Goal: Answer question/provide support: Share knowledge or assist other users

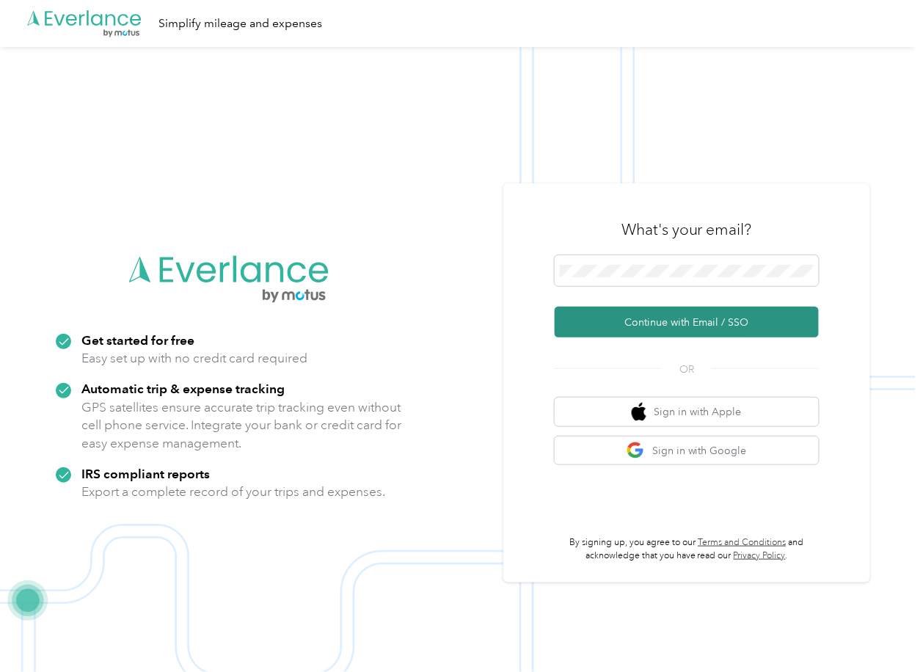
click at [604, 327] on button "Continue with Email / SSO" at bounding box center [687, 322] width 264 height 31
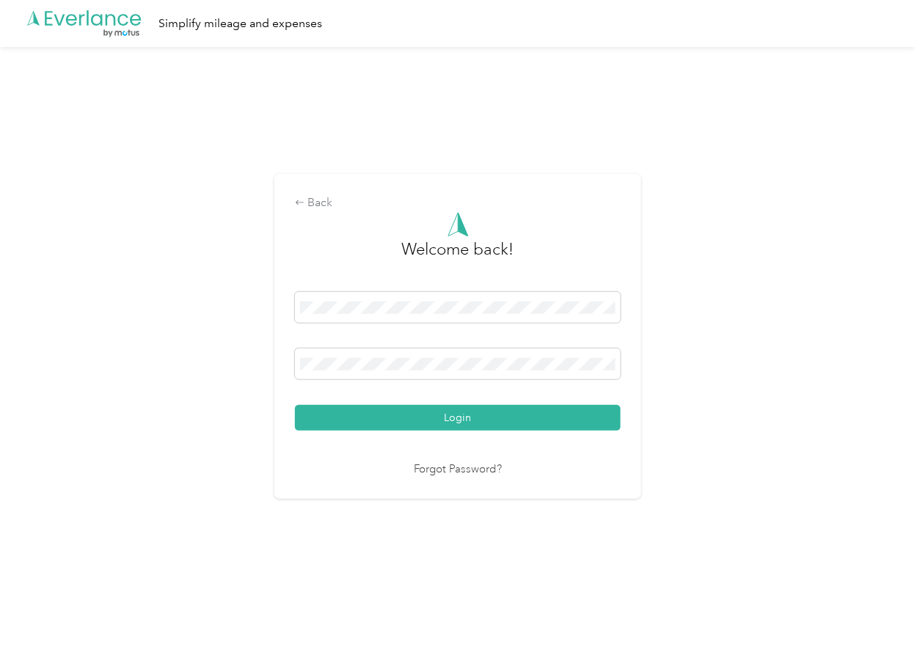
click at [357, 415] on button "Login" at bounding box center [458, 418] width 326 height 26
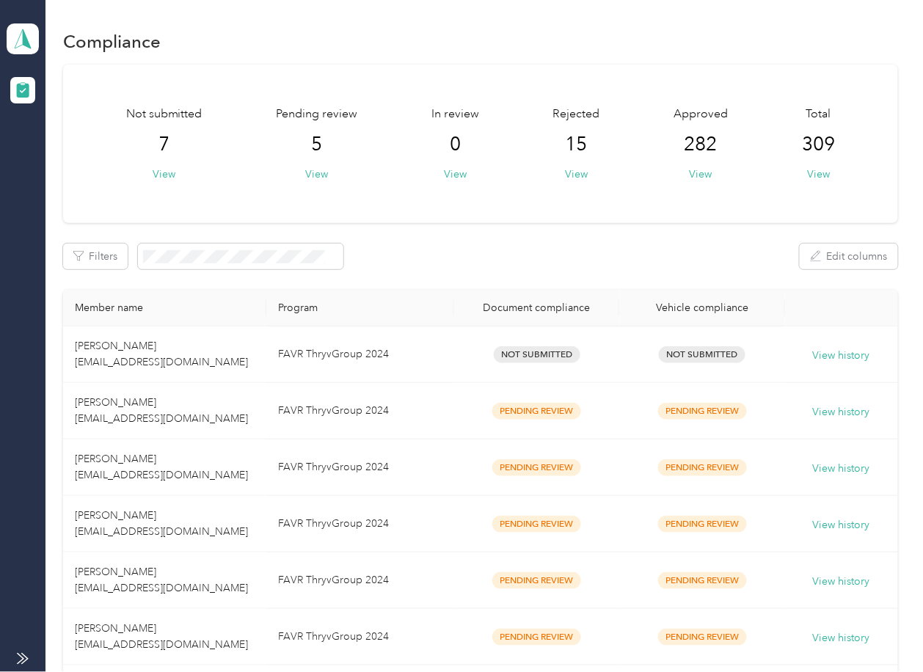
click at [478, 255] on div "Filters Edit columns" at bounding box center [480, 257] width 834 height 26
click at [315, 174] on button "View" at bounding box center [316, 174] width 23 height 15
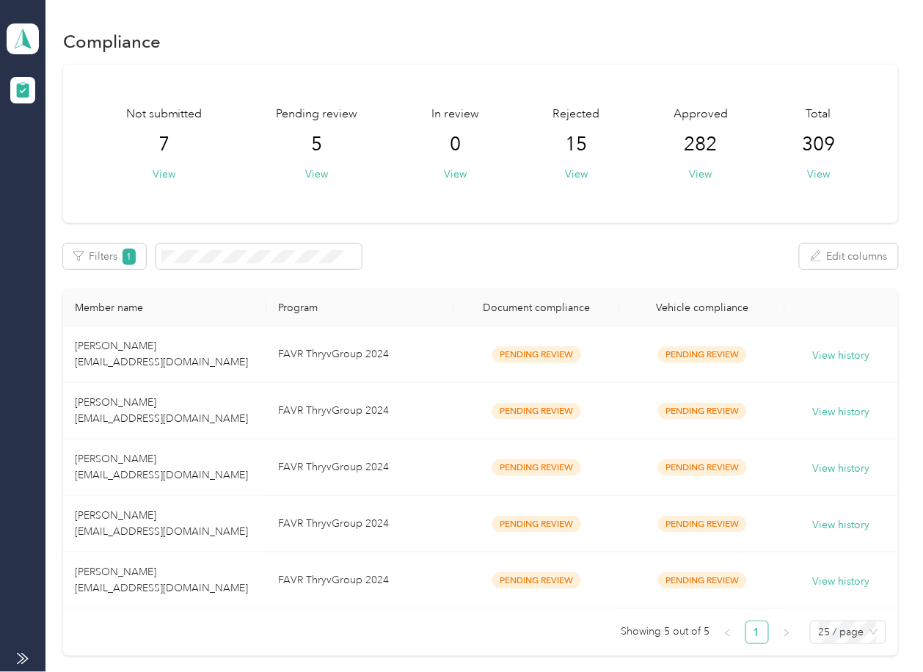
drag, startPoint x: 621, startPoint y: 266, endPoint x: 522, endPoint y: 358, distance: 135.5
click at [621, 266] on div "Filters 1 Edit columns" at bounding box center [480, 257] width 834 height 26
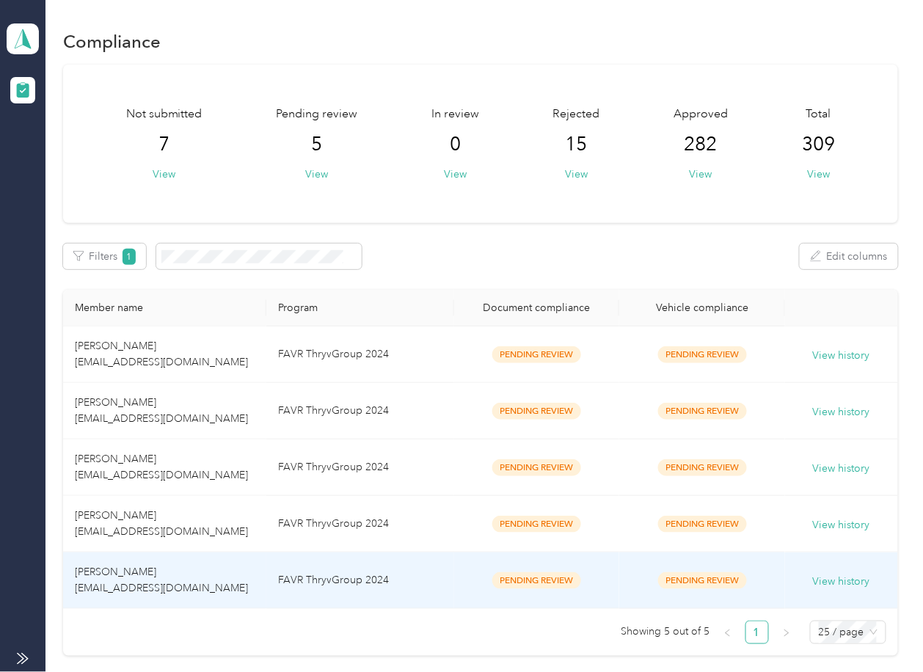
click at [233, 563] on td "[PERSON_NAME] [EMAIL_ADDRESS][DOMAIN_NAME]" at bounding box center [164, 581] width 203 height 57
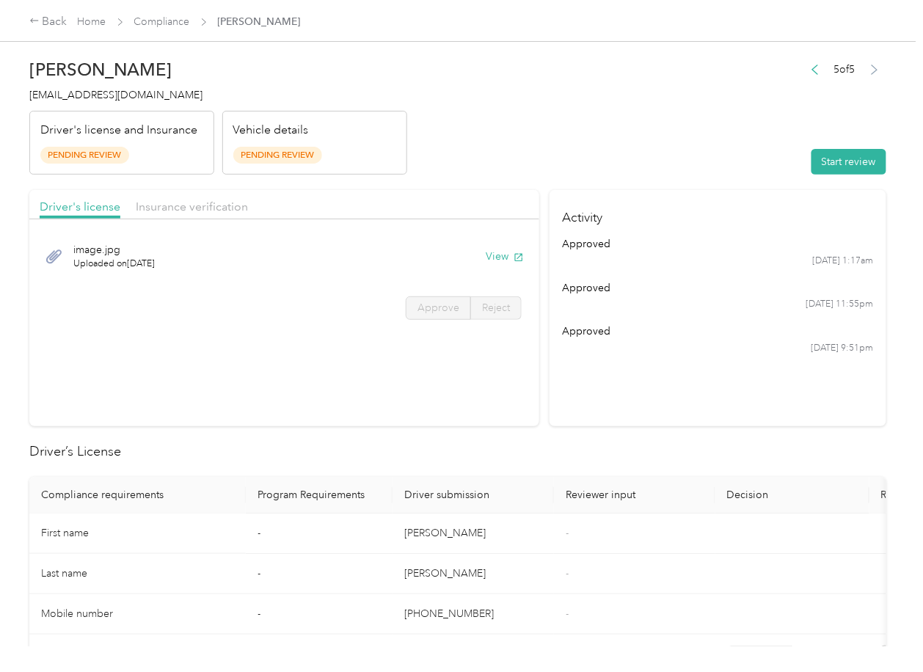
click at [557, 142] on header "[PERSON_NAME] [EMAIL_ADDRESS][DOMAIN_NAME] Driver's license and Insurance Pendi…" at bounding box center [457, 112] width 857 height 123
click at [498, 256] on button "View" at bounding box center [505, 256] width 38 height 15
drag, startPoint x: 474, startPoint y: 159, endPoint x: 446, endPoint y: 168, distance: 29.5
click at [473, 158] on header "[PERSON_NAME] [EMAIL_ADDRESS][DOMAIN_NAME] Driver's license and Insurance Pendi…" at bounding box center [457, 112] width 857 height 123
click at [183, 216] on div "Insurance verification" at bounding box center [192, 207] width 112 height 18
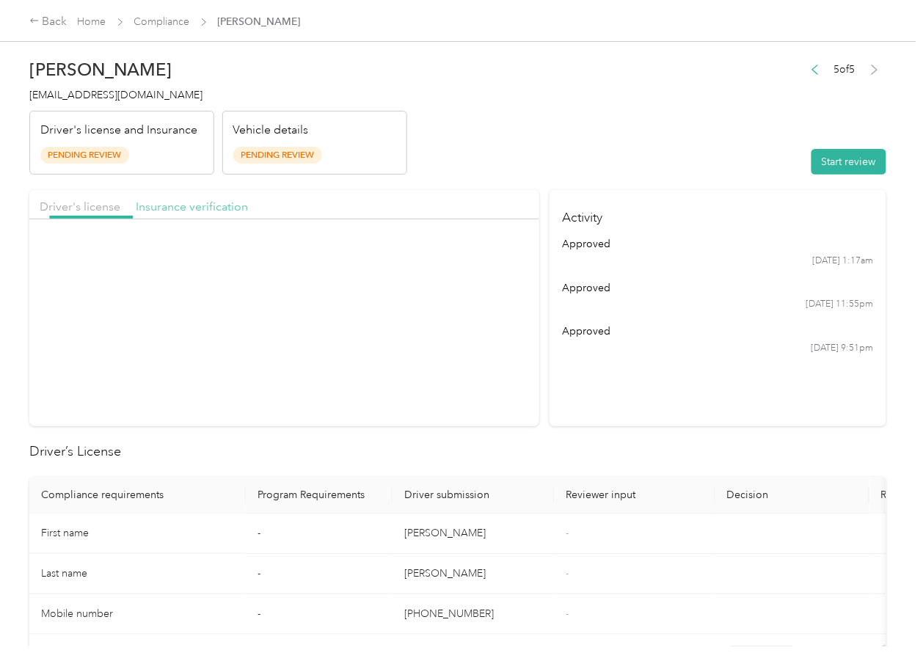
click at [183, 211] on span "Insurance verification" at bounding box center [192, 207] width 112 height 14
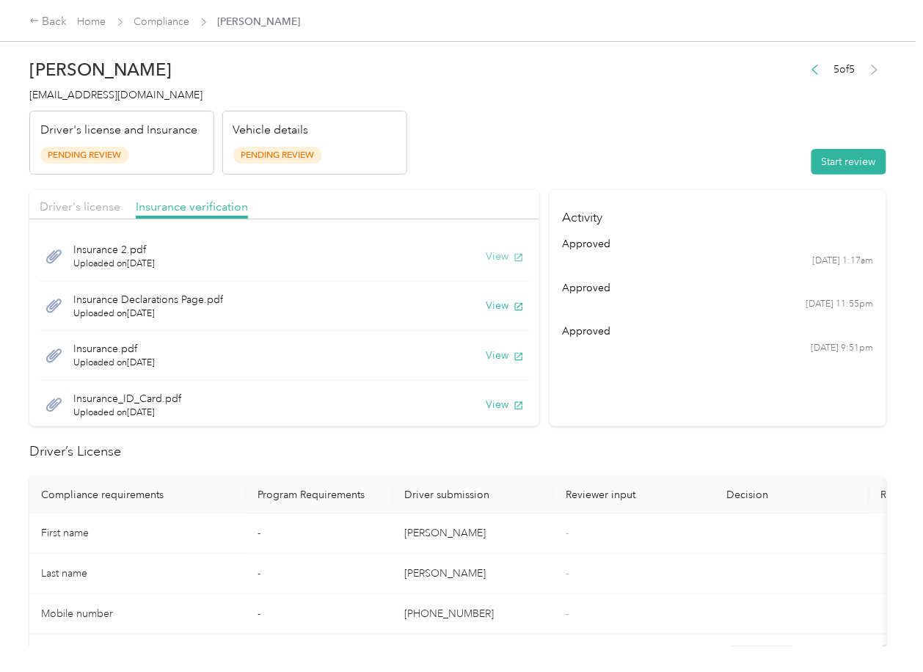
click at [486, 259] on button "View" at bounding box center [505, 256] width 38 height 15
click at [486, 310] on button "View" at bounding box center [505, 305] width 38 height 15
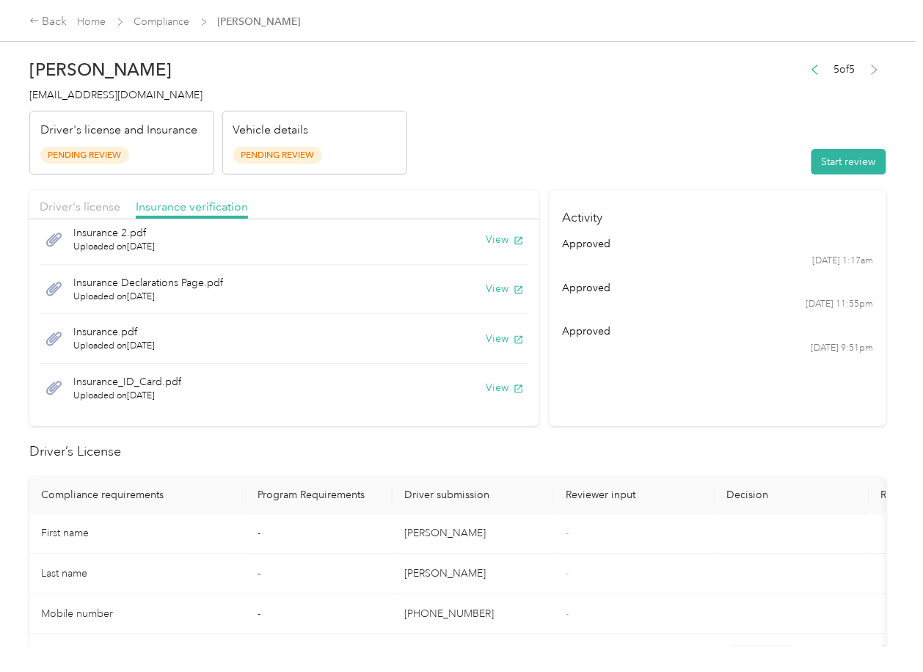
scroll to position [18, 0]
click at [486, 335] on button "View" at bounding box center [505, 337] width 38 height 15
click at [486, 386] on button "View" at bounding box center [505, 386] width 38 height 15
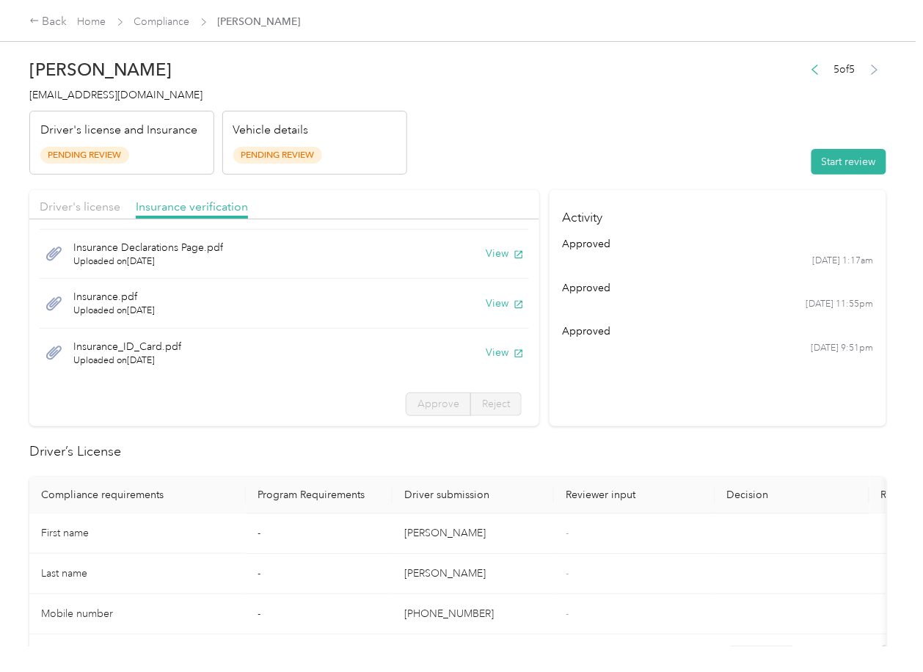
drag, startPoint x: 849, startPoint y: 170, endPoint x: 837, endPoint y: 171, distance: 11.8
click at [849, 170] on button "Start review" at bounding box center [849, 162] width 75 height 26
click at [77, 212] on span "Driver's license" at bounding box center [80, 207] width 81 height 14
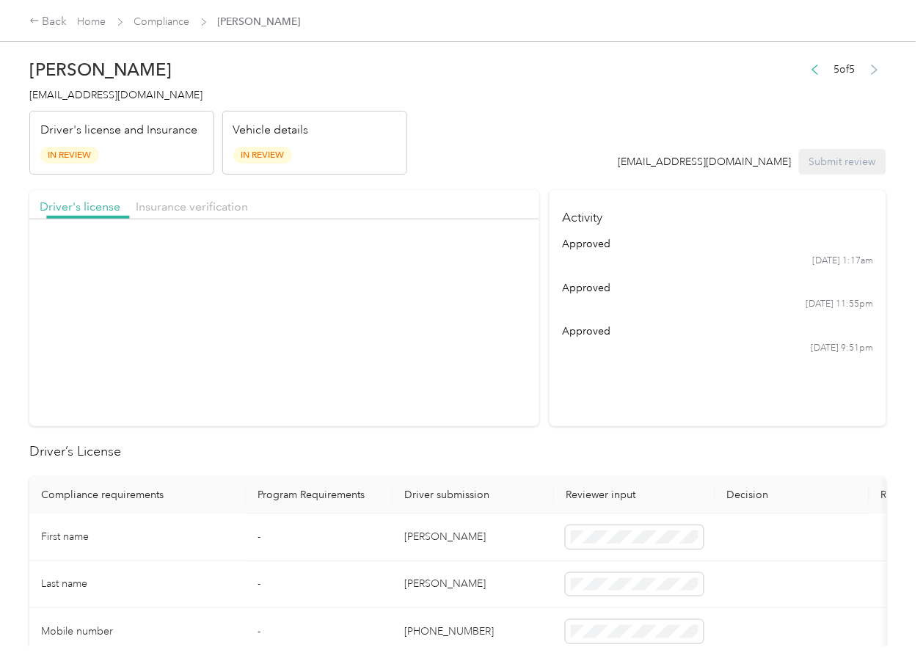
scroll to position [0, 0]
click at [418, 311] on span "Approve" at bounding box center [439, 308] width 42 height 12
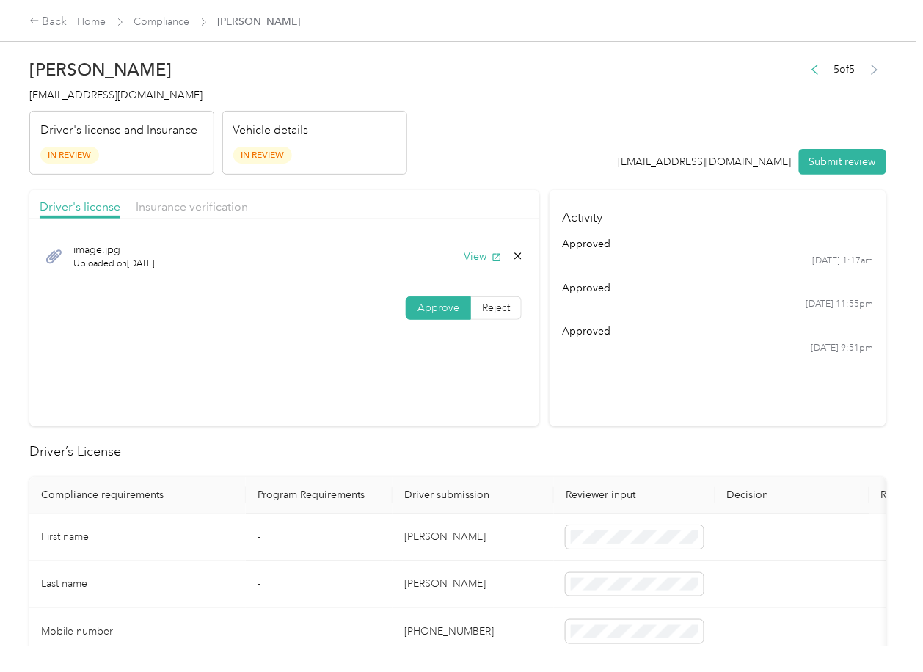
click at [153, 198] on div "Insurance verification" at bounding box center [192, 207] width 112 height 18
click at [168, 208] on span "Insurance verification" at bounding box center [192, 207] width 112 height 14
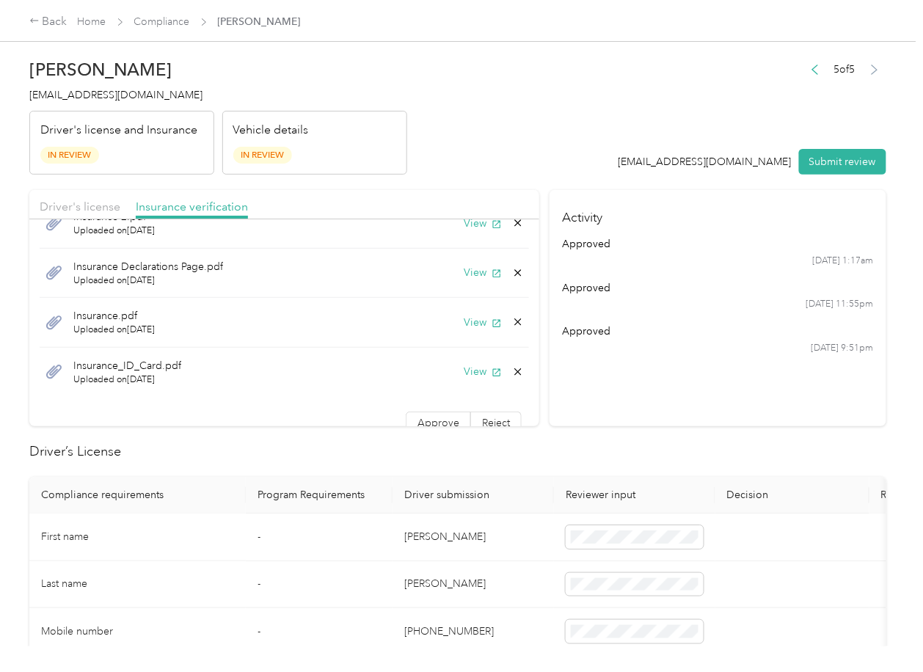
scroll to position [52, 0]
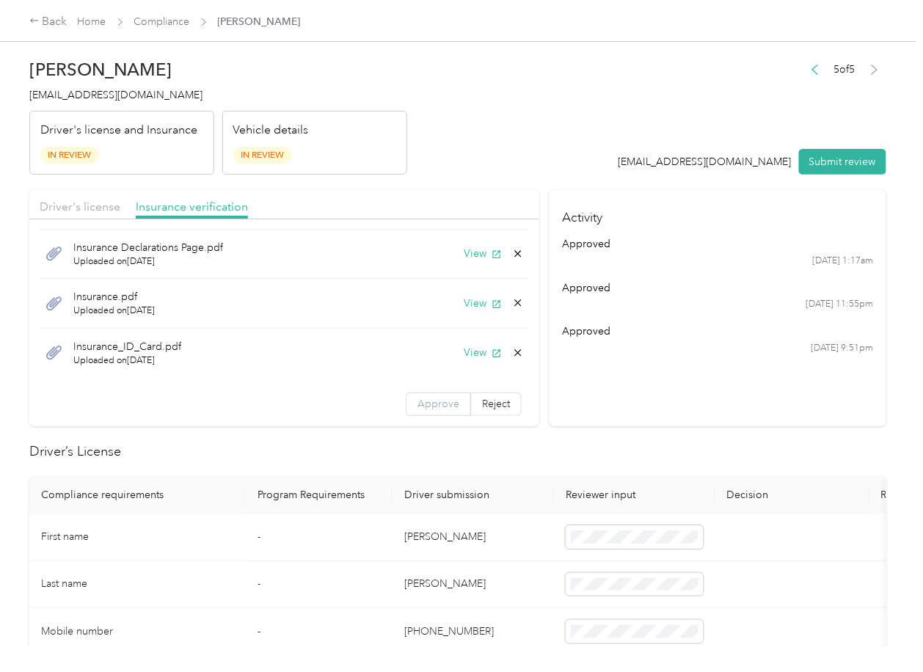
click at [418, 404] on span "Approve" at bounding box center [439, 404] width 42 height 12
click at [253, 349] on div "Insurance_ID_Card.pdf Uploaded on [DATE] View" at bounding box center [285, 353] width 490 height 49
drag, startPoint x: 319, startPoint y: 504, endPoint x: 451, endPoint y: 669, distance: 210.9
click at [320, 504] on th "Program Requirements" at bounding box center [319, 495] width 147 height 37
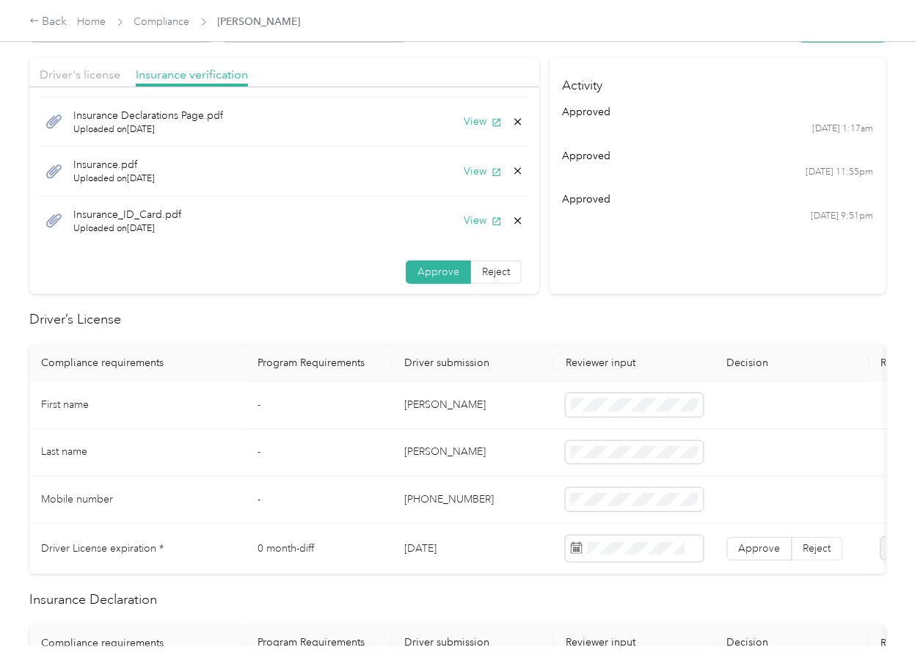
scroll to position [294, 0]
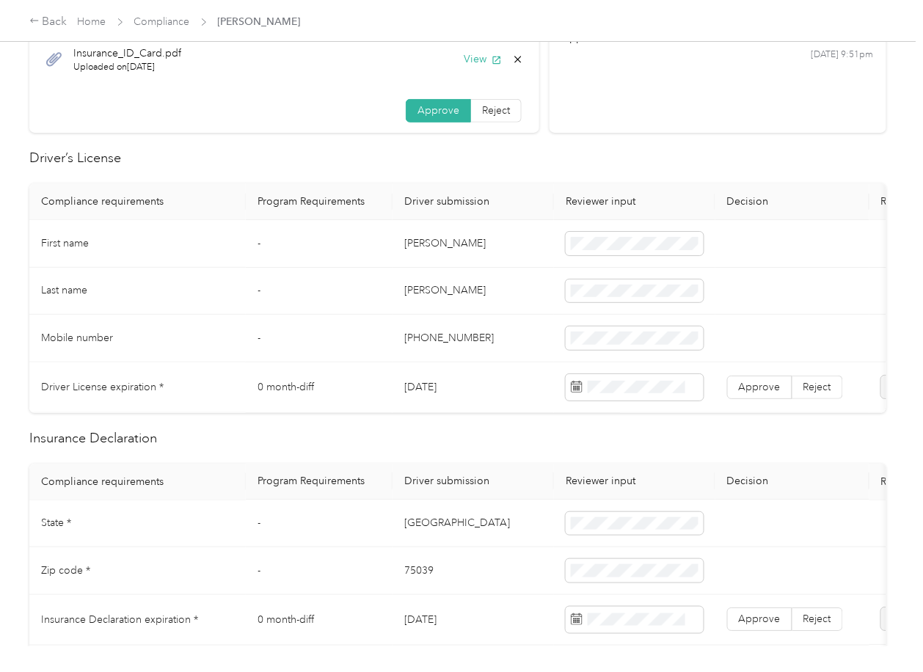
click at [432, 387] on td "[DATE]" at bounding box center [473, 388] width 161 height 51
copy td "[DATE]"
click at [756, 397] on label "Approve" at bounding box center [759, 387] width 65 height 23
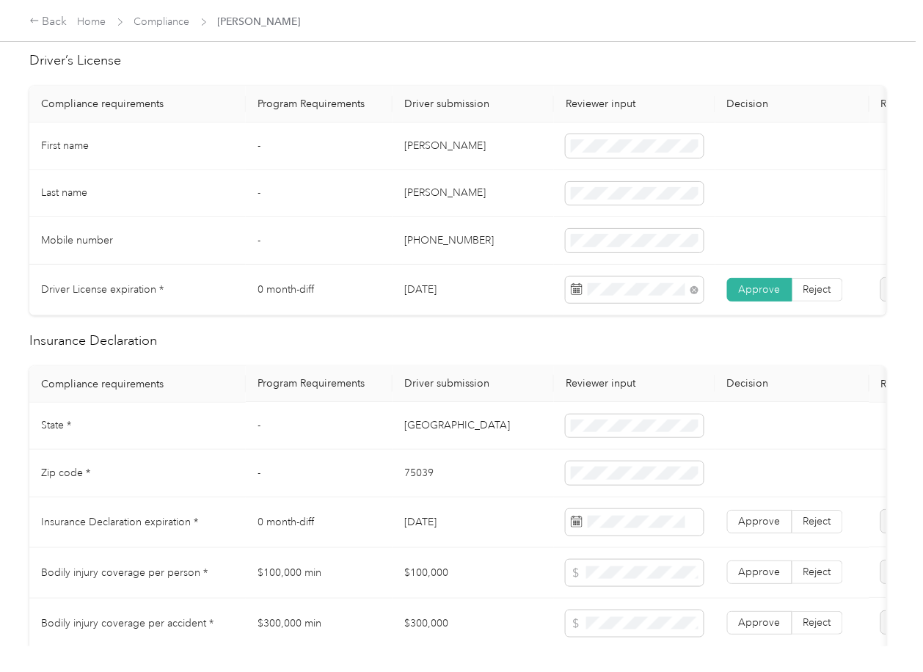
scroll to position [489, 0]
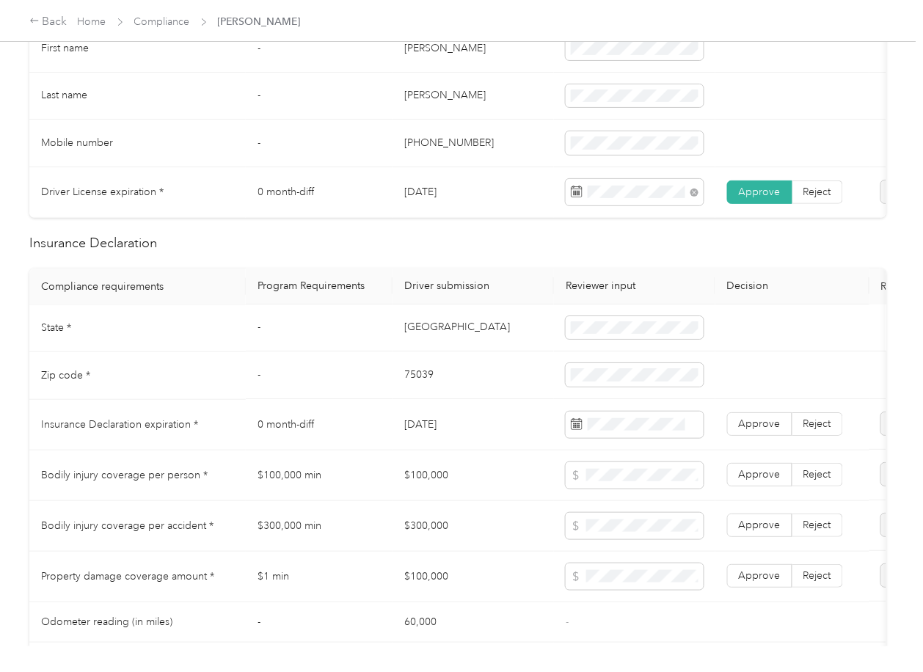
click at [408, 341] on td "[GEOGRAPHIC_DATA]" at bounding box center [473, 329] width 161 height 48
copy td "[GEOGRAPHIC_DATA]"
click at [396, 400] on td "75039" at bounding box center [473, 376] width 161 height 48
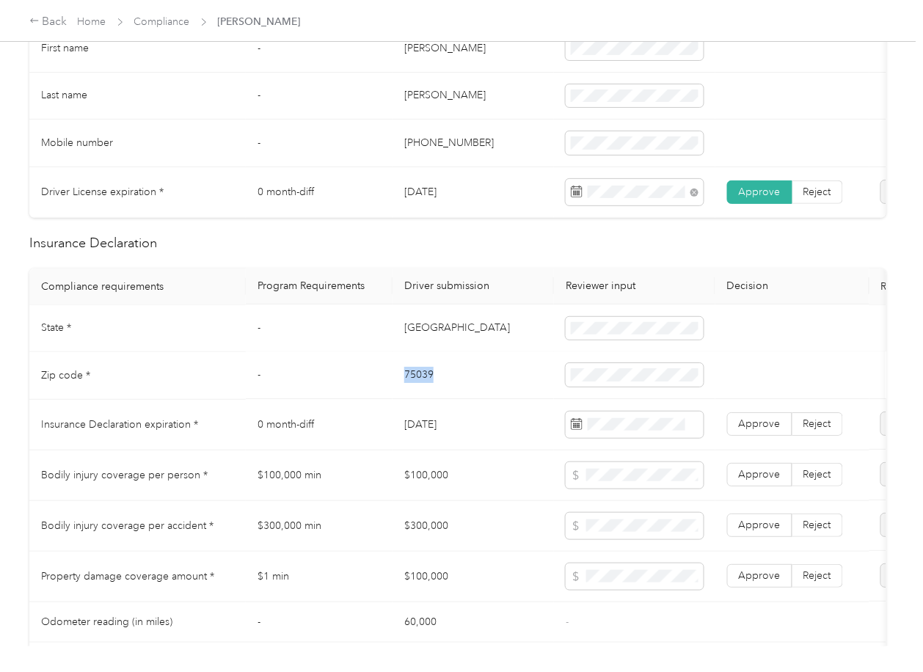
click at [396, 400] on td "75039" at bounding box center [473, 376] width 161 height 48
copy td "75039"
click at [640, 382] on span at bounding box center [635, 375] width 138 height 23
click at [374, 353] on td "-" at bounding box center [319, 329] width 147 height 48
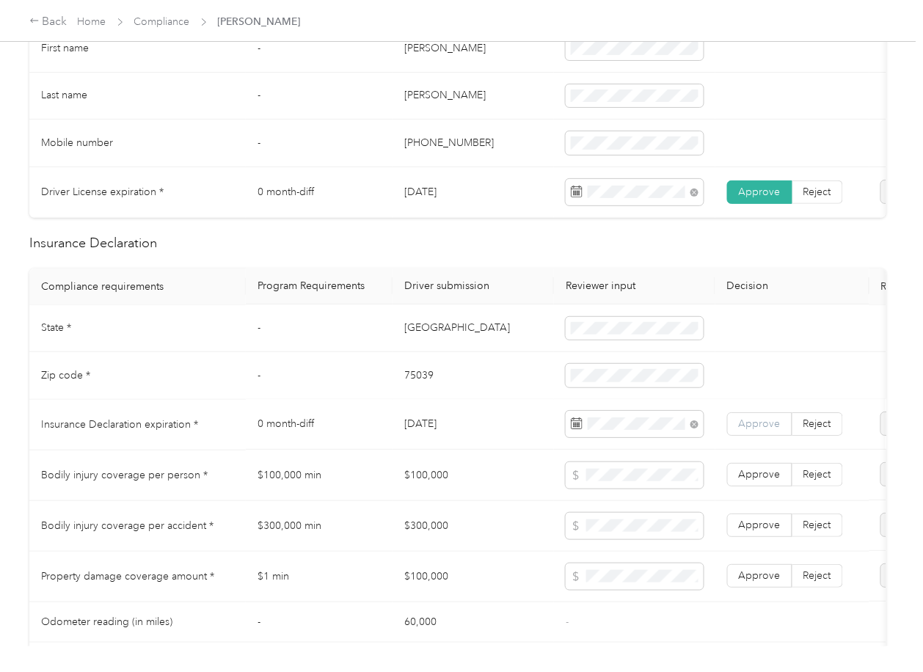
click at [784, 431] on label "Approve" at bounding box center [759, 424] width 65 height 23
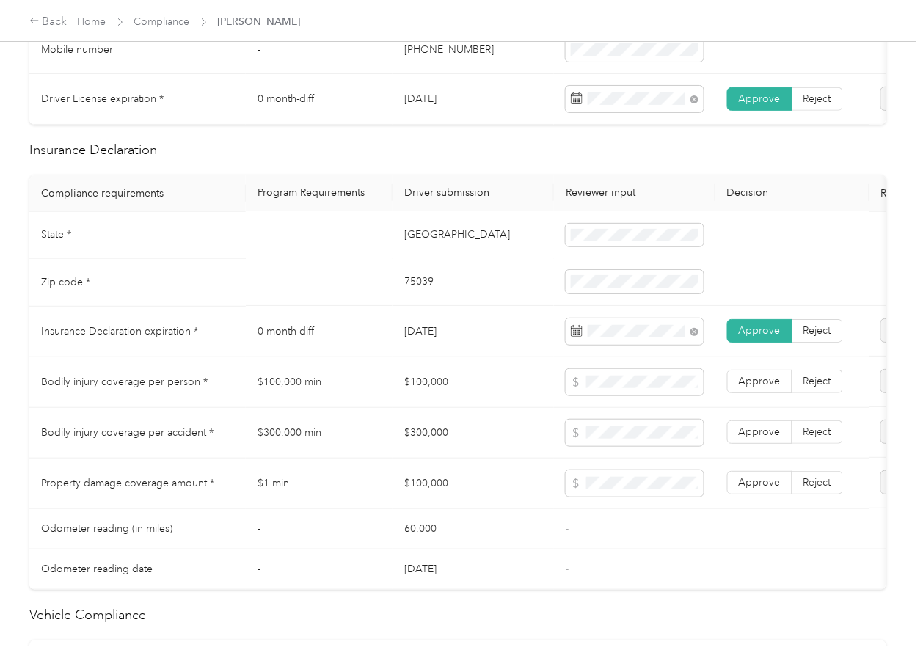
scroll to position [978, 0]
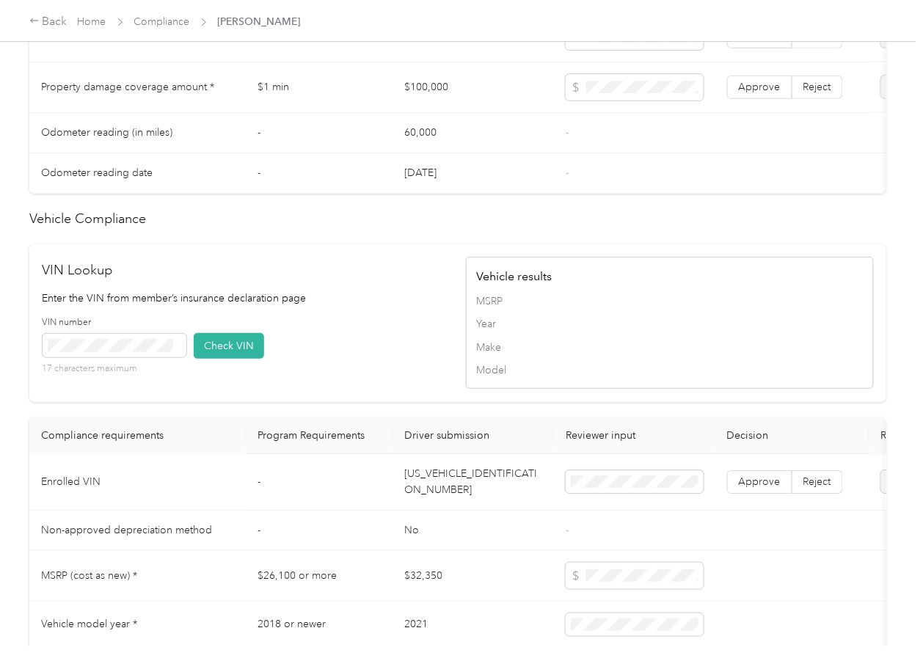
click at [425, 506] on td "[US_VEHICLE_IDENTIFICATION_NUMBER]" at bounding box center [473, 482] width 161 height 57
copy td "[US_VEHICLE_IDENTIFICATION_NUMBER]"
drag, startPoint x: 324, startPoint y: 307, endPoint x: 219, endPoint y: 356, distance: 115.9
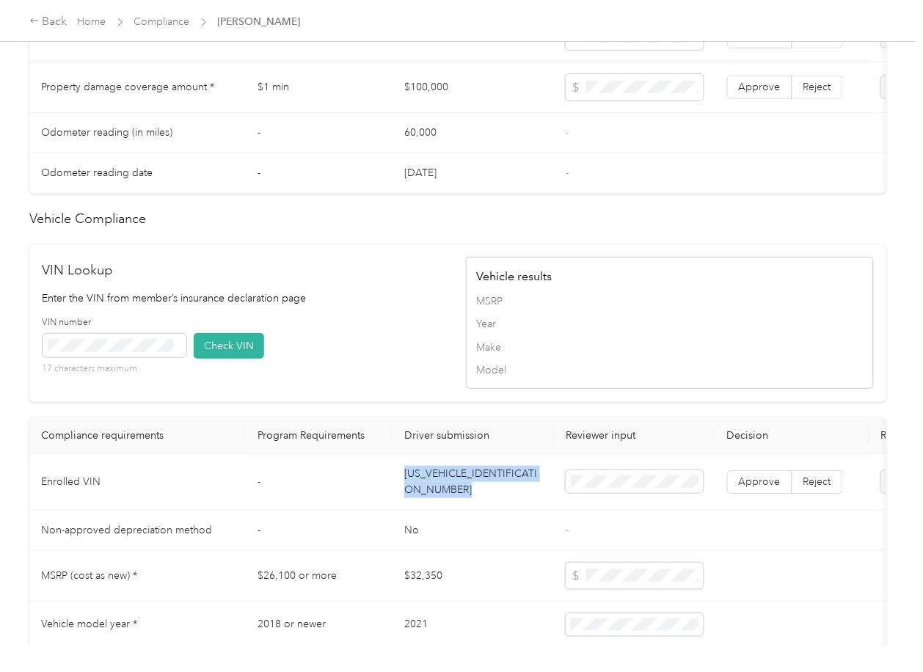
click at [319, 313] on div "VIN Lookup Enter the VIN from member’s insurance declaration page VIN number 17…" at bounding box center [247, 323] width 408 height 125
click at [145, 357] on span at bounding box center [115, 345] width 144 height 23
click at [229, 359] on button "Check VIN" at bounding box center [229, 346] width 70 height 26
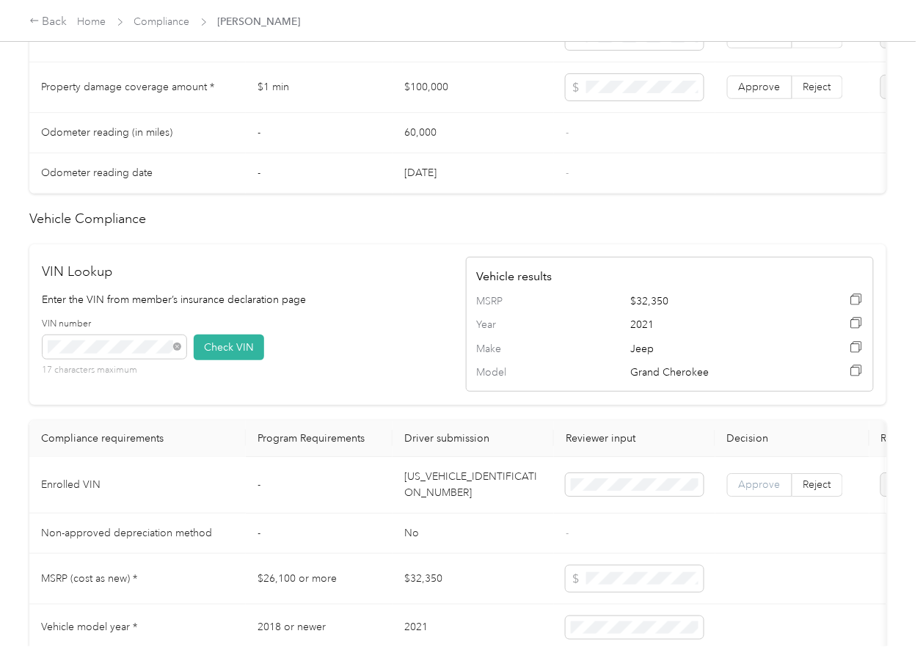
click at [753, 491] on span "Approve" at bounding box center [760, 484] width 42 height 12
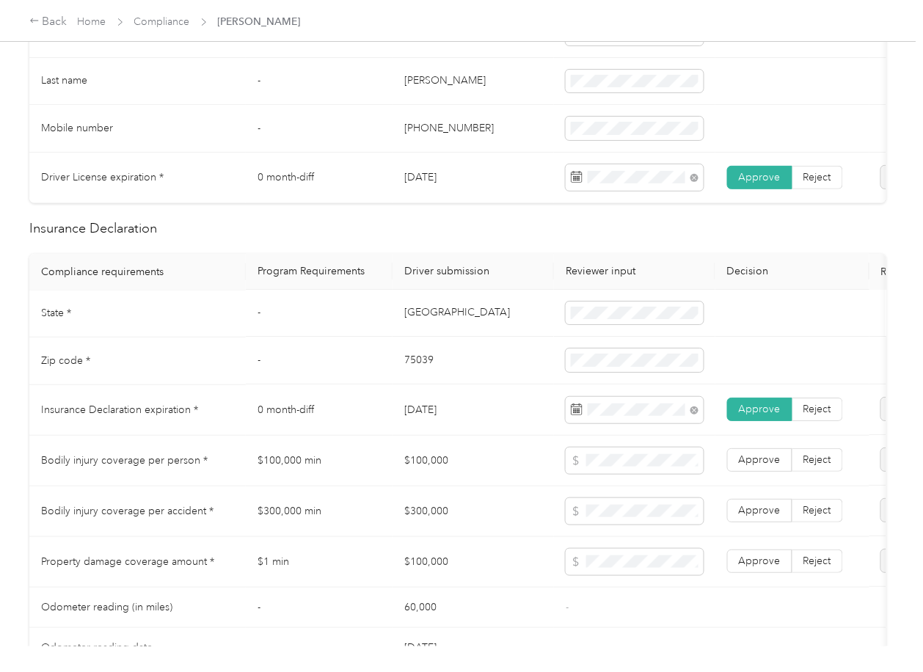
scroll to position [587, 0]
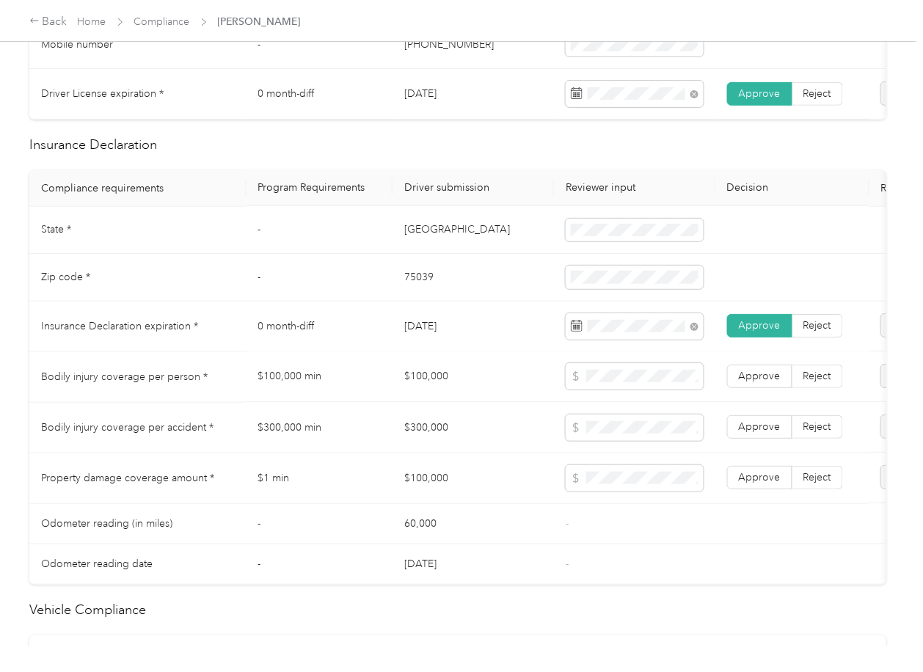
click at [425, 396] on td "$100,000" at bounding box center [473, 377] width 161 height 51
copy td "$100,000"
click at [426, 440] on td "$300,000" at bounding box center [473, 428] width 161 height 51
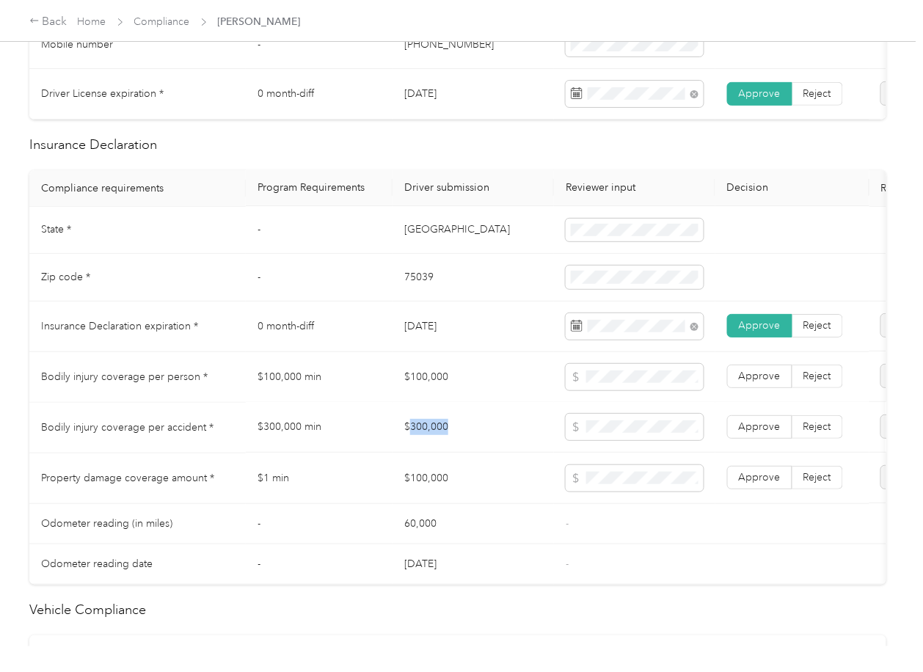
click at [426, 440] on td "$300,000" at bounding box center [473, 428] width 161 height 51
copy td "$300,000"
click at [745, 440] on label "Approve" at bounding box center [759, 427] width 65 height 23
click at [761, 389] on label "Approve" at bounding box center [759, 376] width 65 height 23
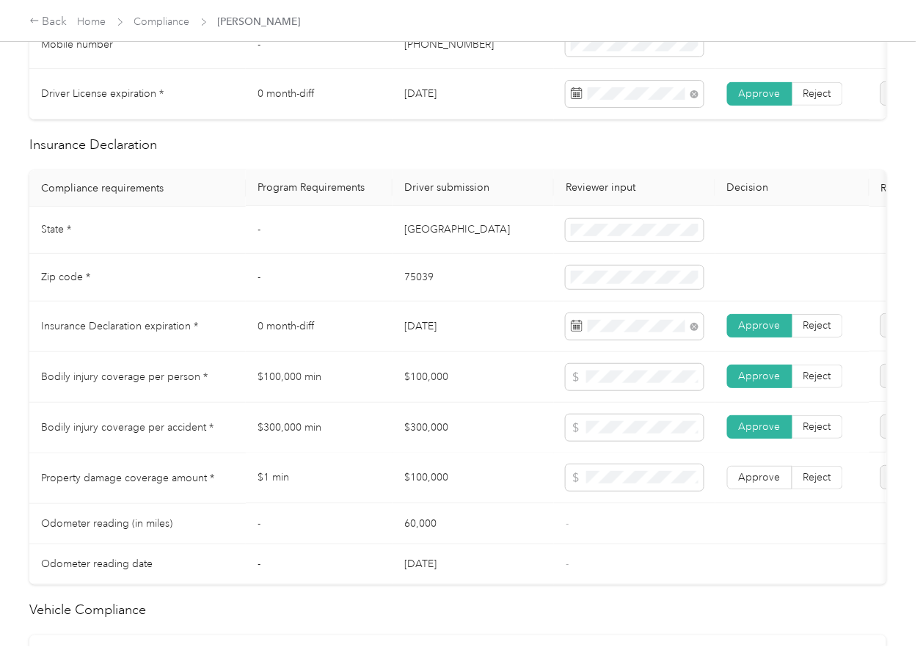
click at [768, 484] on span "Approve" at bounding box center [760, 478] width 42 height 12
click at [443, 395] on td "$100,000" at bounding box center [473, 377] width 161 height 51
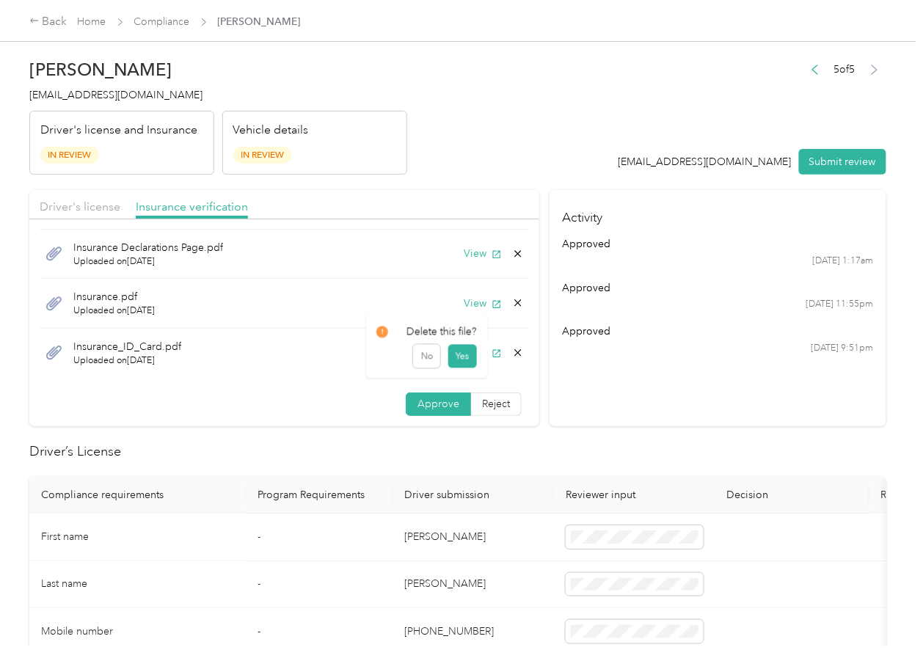
click at [512, 352] on icon at bounding box center [518, 353] width 12 height 12
click at [470, 360] on button "Yes" at bounding box center [462, 363] width 29 height 23
click at [512, 353] on icon at bounding box center [518, 353] width 12 height 12
click at [455, 362] on button "Yes" at bounding box center [462, 363] width 29 height 23
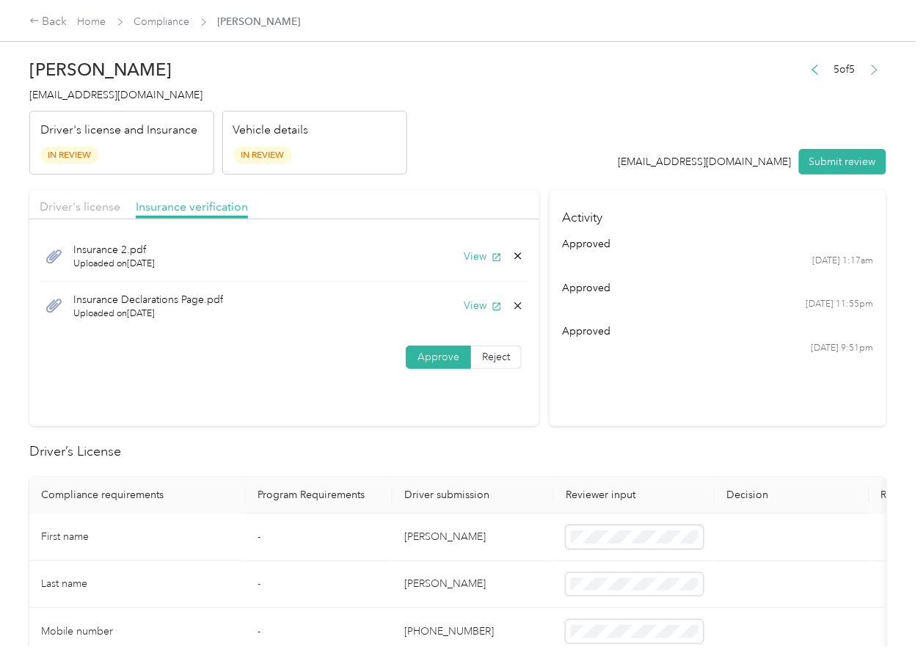
scroll to position [0, 0]
click at [515, 309] on icon at bounding box center [518, 305] width 7 height 7
click at [476, 318] on button "Yes" at bounding box center [477, 316] width 29 height 23
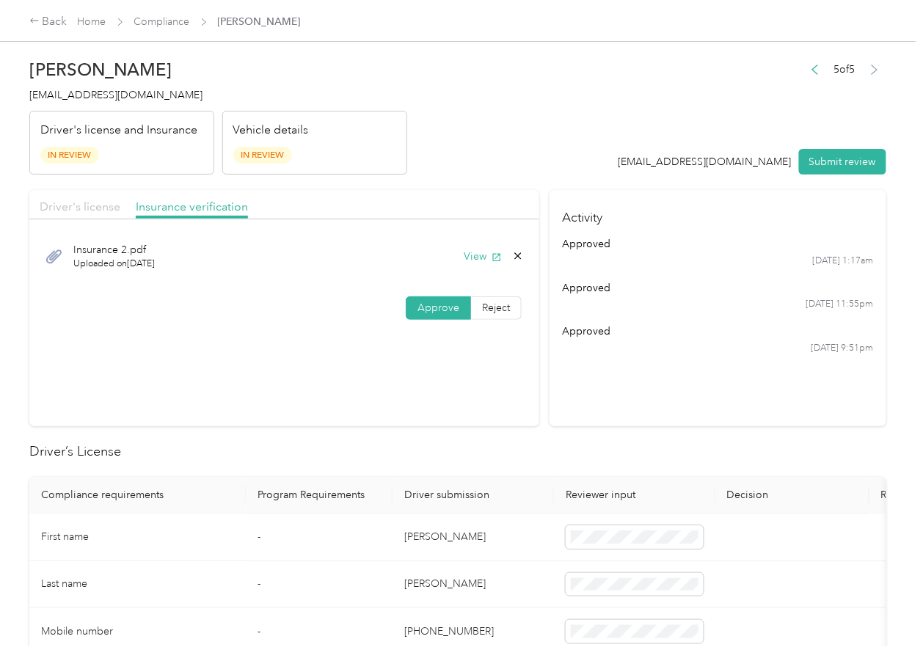
click at [79, 211] on span "Driver's license" at bounding box center [80, 207] width 81 height 14
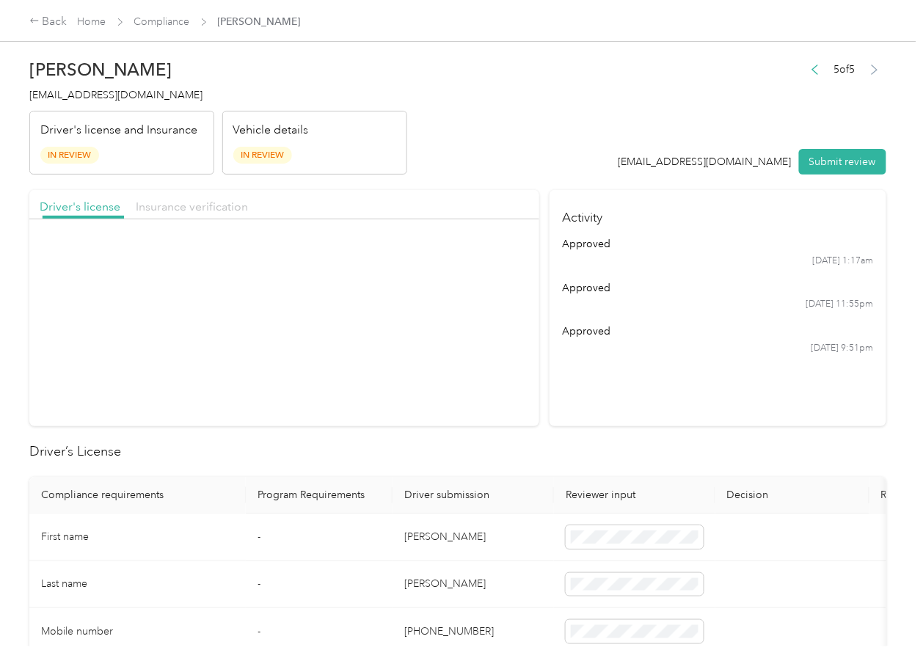
click at [183, 211] on span "Insurance verification" at bounding box center [192, 207] width 112 height 14
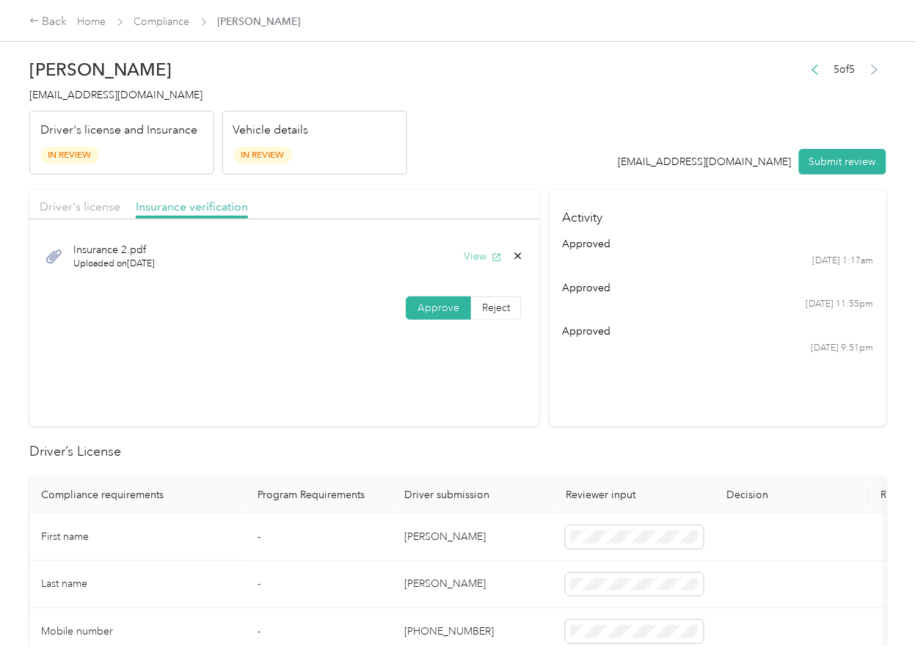
click at [492, 256] on icon "button" at bounding box center [497, 257] width 10 height 10
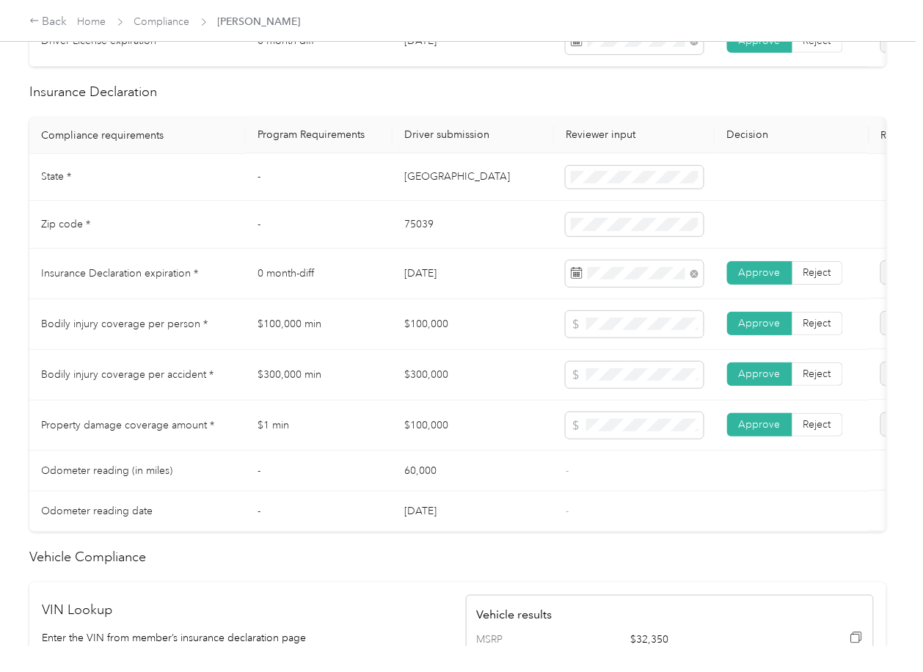
scroll to position [685, 0]
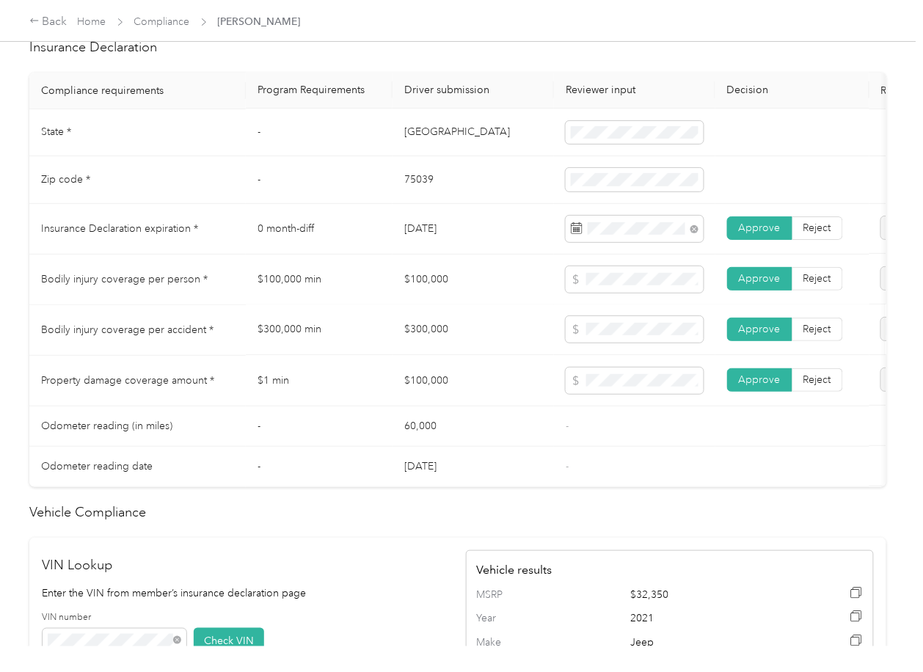
click at [476, 356] on td "$300,000" at bounding box center [473, 330] width 161 height 51
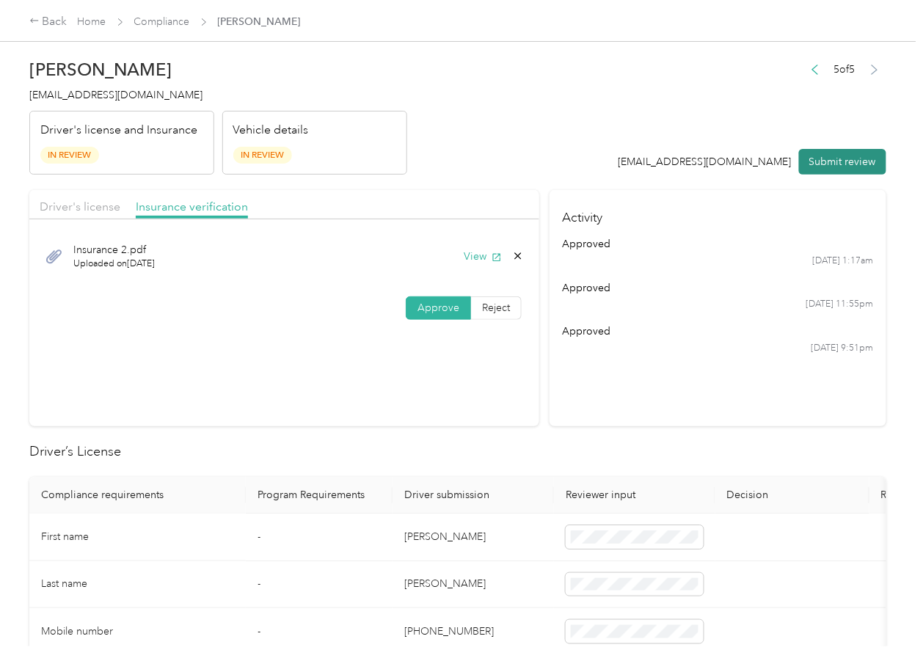
click at [838, 165] on button "Submit review" at bounding box center [842, 162] width 87 height 26
click at [92, 93] on span "[EMAIL_ADDRESS][DOMAIN_NAME]" at bounding box center [115, 95] width 173 height 12
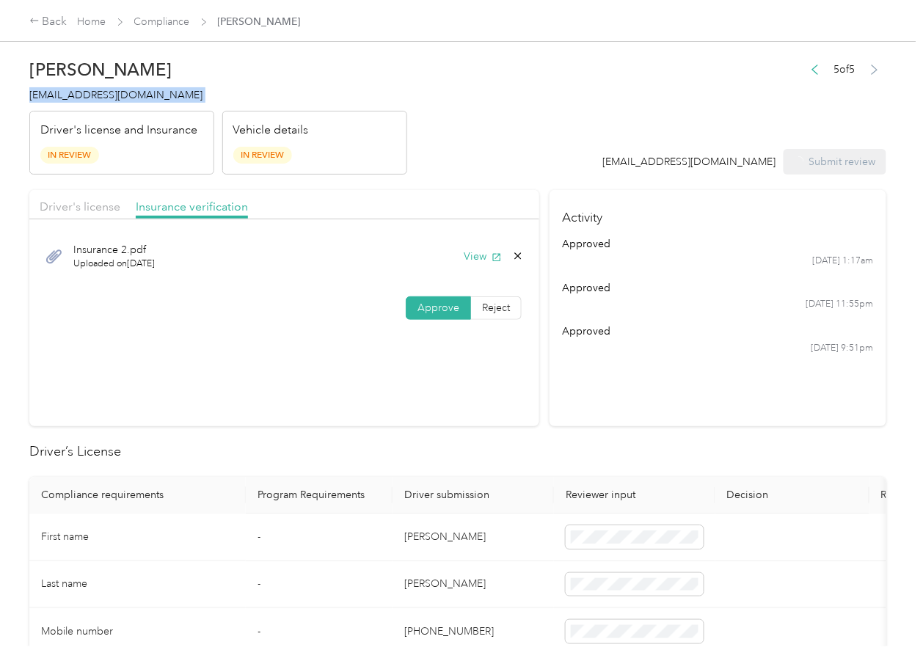
copy span "[EMAIL_ADDRESS][DOMAIN_NAME]"
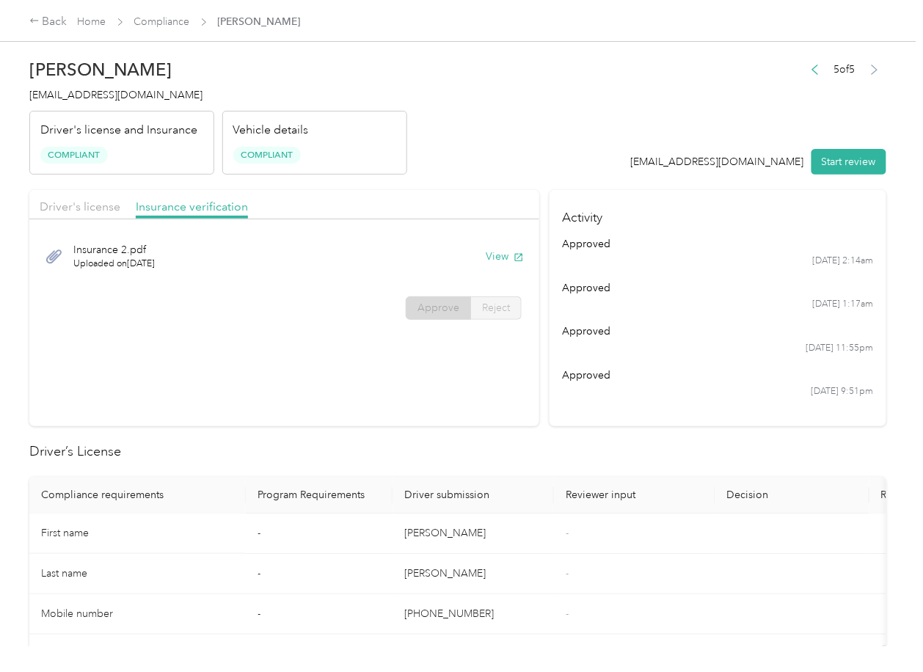
click at [558, 404] on section "Activity approved [DATE] 2:14am approved [DATE] 1:17am approved [DATE] 11:55pm …" at bounding box center [718, 308] width 337 height 236
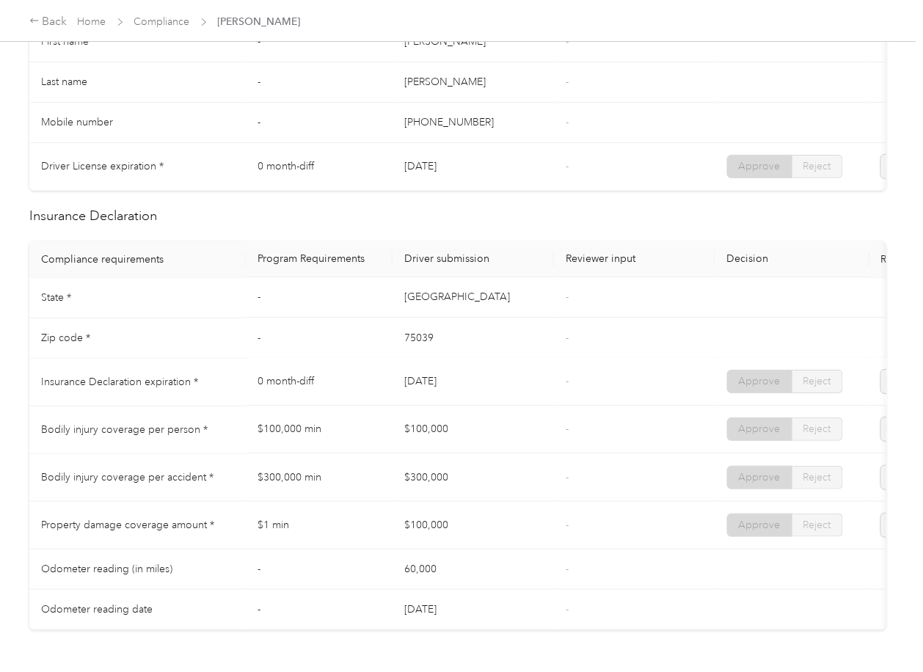
scroll to position [587, 0]
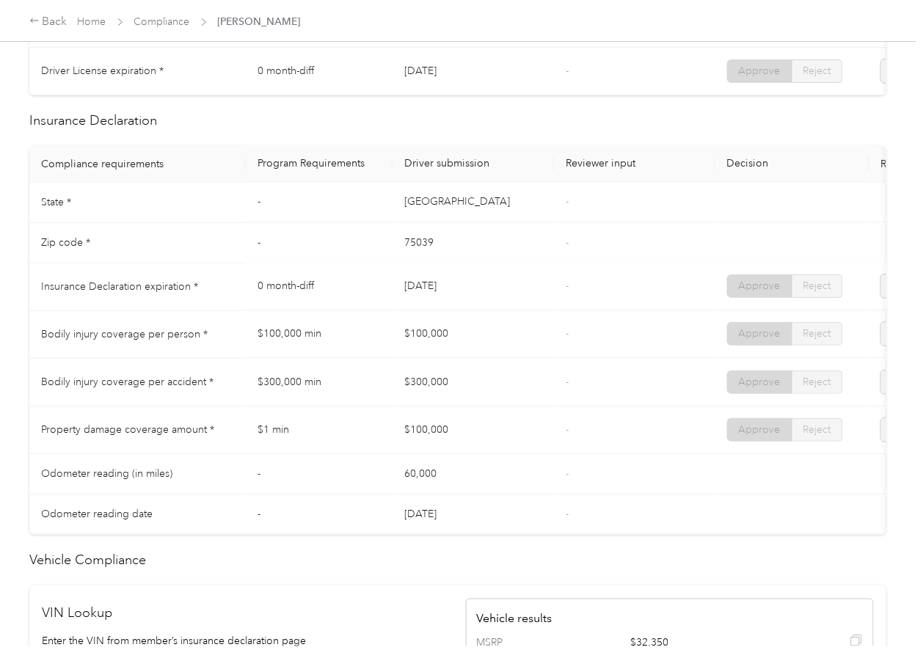
drag, startPoint x: 404, startPoint y: 289, endPoint x: 501, endPoint y: 299, distance: 97.3
click at [501, 297] on td "[DATE]" at bounding box center [473, 287] width 161 height 48
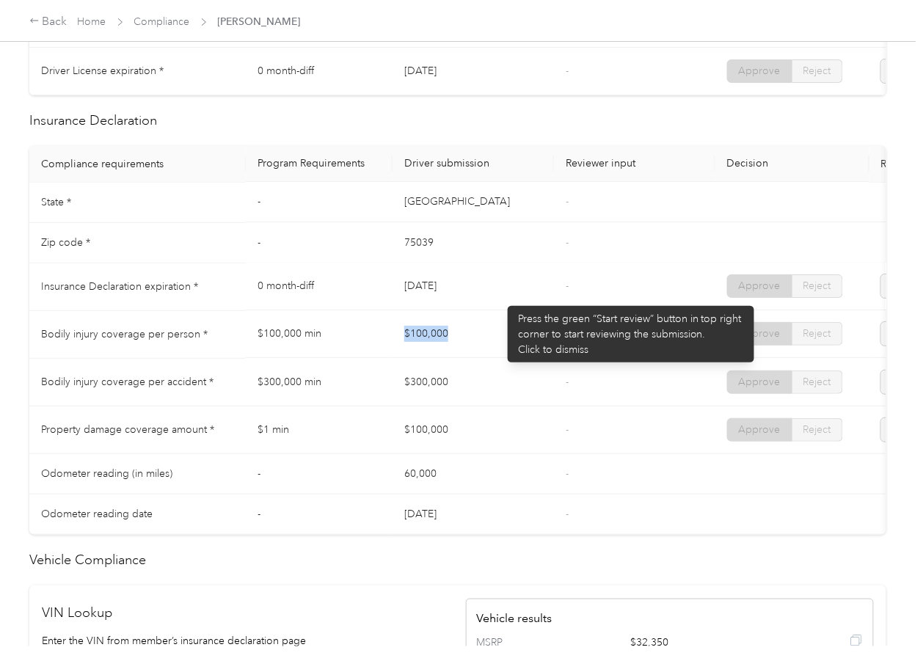
drag, startPoint x: 417, startPoint y: 335, endPoint x: 471, endPoint y: 345, distance: 55.1
click at [471, 345] on td "$100,000" at bounding box center [473, 335] width 161 height 48
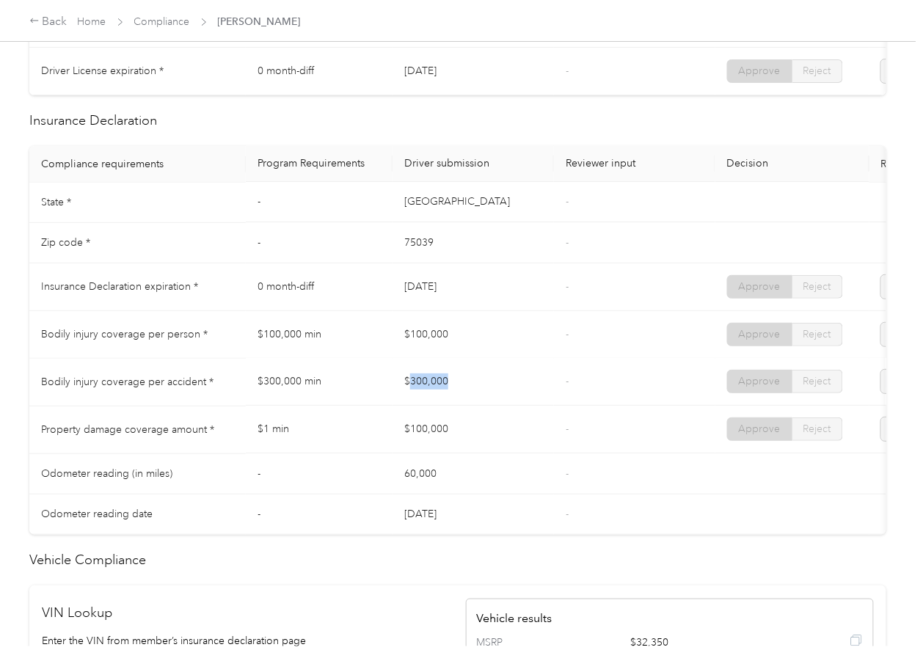
drag, startPoint x: 467, startPoint y: 406, endPoint x: 412, endPoint y: 440, distance: 65.6
click at [500, 407] on td "$300,000" at bounding box center [473, 383] width 161 height 48
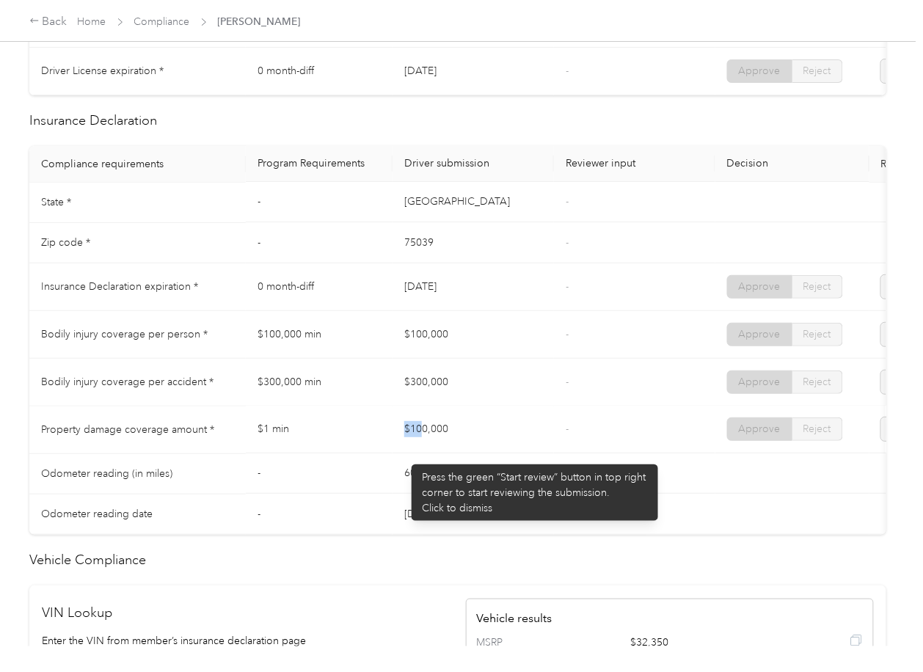
drag, startPoint x: 404, startPoint y: 457, endPoint x: 552, endPoint y: 447, distance: 147.9
click at [525, 452] on td "$100,000" at bounding box center [473, 431] width 161 height 48
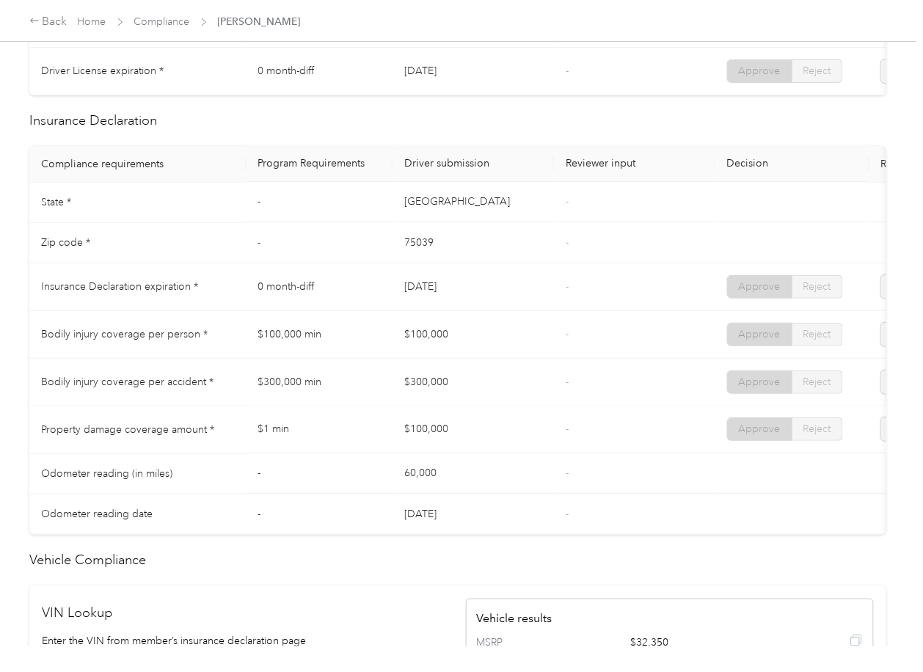
click at [559, 446] on td "-" at bounding box center [634, 431] width 161 height 48
click at [145, 25] on link "Compliance" at bounding box center [162, 21] width 56 height 12
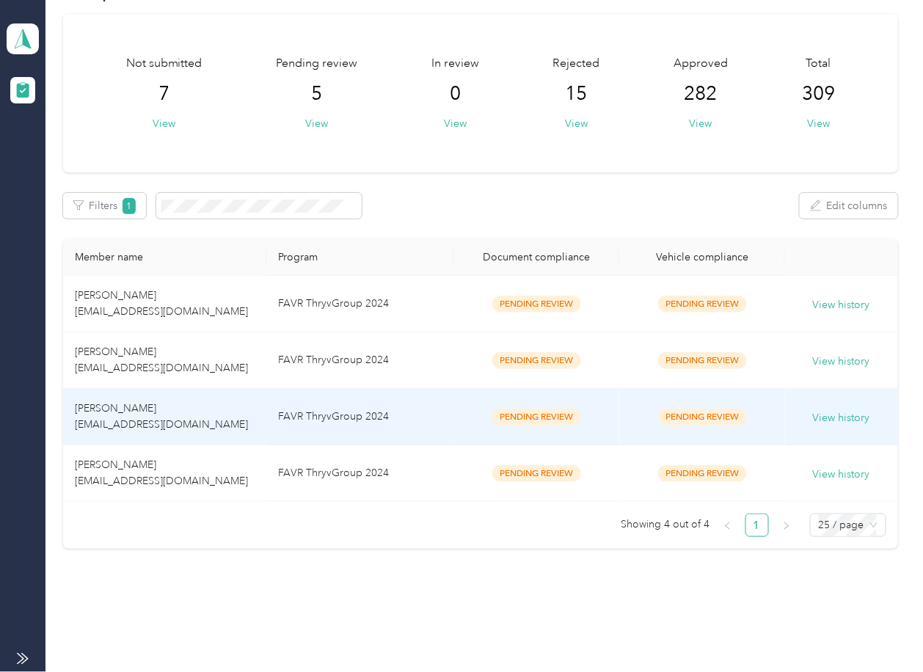
scroll to position [92, 0]
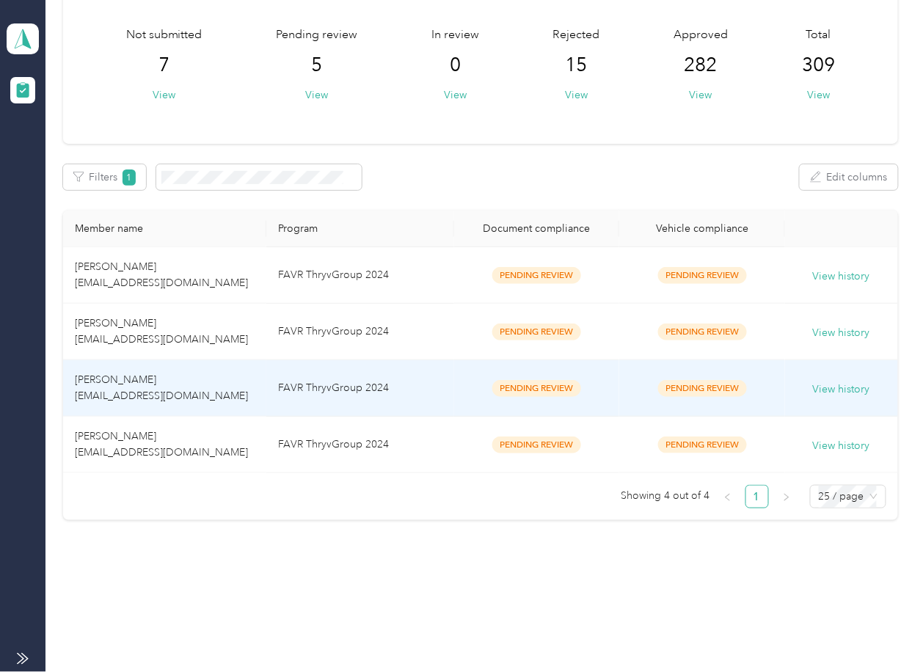
click at [311, 442] on td "FAVR ThryvGroup 2024" at bounding box center [360, 445] width 188 height 57
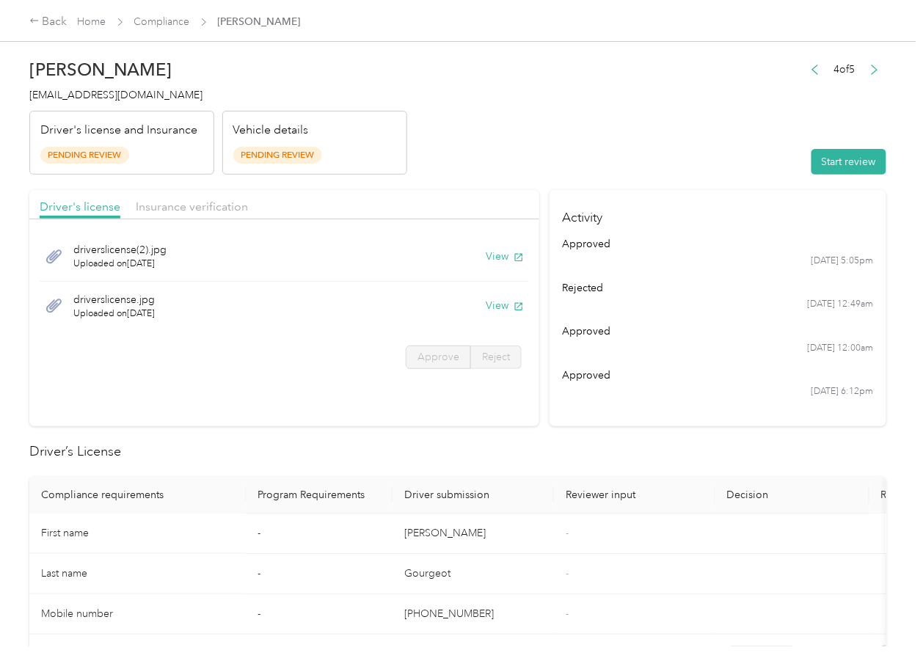
click at [492, 252] on button "View" at bounding box center [505, 256] width 38 height 15
click at [499, 306] on button "View" at bounding box center [505, 305] width 38 height 15
click at [437, 171] on header "[PERSON_NAME] [EMAIL_ADDRESS][DOMAIN_NAME] Driver's license and Insurance Pendi…" at bounding box center [457, 112] width 857 height 123
click at [169, 203] on span "Insurance verification" at bounding box center [192, 207] width 112 height 14
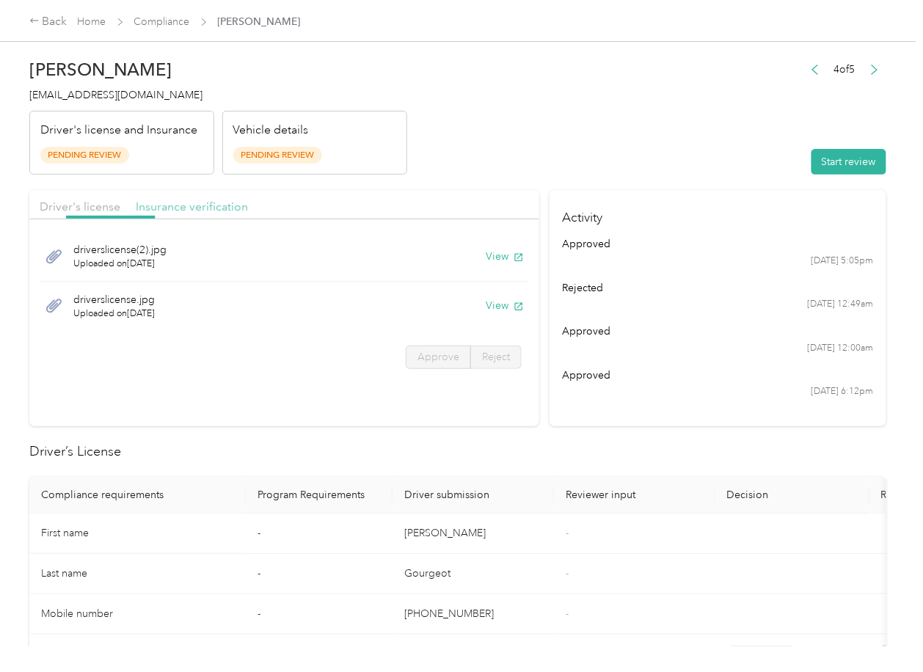
click at [177, 205] on span "Insurance verification" at bounding box center [192, 207] width 112 height 14
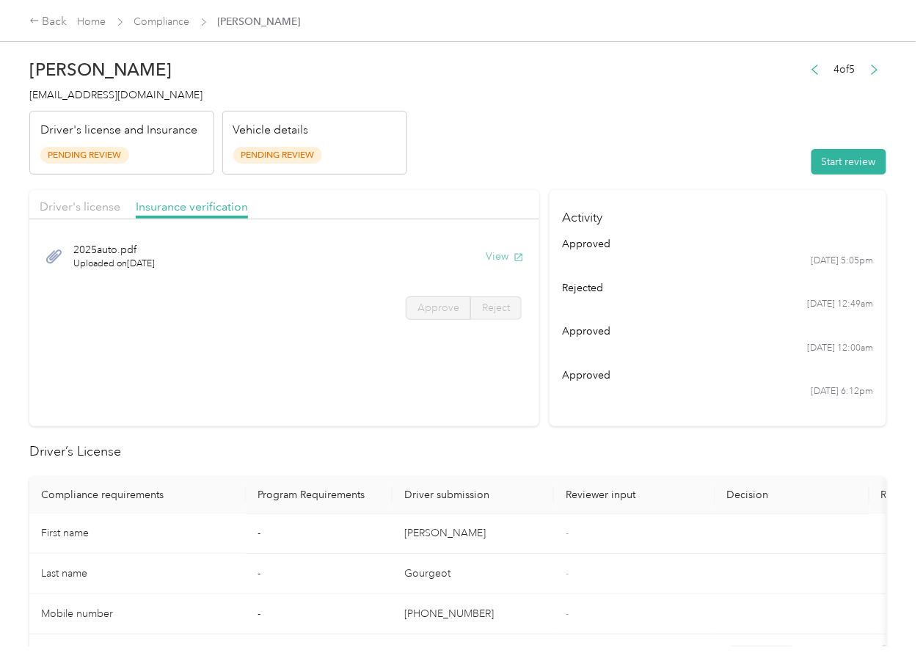
click at [505, 254] on button "View" at bounding box center [505, 256] width 38 height 15
click at [834, 171] on button "Start review" at bounding box center [849, 162] width 75 height 26
click at [62, 211] on span "Driver's license" at bounding box center [80, 207] width 81 height 14
click at [67, 208] on span "Driver's license" at bounding box center [80, 207] width 81 height 14
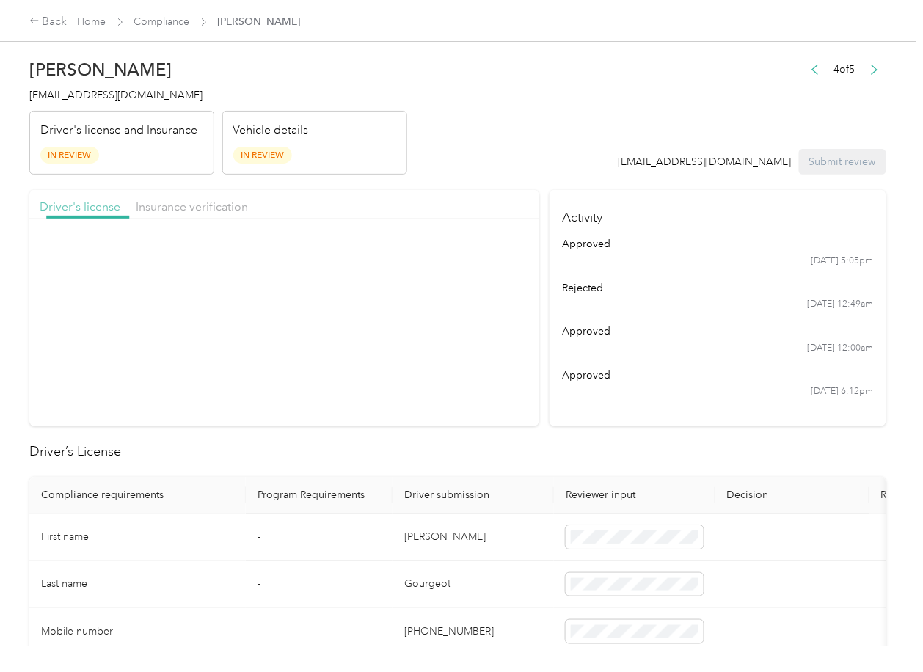
click at [67, 208] on span "Driver's license" at bounding box center [80, 207] width 81 height 14
click at [418, 354] on span "Approve" at bounding box center [439, 357] width 42 height 12
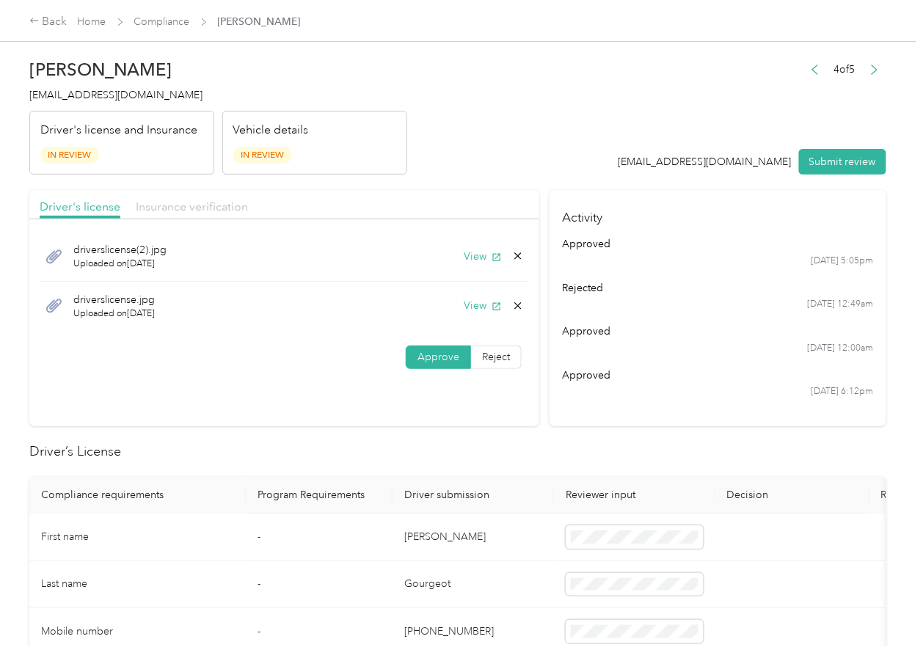
click at [168, 200] on span "Insurance verification" at bounding box center [192, 207] width 112 height 14
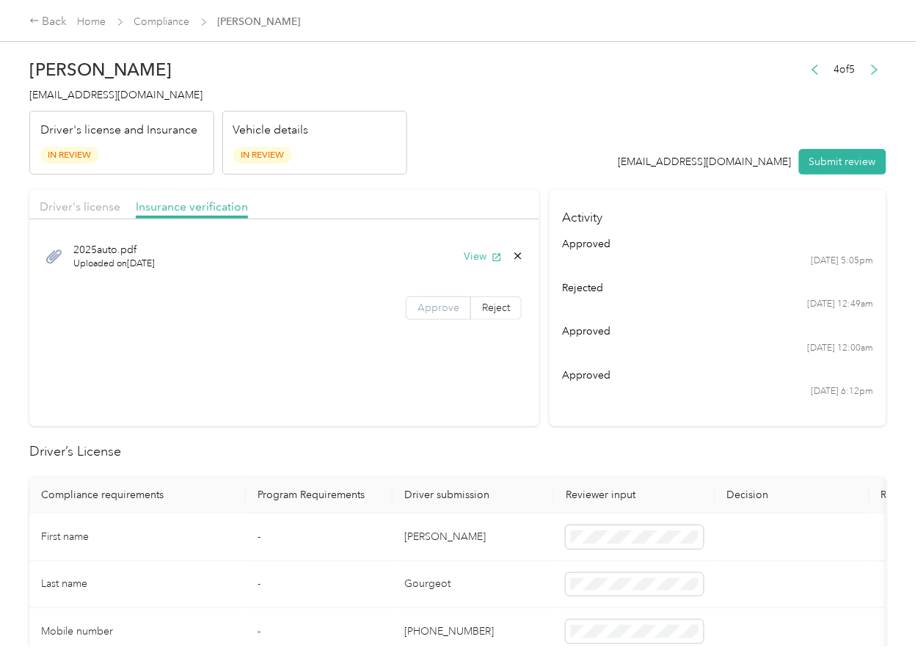
click at [459, 305] on label "Approve" at bounding box center [438, 307] width 65 height 23
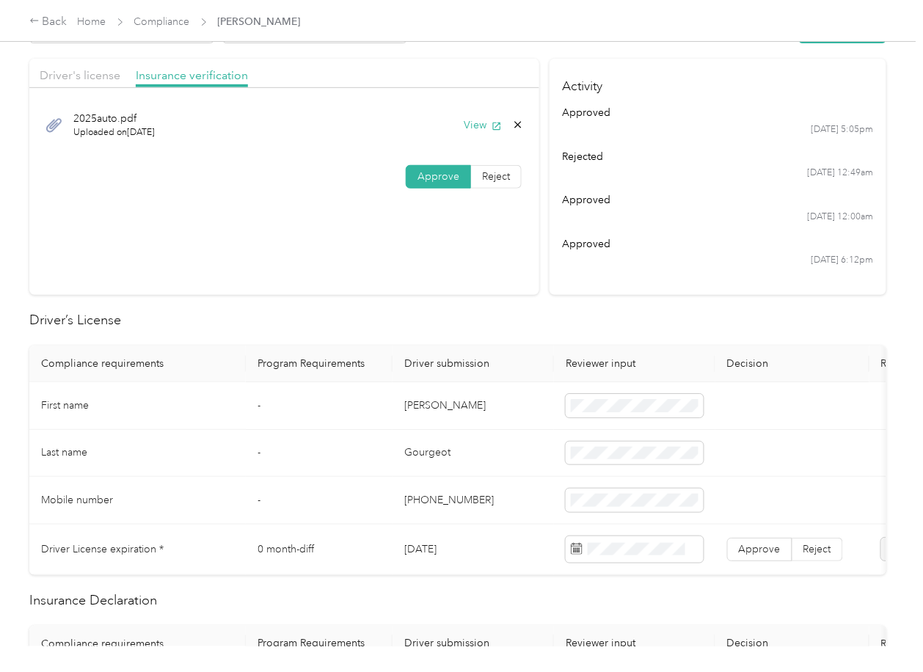
scroll to position [294, 0]
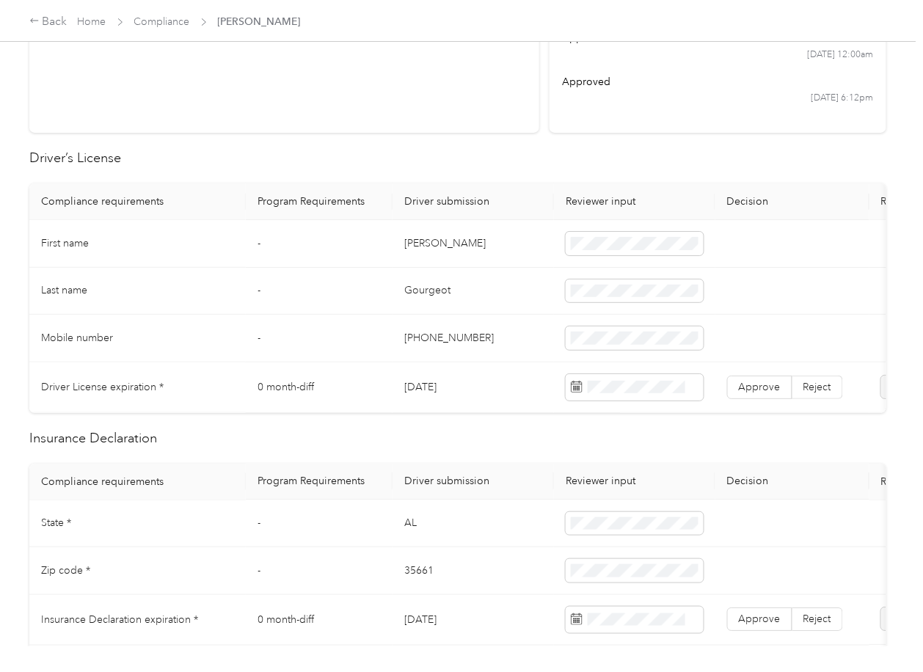
click at [447, 392] on td "[DATE]" at bounding box center [473, 388] width 161 height 51
copy td "[DATE]"
click at [754, 383] on span "Approve" at bounding box center [760, 387] width 42 height 12
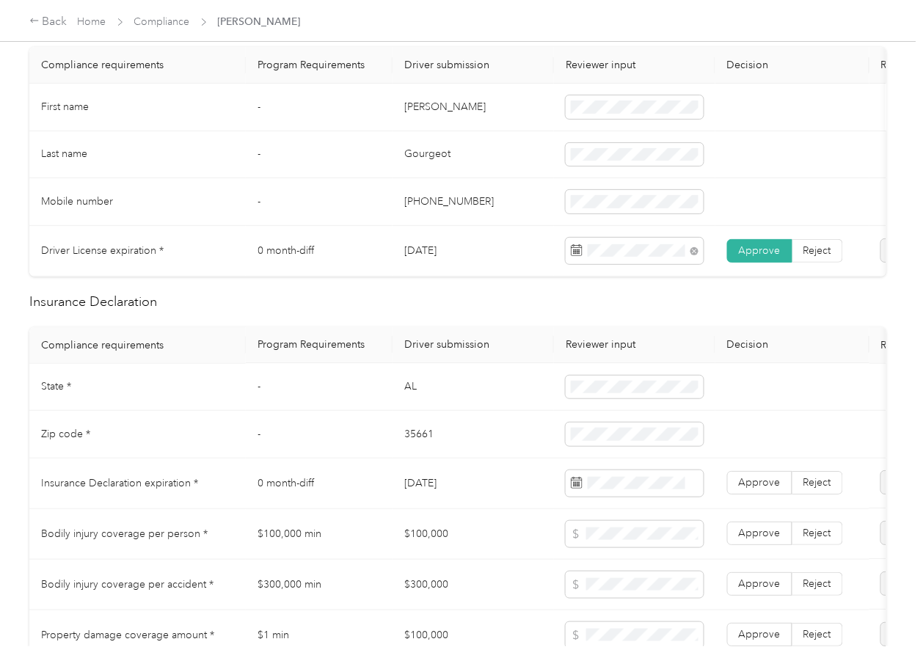
scroll to position [685, 0]
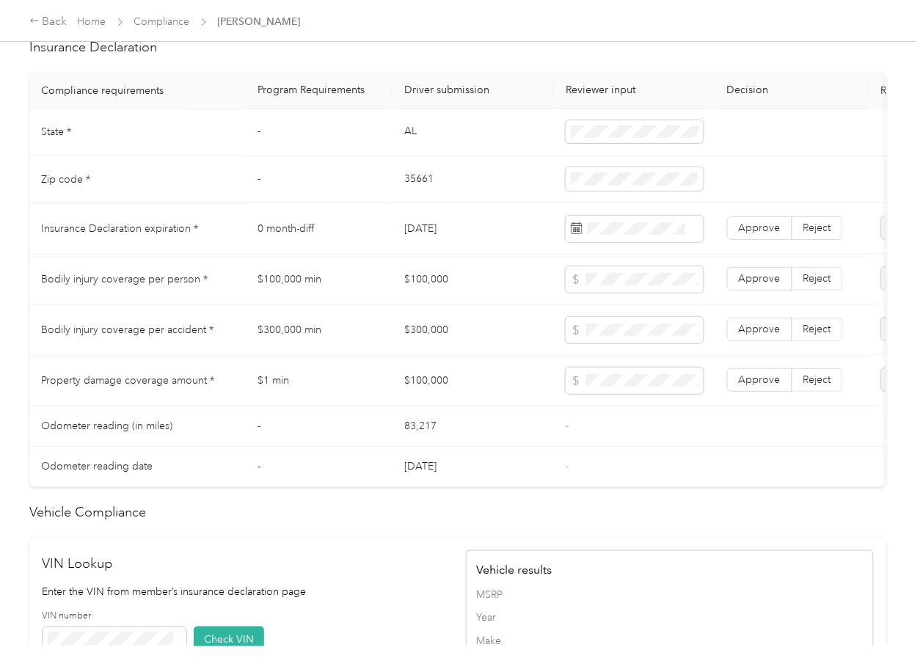
click at [397, 153] on td "AL" at bounding box center [473, 133] width 161 height 48
copy td "AL"
click at [604, 128] on td at bounding box center [634, 133] width 161 height 48
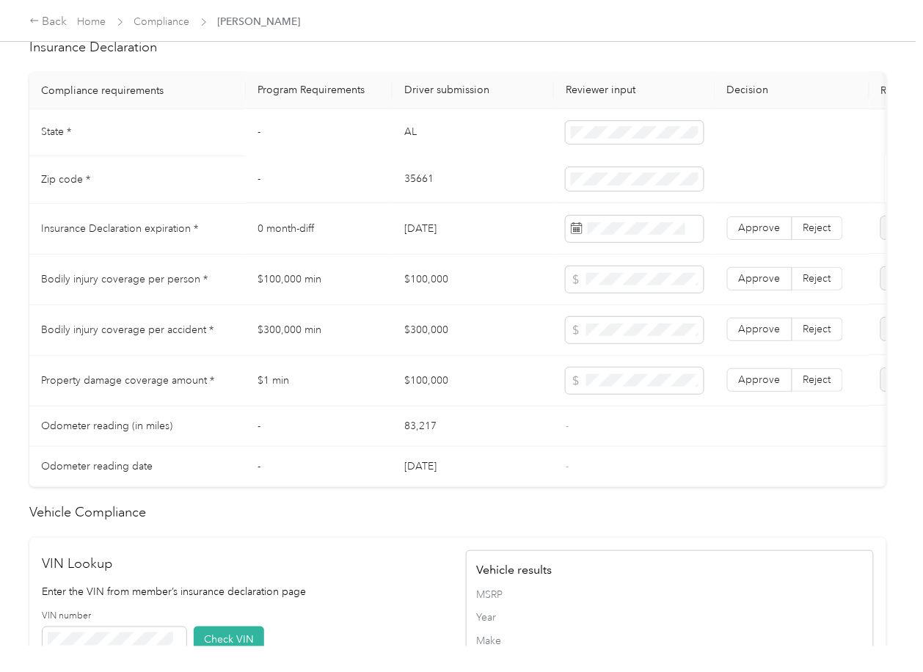
click at [407, 188] on td "35661" at bounding box center [473, 180] width 161 height 48
copy td "35661"
click at [467, 305] on td "$100,000" at bounding box center [473, 280] width 161 height 51
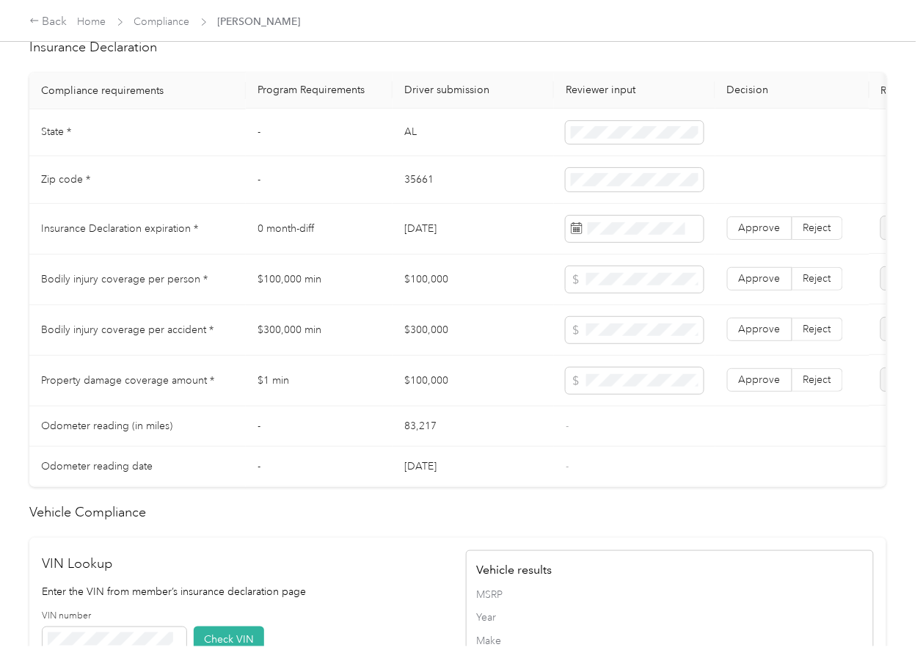
scroll to position [1233, 0]
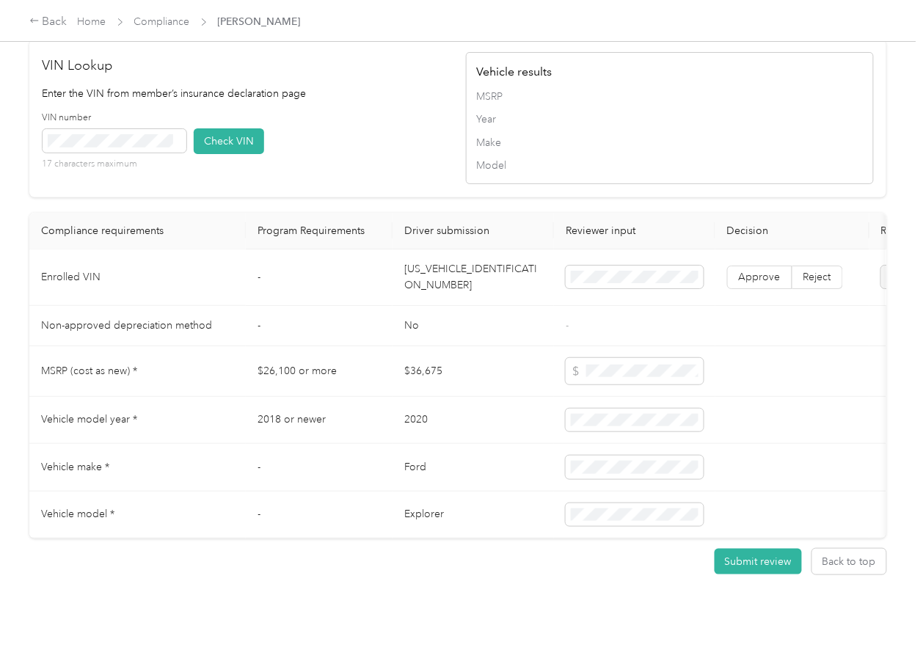
click at [466, 250] on td "[US_VEHICLE_IDENTIFICATION_NUMBER]" at bounding box center [473, 278] width 161 height 57
drag, startPoint x: 466, startPoint y: 247, endPoint x: 57, endPoint y: 299, distance: 412.8
click at [463, 250] on td "[US_VEHICLE_IDENTIFICATION_NUMBER]" at bounding box center [473, 278] width 161 height 57
drag, startPoint x: 330, startPoint y: 98, endPoint x: 206, endPoint y: 118, distance: 125.7
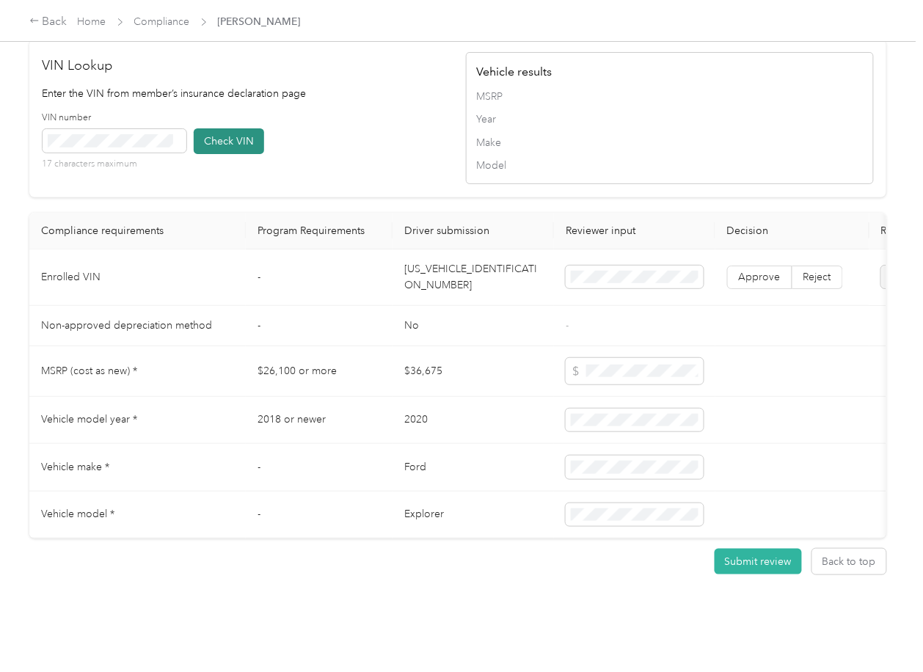
click at [330, 112] on div "VIN number 17 characters maximum Check VIN" at bounding box center [247, 147] width 408 height 70
click at [211, 128] on button "Check VIN" at bounding box center [229, 141] width 70 height 26
click at [745, 266] on label "Approve" at bounding box center [759, 277] width 65 height 23
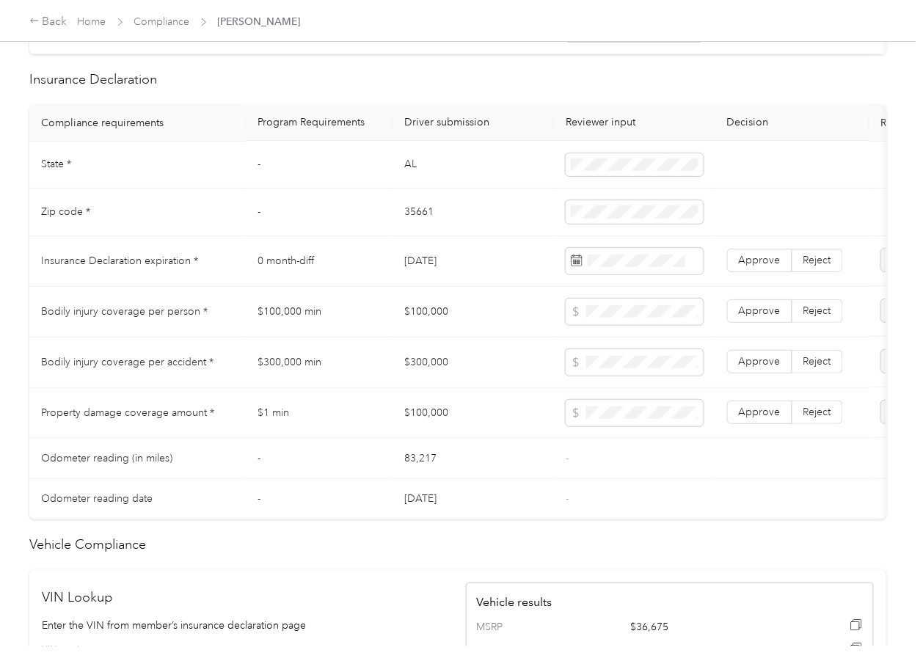
scroll to position [646, 0]
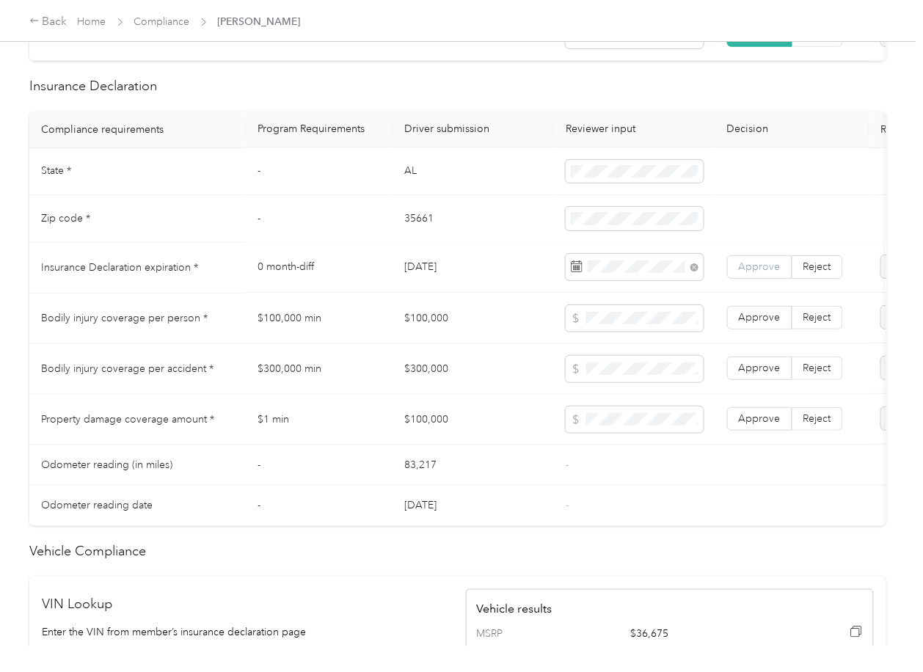
click at [767, 280] on label "Approve" at bounding box center [759, 267] width 65 height 23
click at [539, 344] on td "$100,000" at bounding box center [473, 319] width 161 height 51
click at [424, 330] on td "$100,000" at bounding box center [473, 319] width 161 height 51
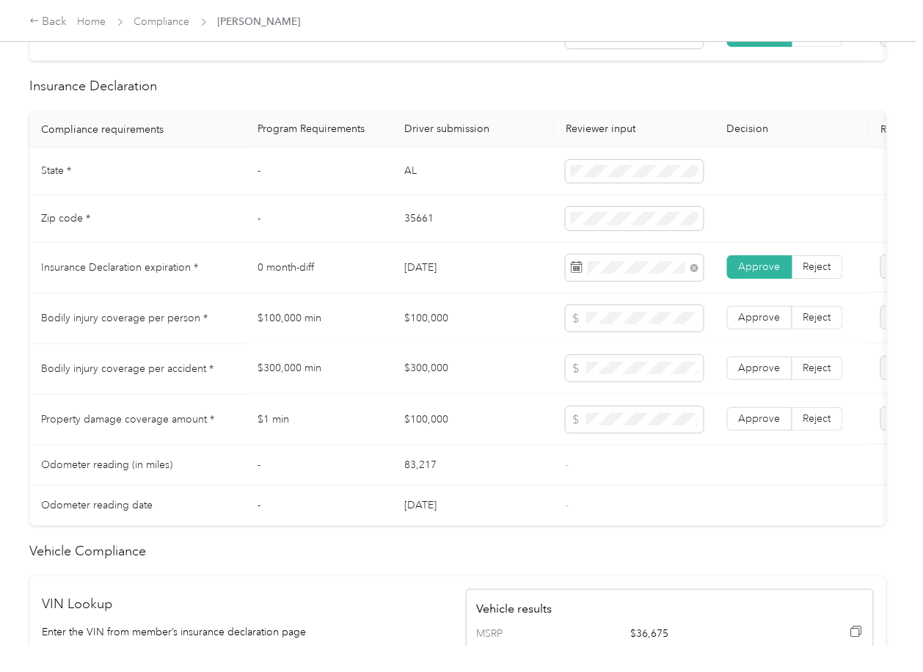
click at [438, 386] on td "$300,000" at bounding box center [473, 369] width 161 height 51
drag, startPoint x: 752, startPoint y: 381, endPoint x: 754, endPoint y: 336, distance: 44.8
click at [752, 375] on span "Approve" at bounding box center [760, 369] width 42 height 12
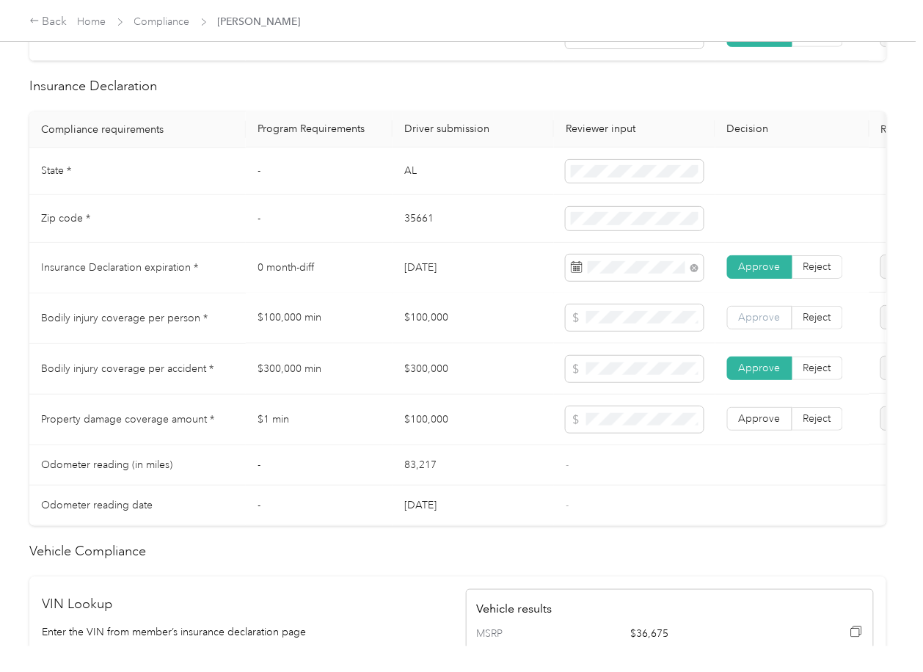
click at [754, 324] on span "Approve" at bounding box center [760, 318] width 42 height 12
click at [762, 432] on label "Approve" at bounding box center [759, 419] width 65 height 23
click at [625, 512] on td "-" at bounding box center [634, 506] width 161 height 40
click at [329, 325] on td "$100,000 min" at bounding box center [319, 319] width 147 height 51
click at [450, 342] on td "$100,000" at bounding box center [473, 319] width 161 height 51
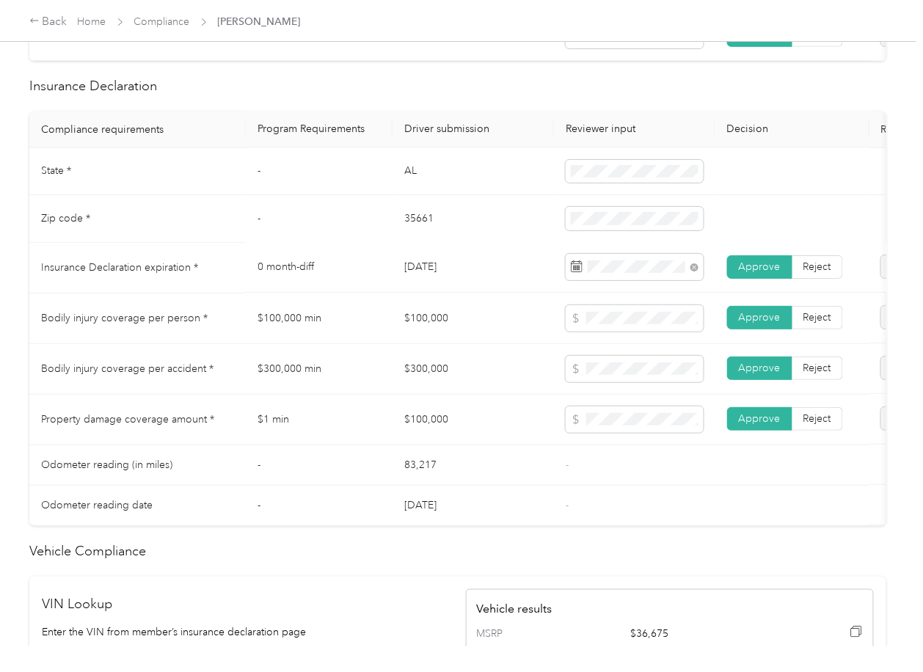
click at [359, 269] on td "0 month-diff" at bounding box center [319, 268] width 147 height 51
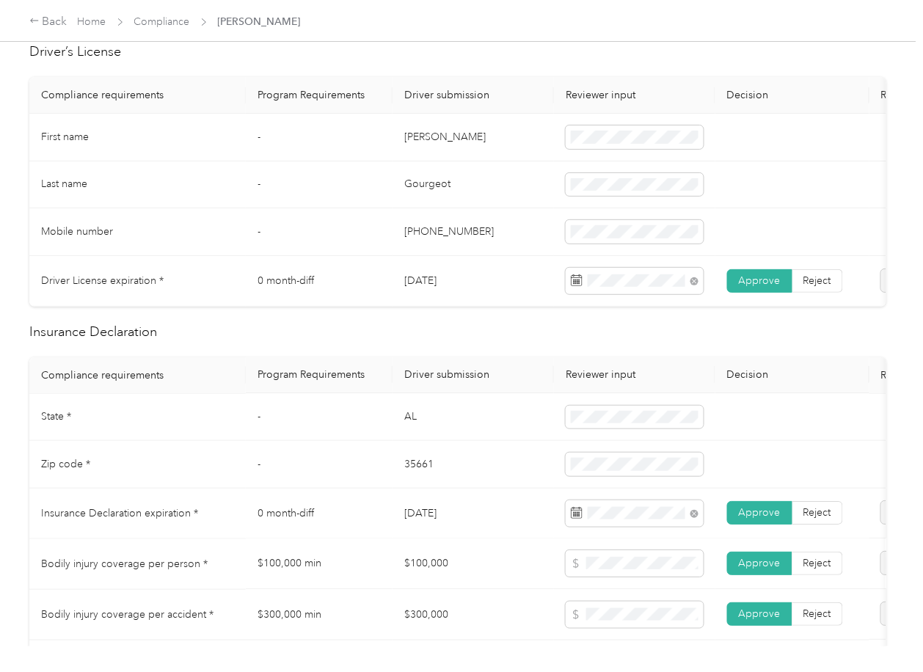
scroll to position [0, 0]
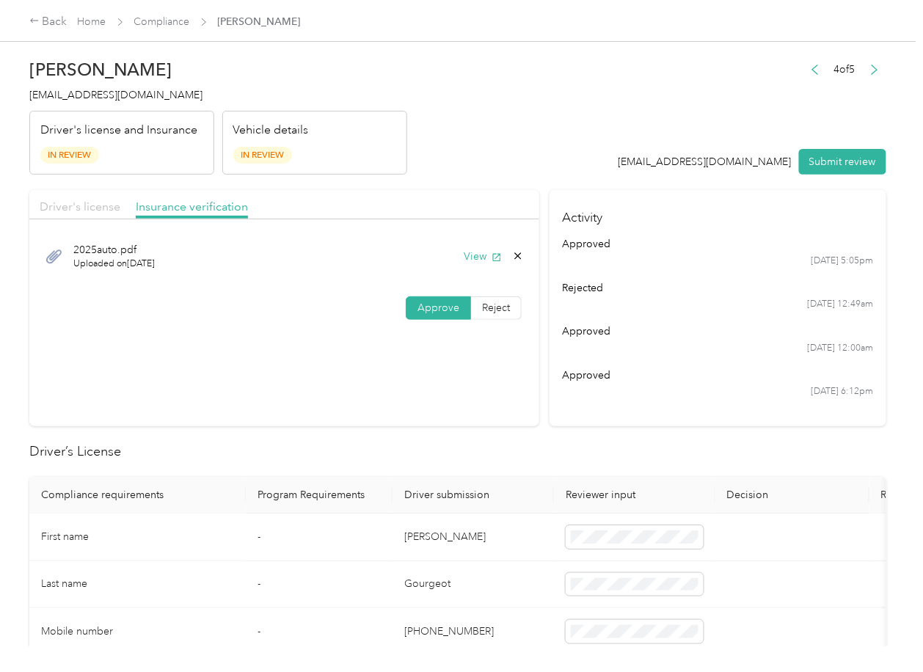
click at [113, 210] on span "Driver's license" at bounding box center [80, 207] width 81 height 14
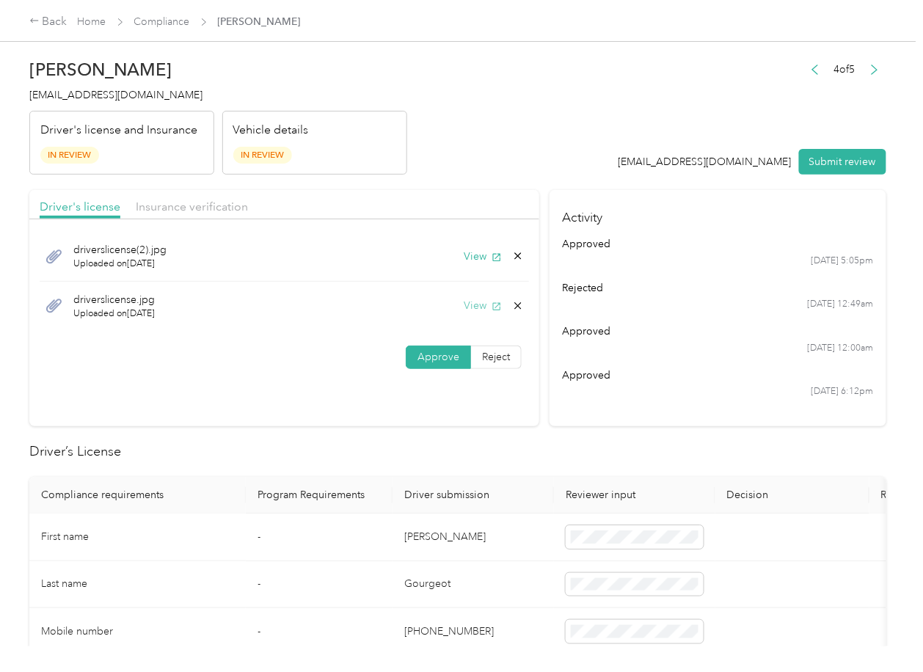
click at [487, 299] on button "View" at bounding box center [483, 305] width 38 height 15
click at [513, 310] on icon at bounding box center [518, 306] width 12 height 12
click at [484, 319] on button "Yes" at bounding box center [477, 316] width 29 height 23
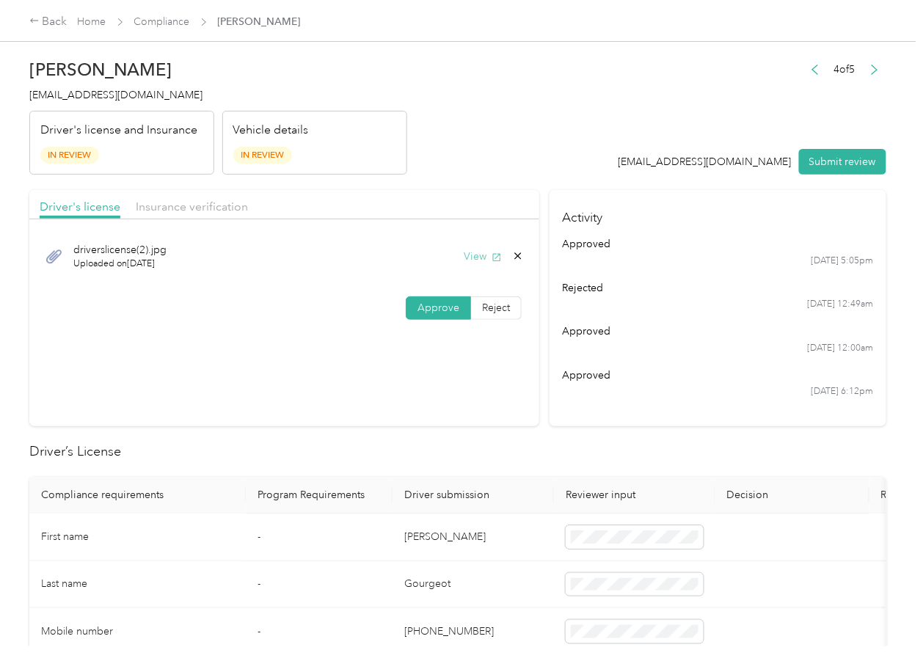
click at [486, 259] on button "View" at bounding box center [483, 256] width 38 height 15
click at [826, 162] on button "Submit review" at bounding box center [842, 162] width 87 height 26
click at [103, 101] on span "[EMAIL_ADDRESS][DOMAIN_NAME]" at bounding box center [115, 95] width 173 height 12
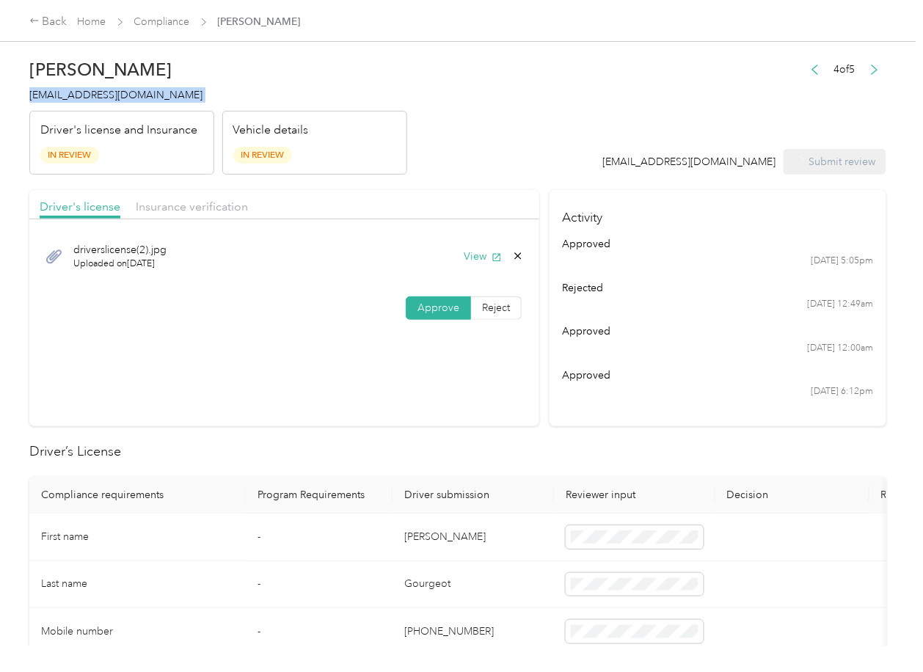
click at [103, 101] on span "[EMAIL_ADDRESS][DOMAIN_NAME]" at bounding box center [115, 95] width 173 height 12
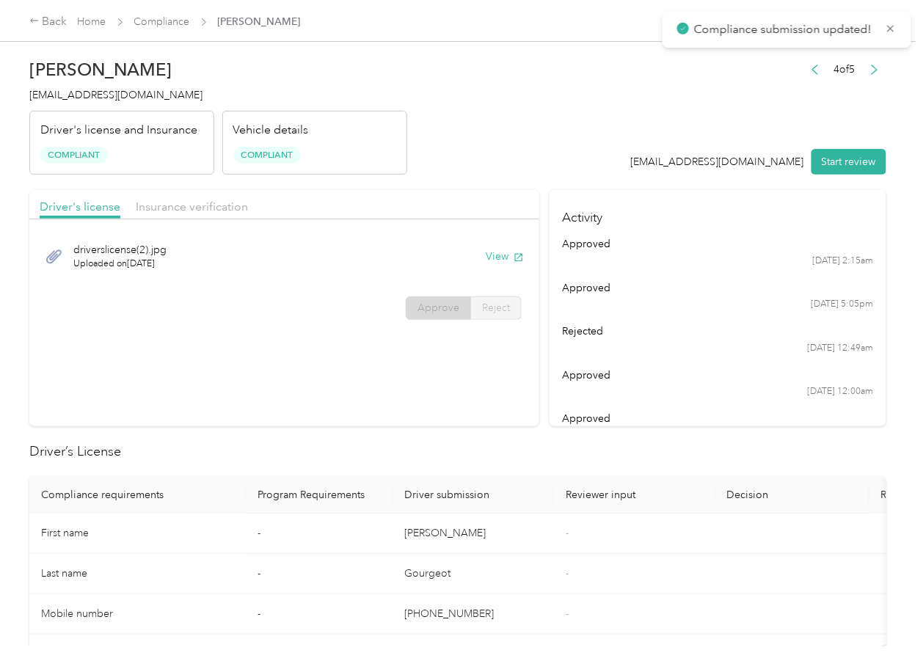
drag, startPoint x: 578, startPoint y: 434, endPoint x: 608, endPoint y: 426, distance: 31.7
click at [176, 22] on link "Compliance" at bounding box center [162, 21] width 56 height 12
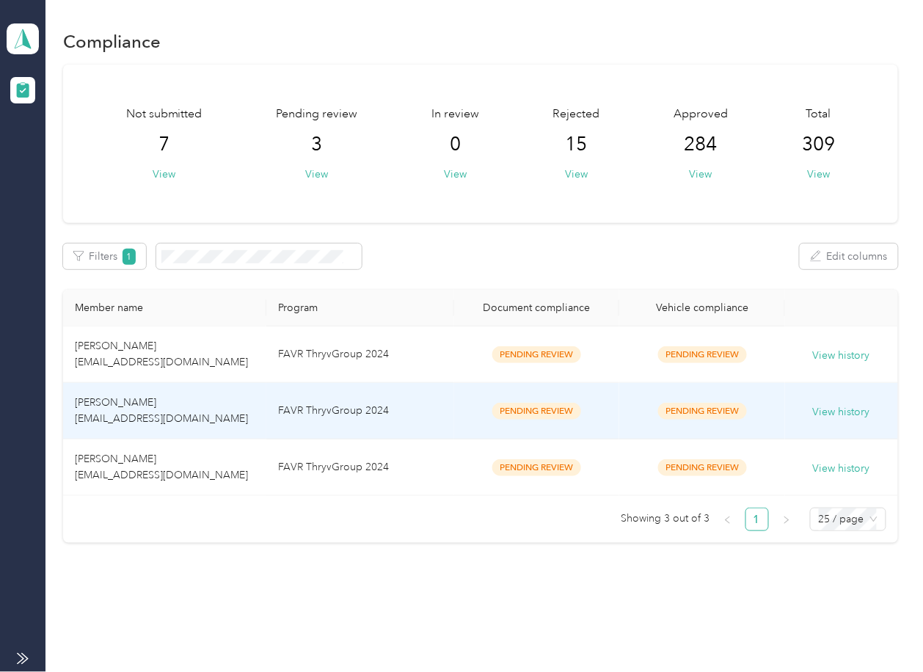
click at [195, 474] on td "[PERSON_NAME] [EMAIL_ADDRESS][DOMAIN_NAME]" at bounding box center [164, 468] width 203 height 57
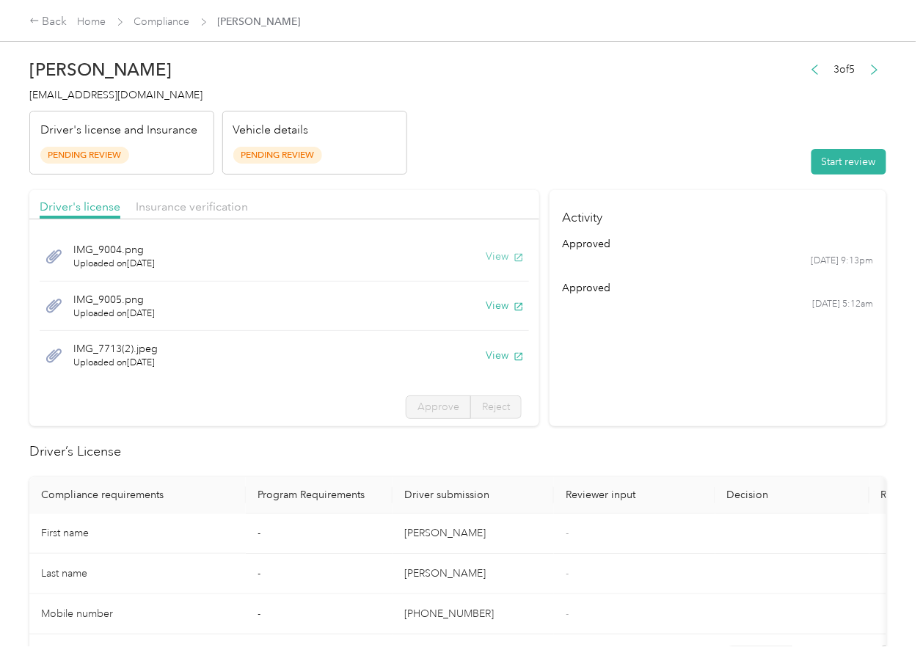
click at [486, 252] on button "View" at bounding box center [505, 256] width 38 height 15
click at [486, 306] on button "View" at bounding box center [505, 305] width 38 height 15
click at [486, 357] on button "View" at bounding box center [505, 355] width 38 height 15
drag, startPoint x: 341, startPoint y: 196, endPoint x: 207, endPoint y: 199, distance: 133.6
click at [338, 196] on div "Driver's license Insurance verification" at bounding box center [284, 204] width 510 height 29
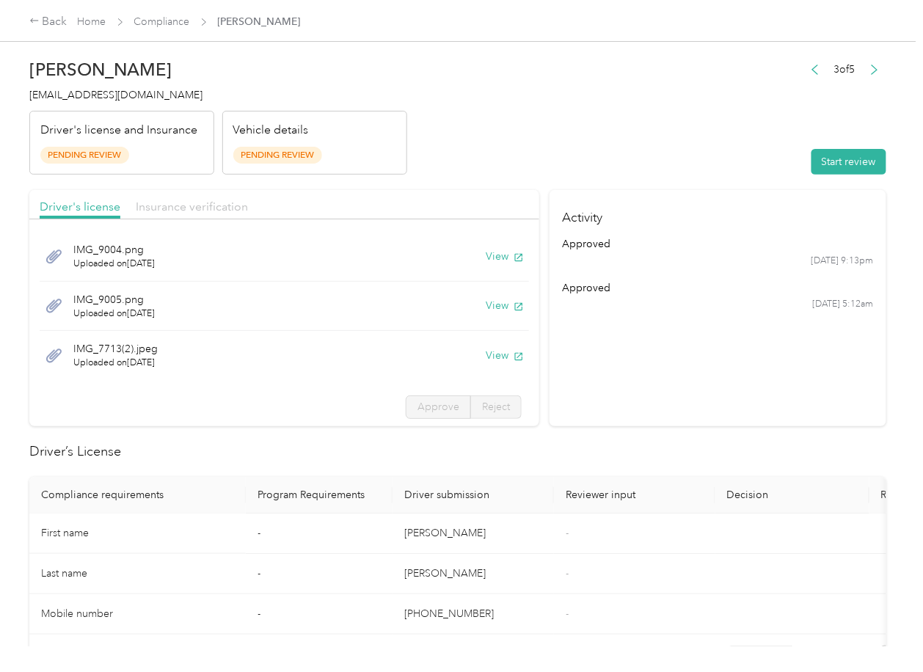
click at [206, 200] on span "Insurance verification" at bounding box center [192, 207] width 112 height 14
click at [486, 251] on button "View" at bounding box center [505, 256] width 38 height 15
click at [486, 305] on button "View" at bounding box center [505, 305] width 38 height 15
click at [486, 354] on button "View" at bounding box center [505, 355] width 38 height 15
click at [626, 354] on section "Activity approved [DATE] 9:13pm approved [DATE] 5:12am" at bounding box center [718, 308] width 337 height 236
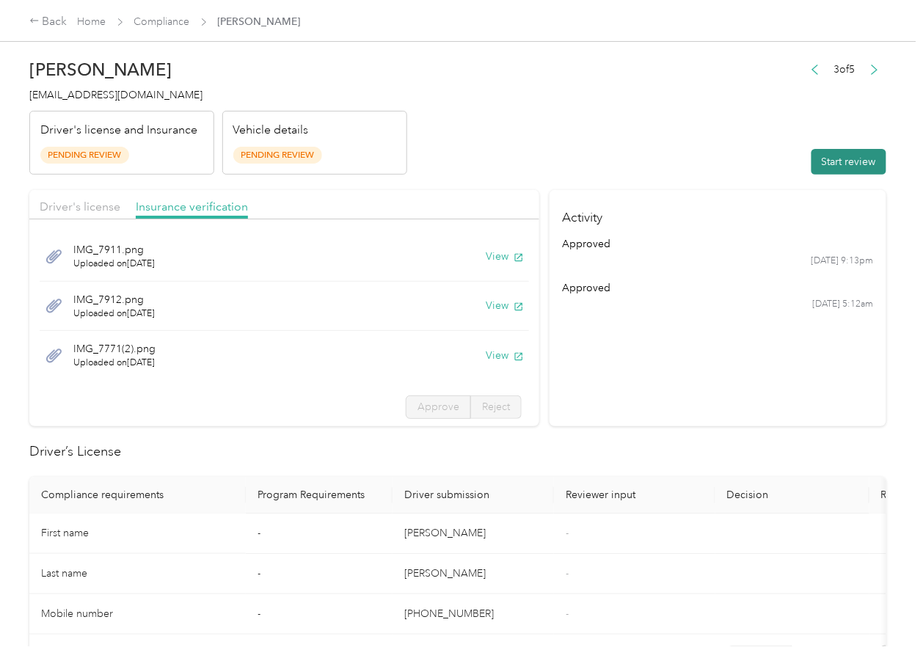
click at [816, 154] on button "Start review" at bounding box center [849, 162] width 75 height 26
click at [88, 208] on span "Driver's license" at bounding box center [80, 207] width 81 height 14
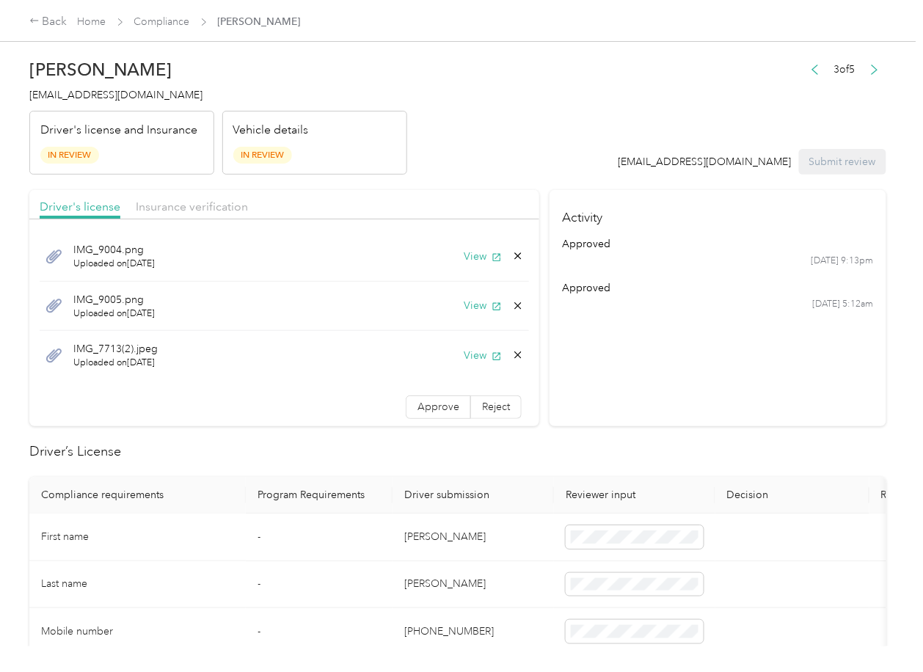
drag, startPoint x: 434, startPoint y: 409, endPoint x: 203, endPoint y: 267, distance: 271.1
click at [433, 409] on span "Approve" at bounding box center [439, 407] width 42 height 12
click at [167, 205] on span "Insurance verification" at bounding box center [192, 207] width 112 height 14
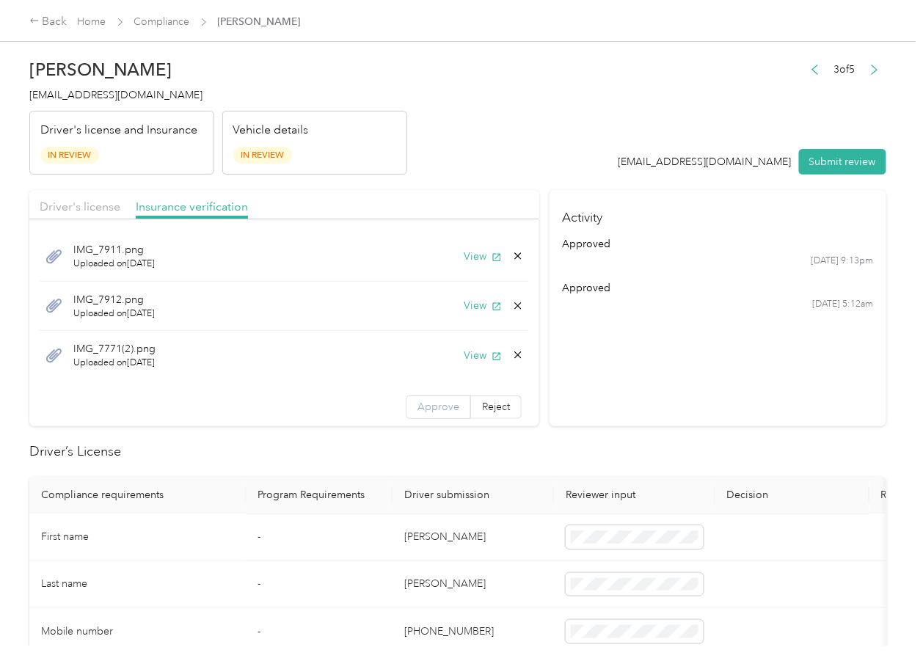
click at [418, 404] on span "Approve" at bounding box center [439, 407] width 42 height 12
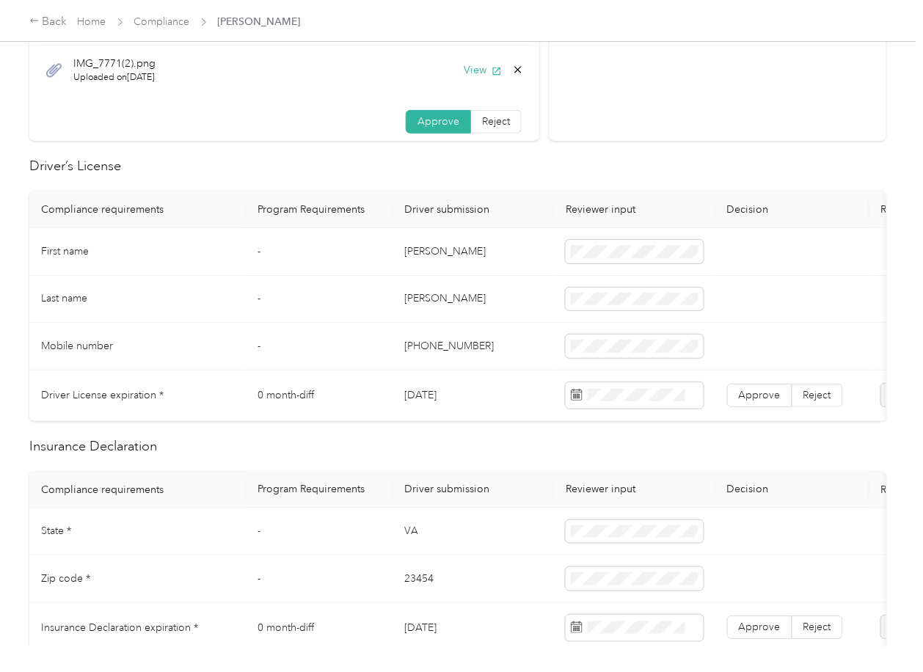
scroll to position [294, 0]
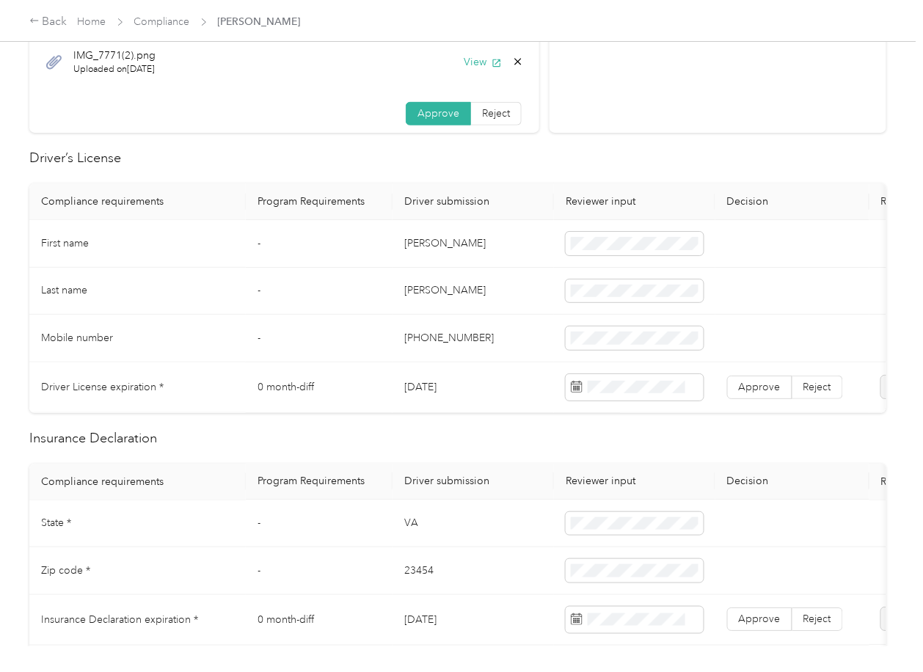
click at [439, 387] on td "[DATE]" at bounding box center [473, 388] width 161 height 51
click at [767, 382] on span "Approve" at bounding box center [760, 387] width 42 height 12
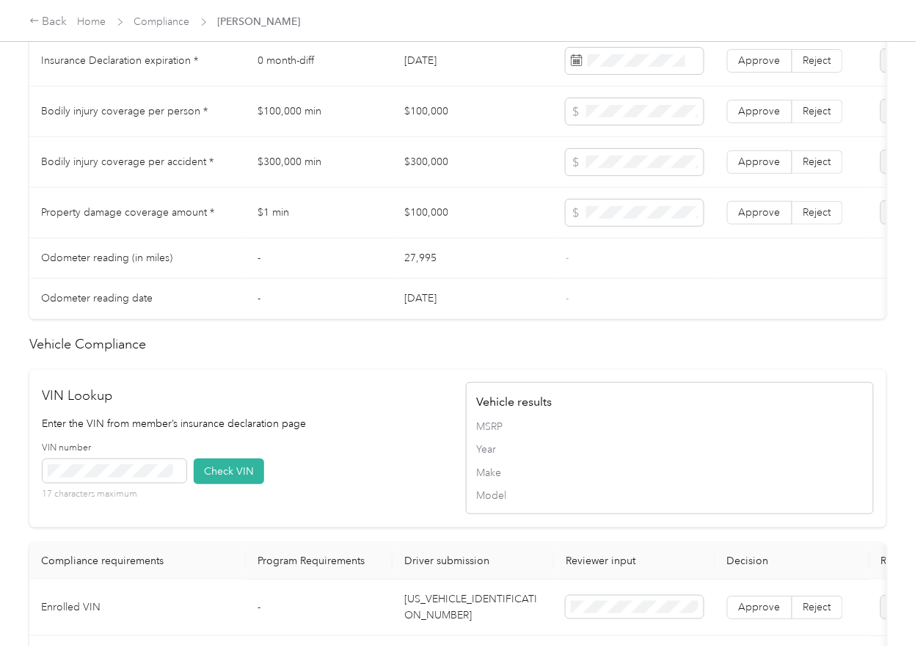
scroll to position [1233, 0]
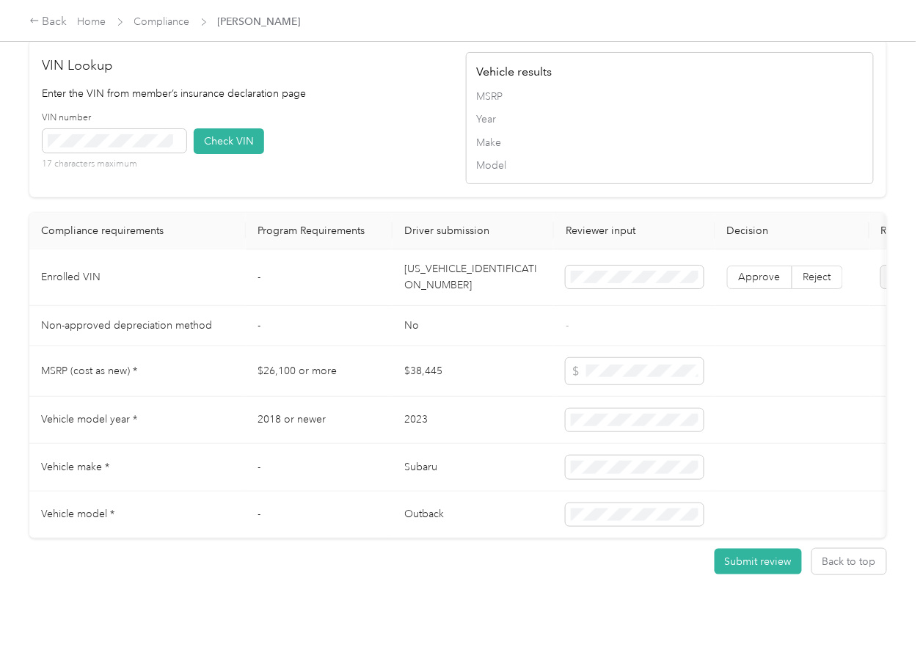
click at [440, 250] on td "[US_VEHICLE_IDENTIFICATION_NUMBER]" at bounding box center [473, 278] width 161 height 57
click at [368, 126] on div "VIN number 17 characters maximum Check VIN" at bounding box center [247, 147] width 408 height 70
click at [255, 128] on button "Check VIN" at bounding box center [229, 141] width 70 height 26
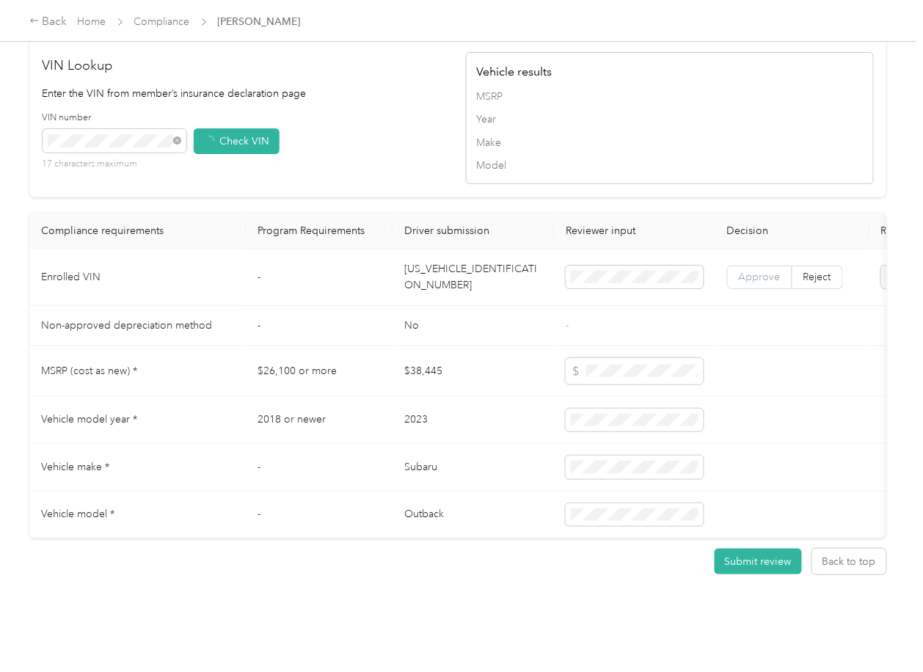
click at [766, 271] on span "Approve" at bounding box center [760, 277] width 42 height 12
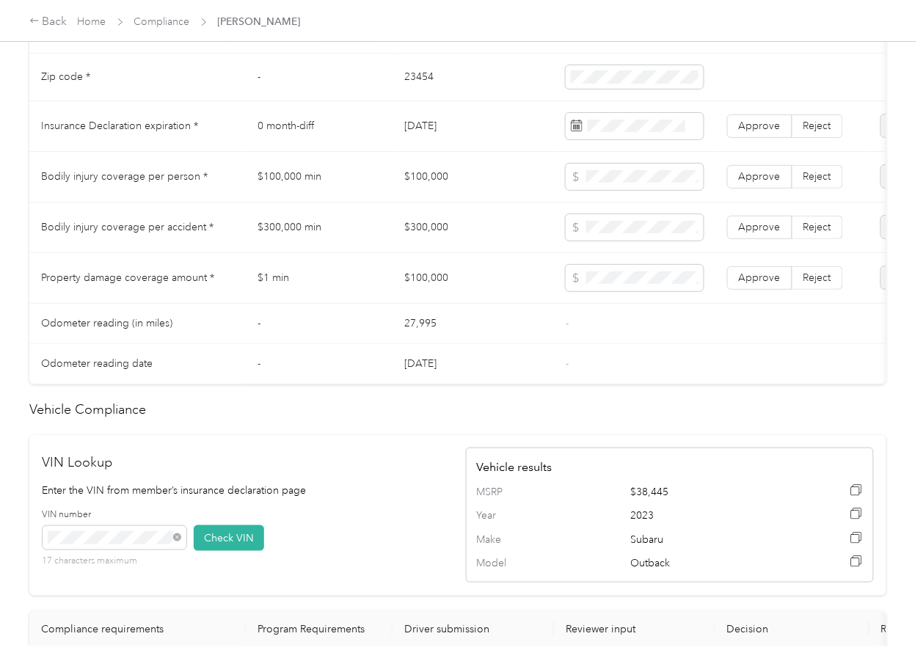
scroll to position [743, 0]
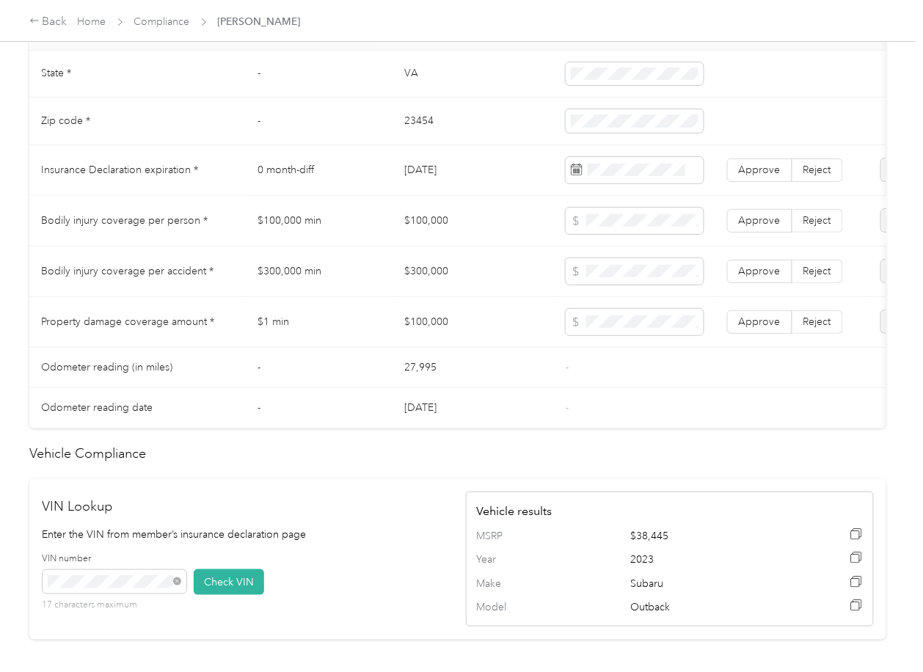
click at [418, 228] on td "$100,000" at bounding box center [473, 221] width 161 height 51
click at [426, 281] on td "$300,000" at bounding box center [473, 272] width 161 height 51
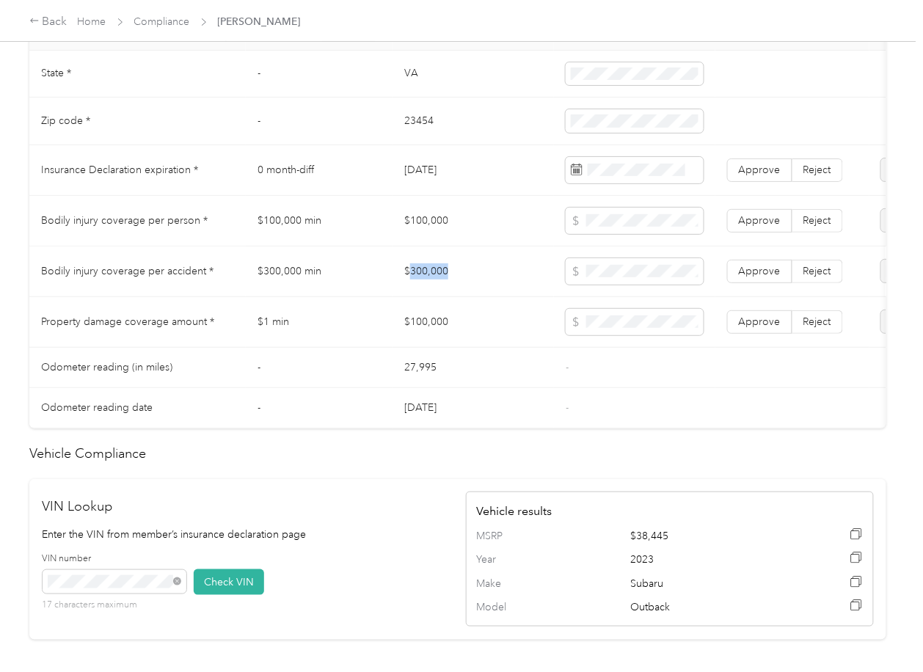
click at [426, 281] on td "$300,000" at bounding box center [473, 272] width 161 height 51
click at [767, 277] on span "Approve" at bounding box center [760, 271] width 42 height 12
click at [760, 227] on span "Approve" at bounding box center [760, 220] width 42 height 12
click at [762, 334] on label "Approve" at bounding box center [759, 321] width 65 height 23
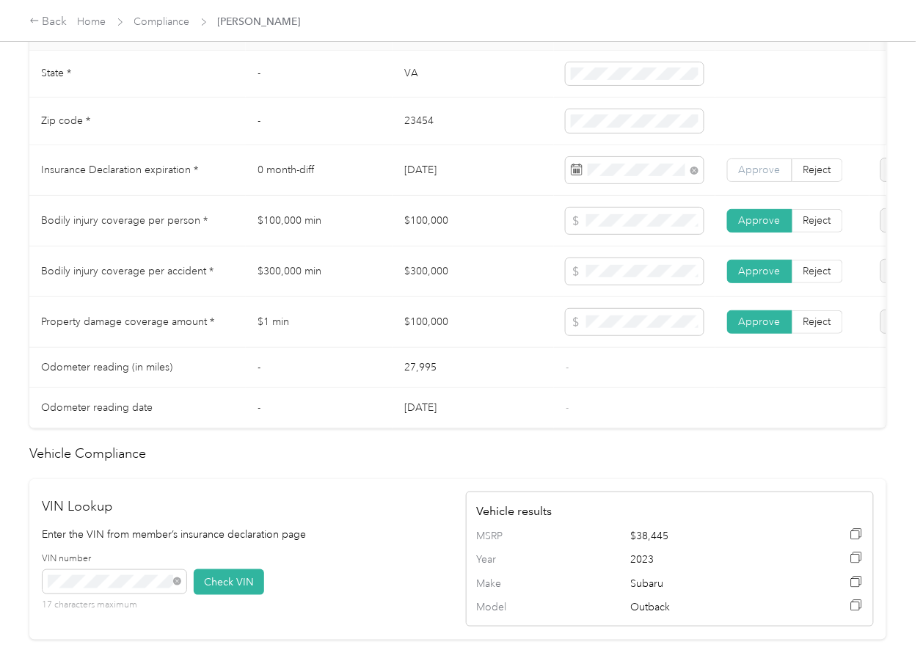
click at [769, 176] on span "Approve" at bounding box center [760, 170] width 42 height 12
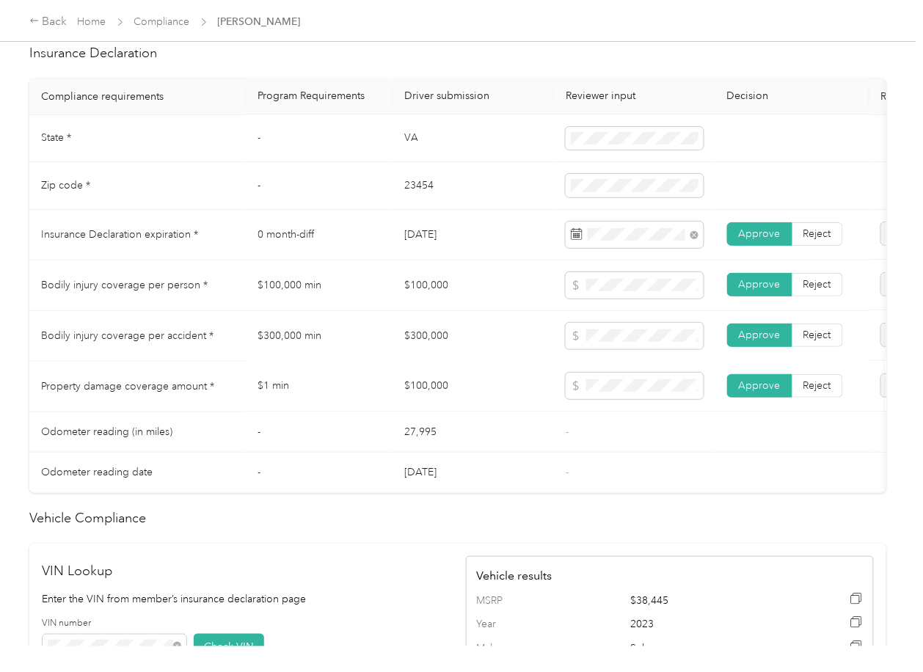
scroll to position [646, 0]
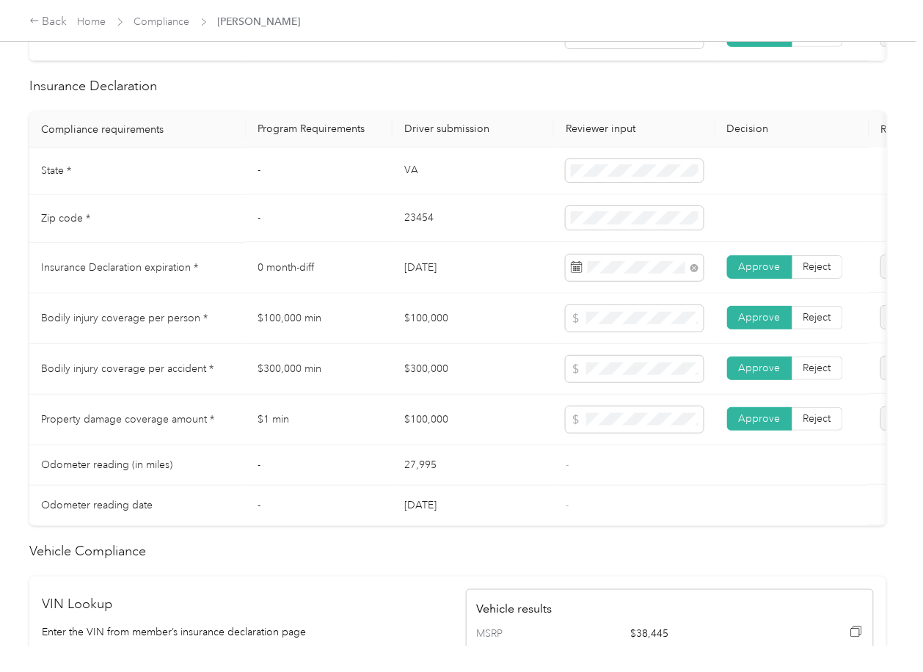
click at [400, 187] on td "VA" at bounding box center [473, 172] width 161 height 48
click at [418, 231] on td "23454" at bounding box center [473, 219] width 161 height 48
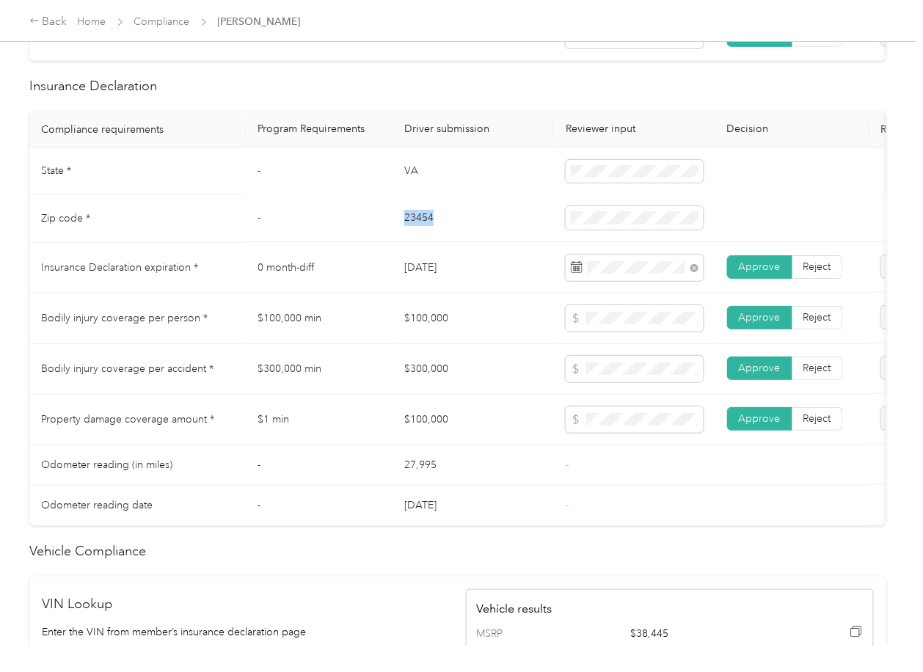
click at [418, 231] on td "23454" at bounding box center [473, 219] width 161 height 48
click at [324, 219] on td "-" at bounding box center [319, 219] width 147 height 48
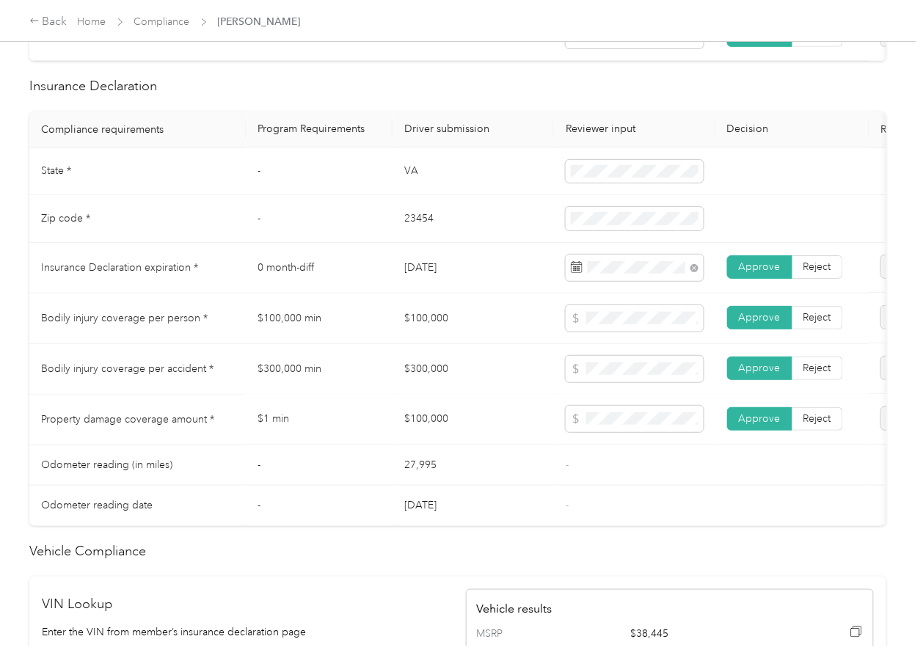
click at [337, 432] on td "$1 min" at bounding box center [319, 420] width 147 height 51
click at [470, 442] on td "$100,000" at bounding box center [473, 420] width 161 height 51
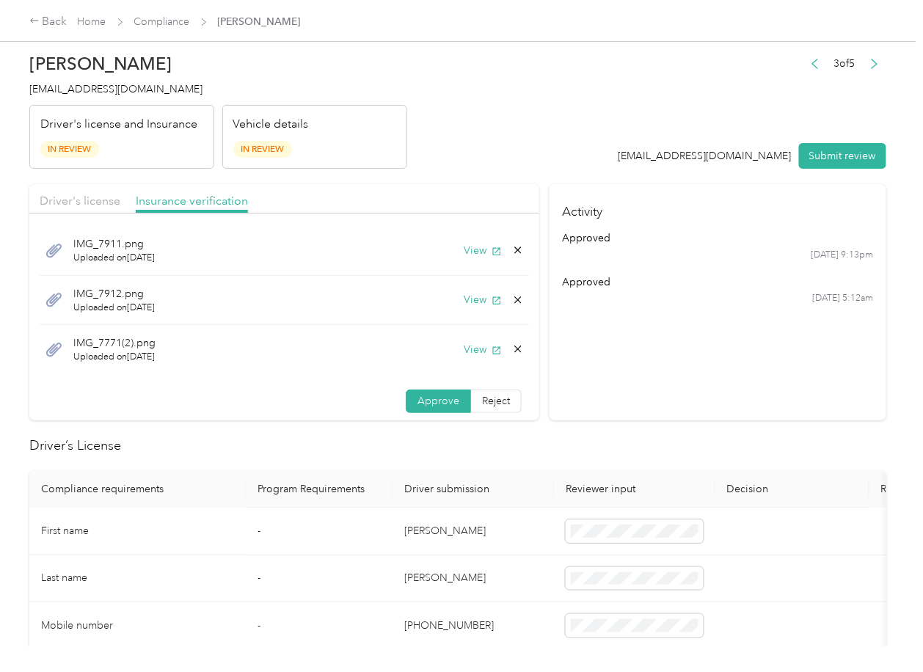
scroll to position [0, 0]
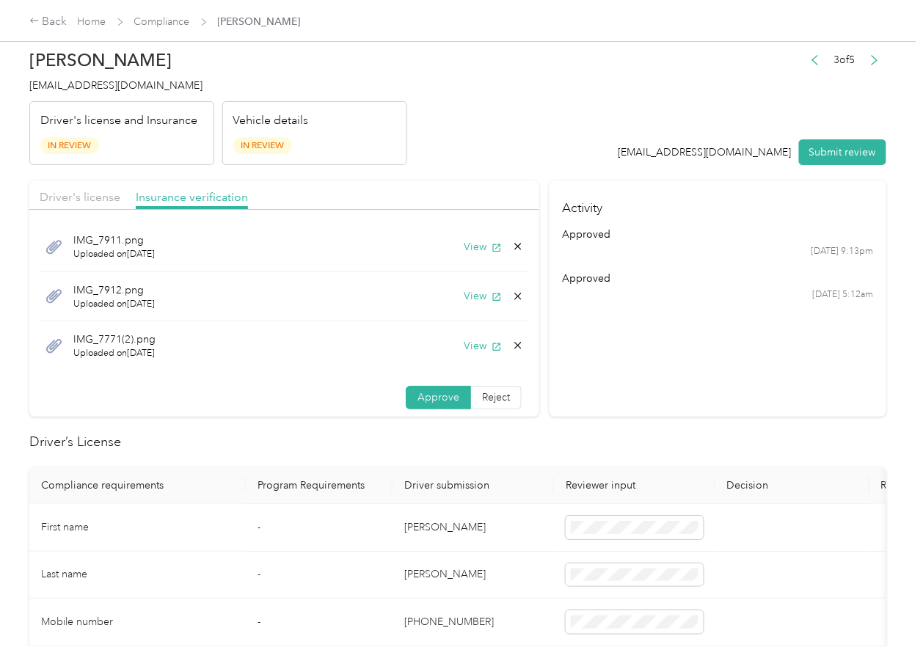
drag, startPoint x: 470, startPoint y: 441, endPoint x: 309, endPoint y: 476, distance: 164.4
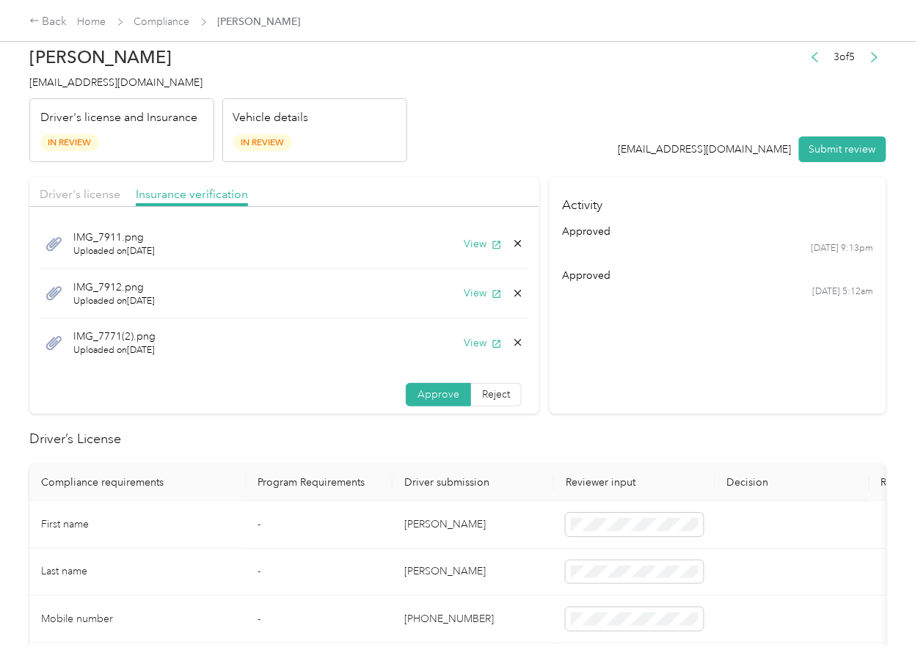
click at [213, 499] on th "Compliance requirements" at bounding box center [137, 483] width 216 height 37
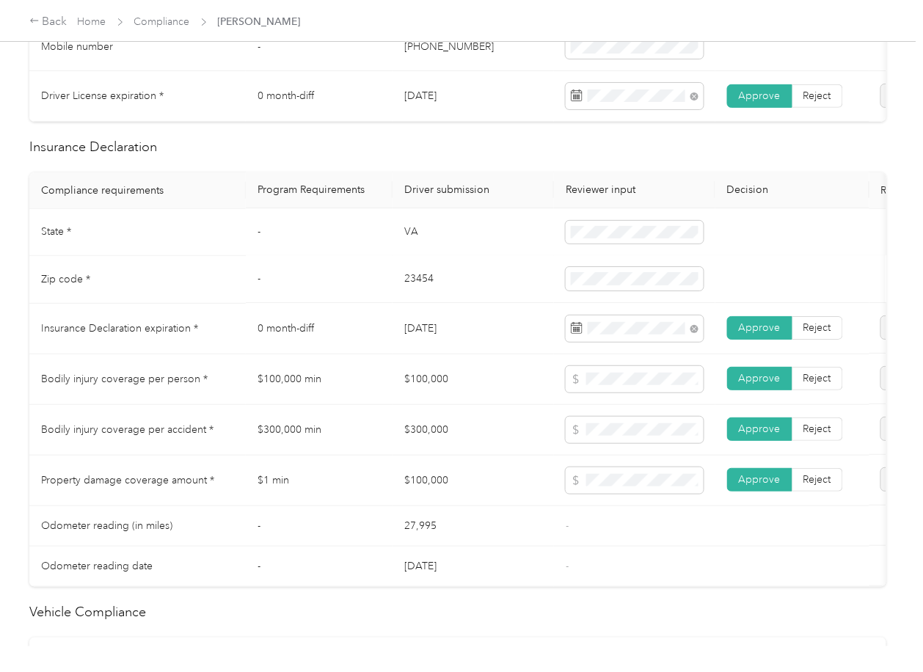
scroll to position [600, 0]
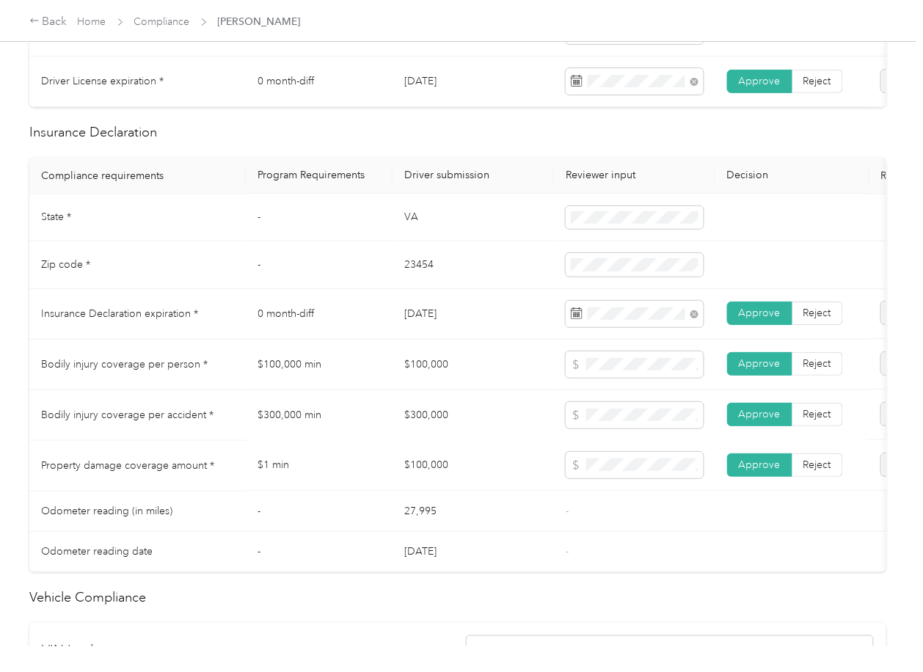
click at [443, 409] on td "$300,000" at bounding box center [473, 415] width 161 height 51
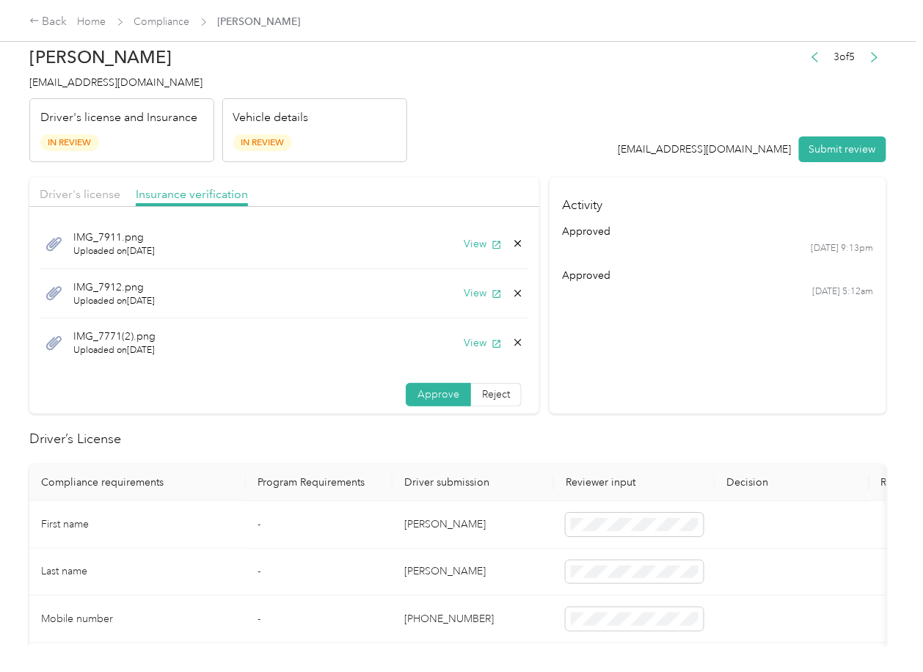
scroll to position [0, 0]
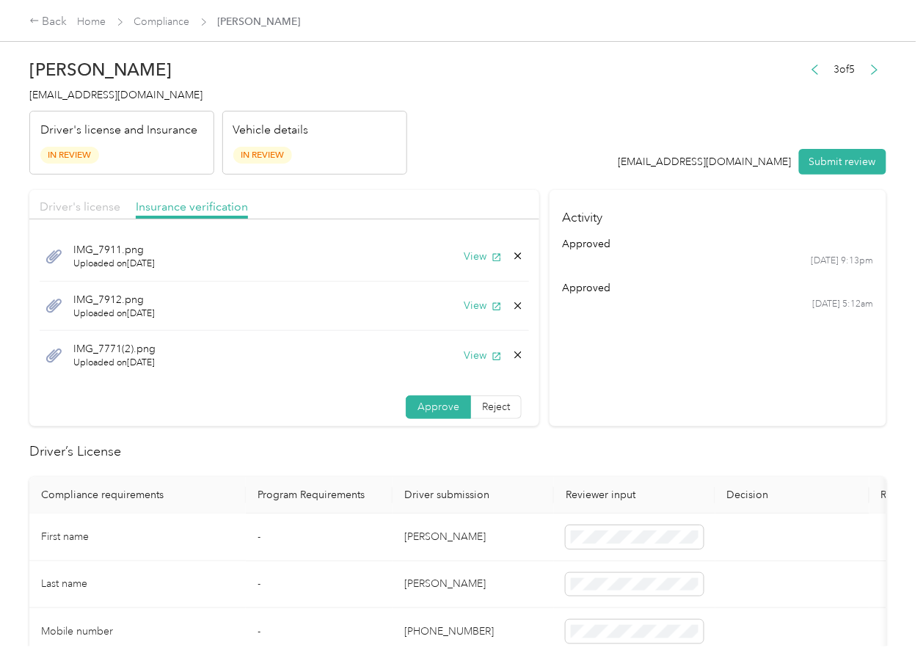
click at [112, 208] on span "Driver's license" at bounding box center [80, 207] width 81 height 14
click at [106, 208] on span "Driver's license" at bounding box center [80, 207] width 81 height 14
click at [464, 259] on button "View" at bounding box center [483, 256] width 38 height 15
click at [464, 305] on button "View" at bounding box center [483, 305] width 38 height 15
click at [216, 198] on div "Insurance verification" at bounding box center [192, 207] width 112 height 18
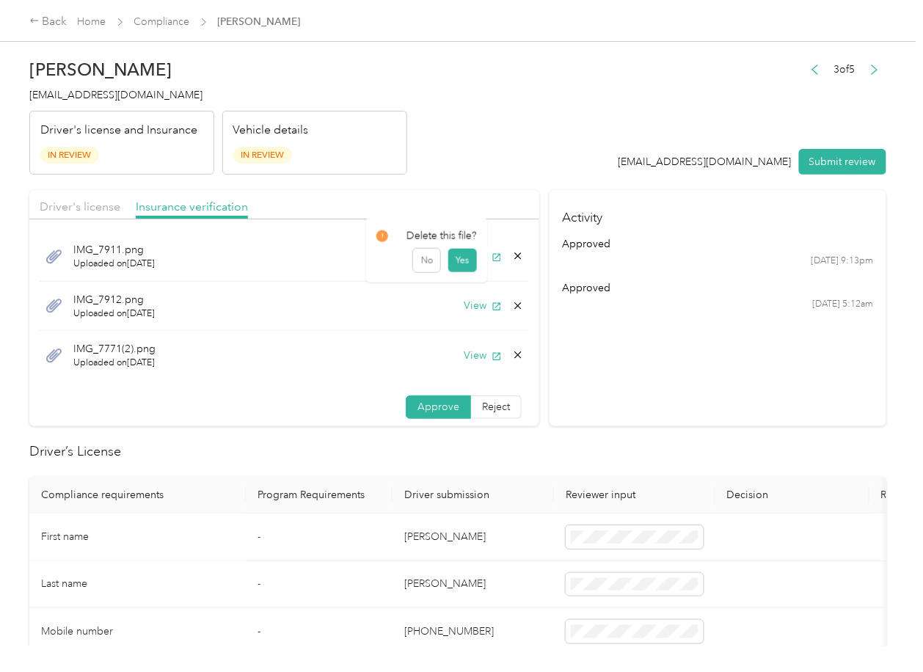
click at [512, 253] on icon at bounding box center [518, 256] width 12 height 12
click at [454, 274] on button "Yes" at bounding box center [462, 266] width 29 height 23
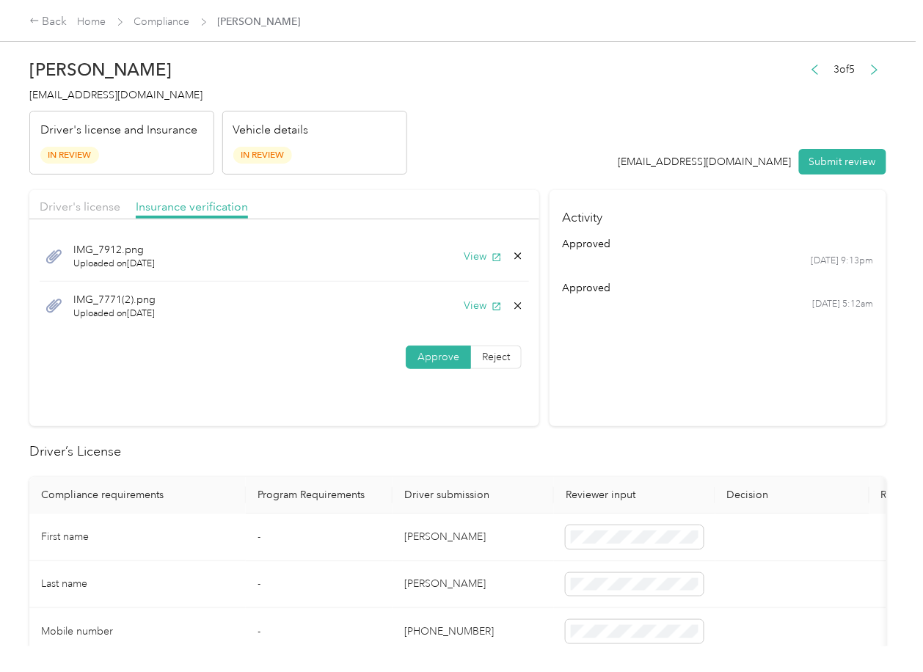
click at [512, 252] on icon at bounding box center [518, 256] width 12 height 12
click at [476, 266] on button "Yes" at bounding box center [477, 266] width 29 height 23
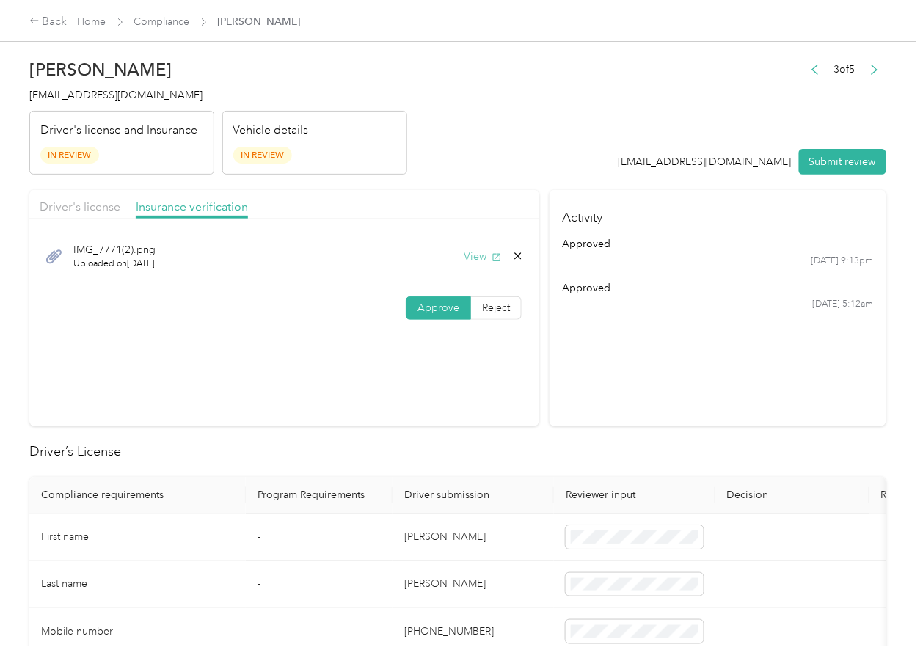
click at [483, 257] on button "View" at bounding box center [483, 256] width 38 height 15
drag, startPoint x: 644, startPoint y: 371, endPoint x: 796, endPoint y: 226, distance: 210.2
click at [644, 371] on section "Activity approved [DATE] 9:13pm approved [DATE] 5:12am" at bounding box center [718, 308] width 337 height 236
click at [827, 160] on button "Submit review" at bounding box center [842, 162] width 87 height 26
click at [48, 92] on span "[EMAIL_ADDRESS][DOMAIN_NAME]" at bounding box center [115, 95] width 173 height 12
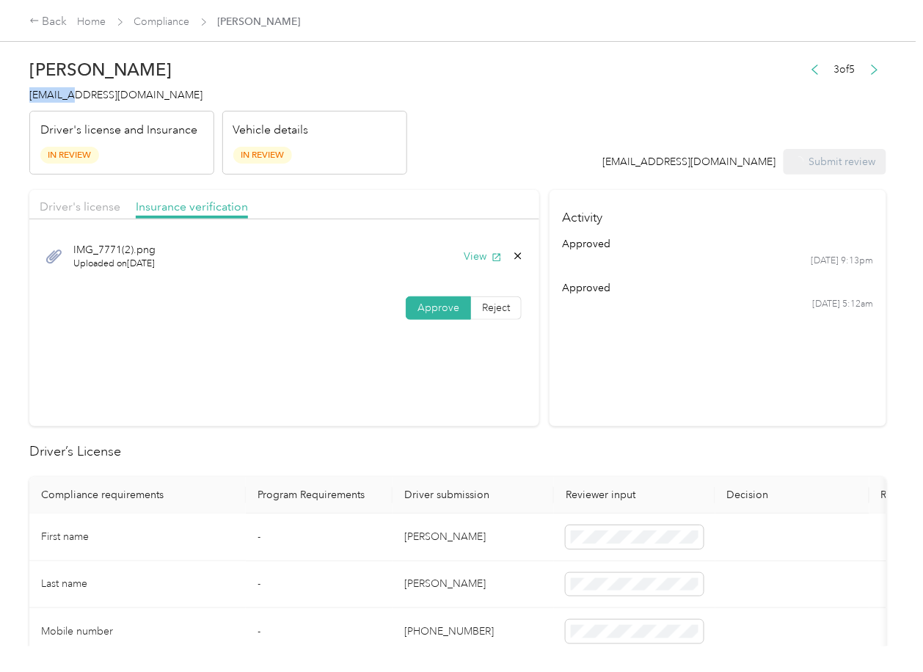
click at [48, 92] on span "[EMAIL_ADDRESS][DOMAIN_NAME]" at bounding box center [115, 95] width 173 height 12
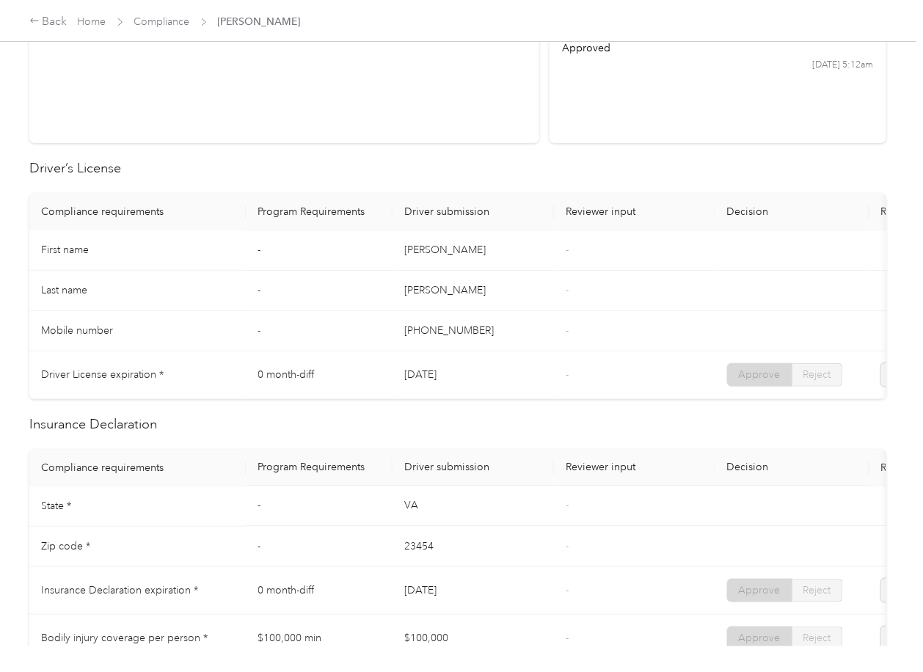
scroll to position [489, 0]
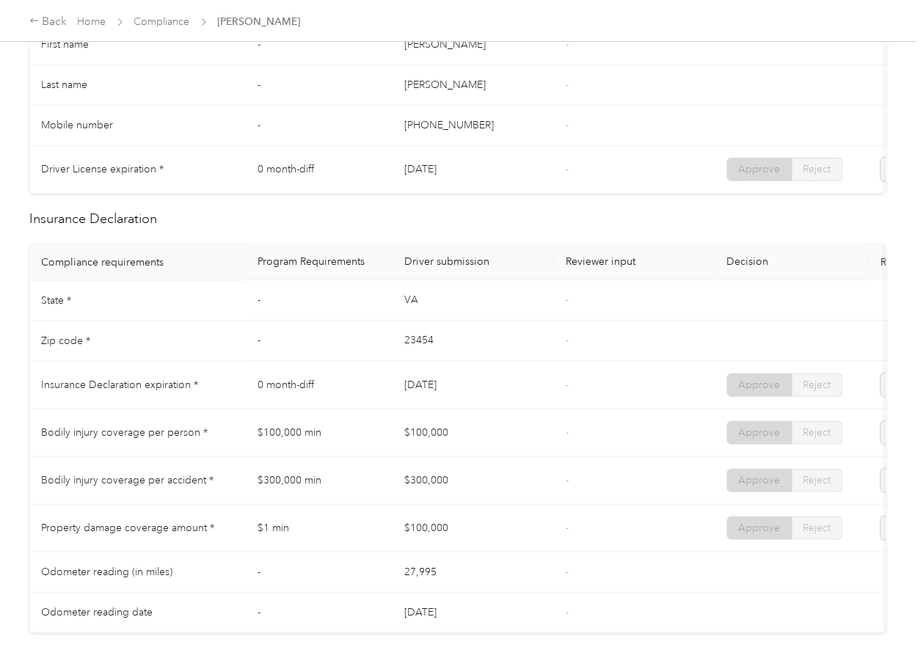
drag, startPoint x: 533, startPoint y: 298, endPoint x: 524, endPoint y: 335, distance: 37.7
click at [533, 298] on td "VA" at bounding box center [473, 301] width 161 height 40
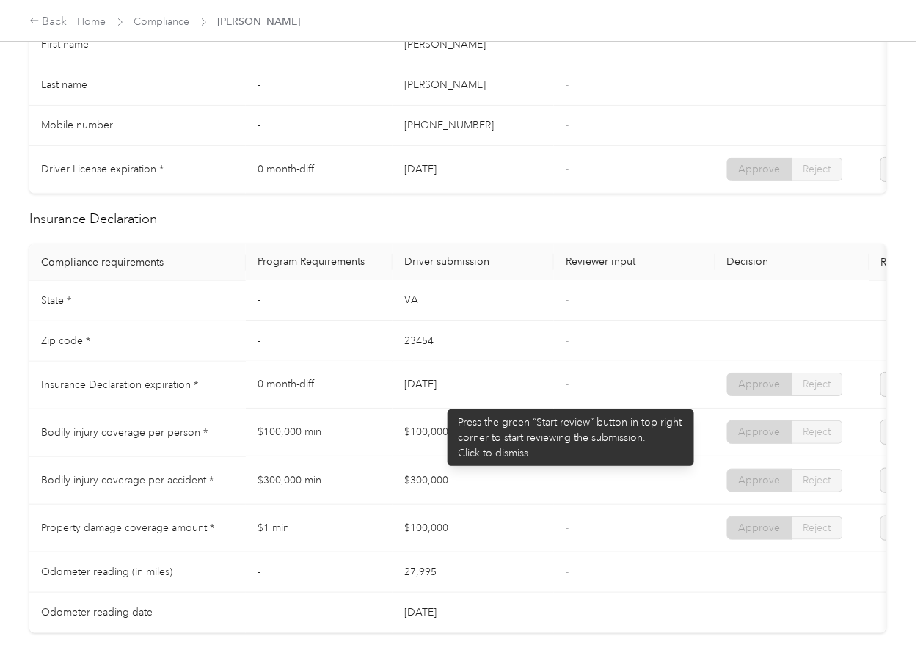
drag, startPoint x: 419, startPoint y: 408, endPoint x: 524, endPoint y: 407, distance: 105.0
click at [512, 407] on td "[DATE]" at bounding box center [473, 386] width 161 height 48
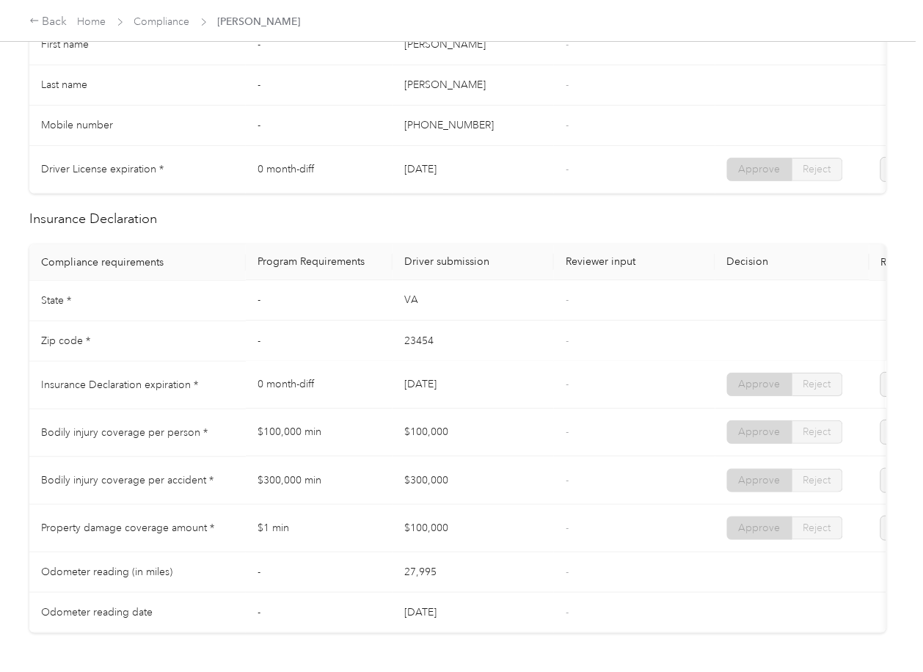
click at [524, 407] on td "[DATE]" at bounding box center [473, 386] width 161 height 48
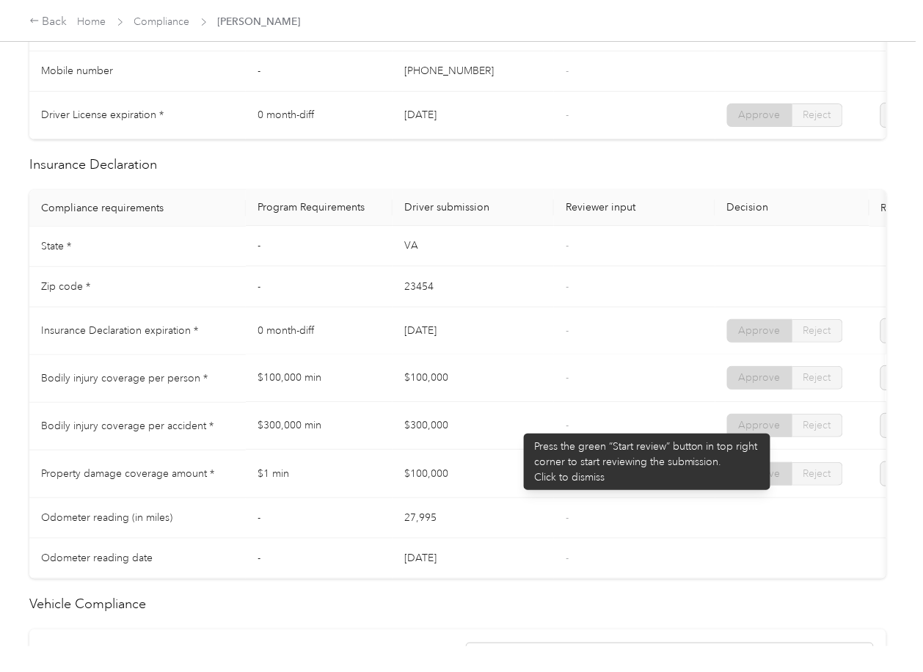
scroll to position [587, 0]
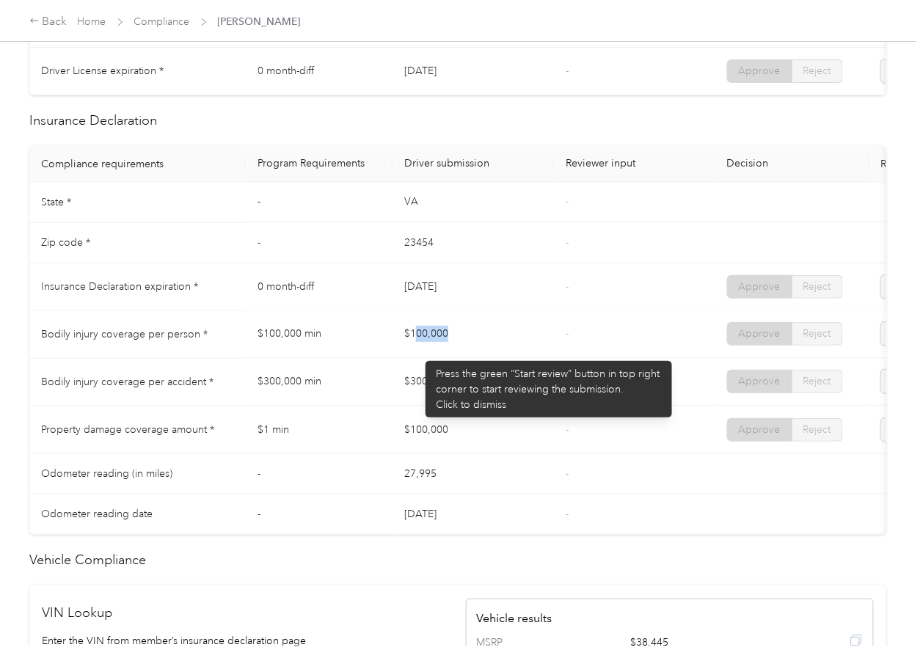
drag, startPoint x: 418, startPoint y: 354, endPoint x: 508, endPoint y: 352, distance: 89.5
click at [508, 352] on td "$100,000" at bounding box center [473, 335] width 161 height 48
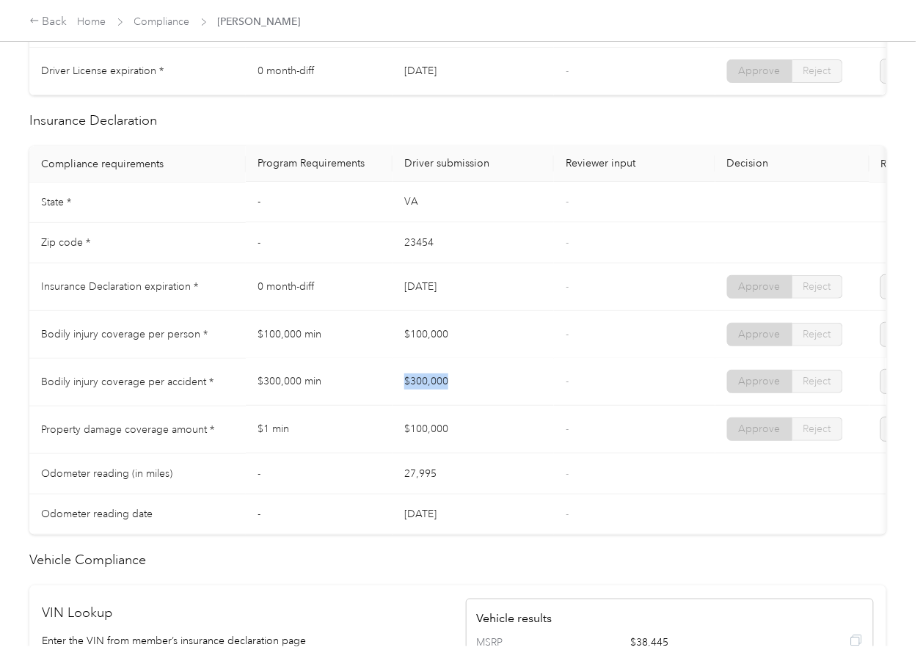
drag, startPoint x: 376, startPoint y: 399, endPoint x: 539, endPoint y: 417, distance: 163.2
click at [564, 405] on tr "Bodily injury coverage per accident * $300,000 min $300,000 - Approve Reject" at bounding box center [546, 383] width 1035 height 48
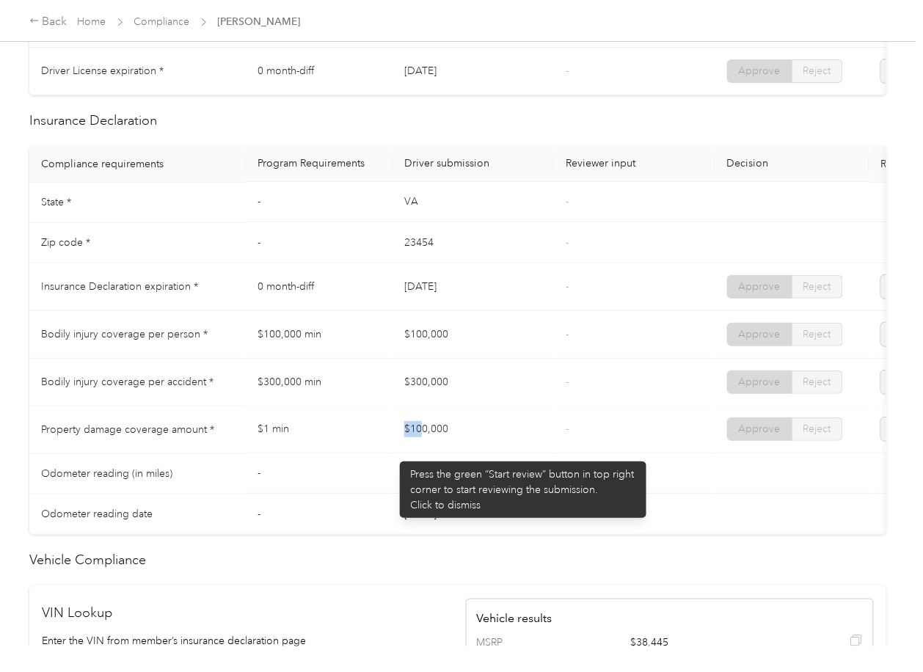
drag, startPoint x: 393, startPoint y: 454, endPoint x: 596, endPoint y: 446, distance: 203.4
click at [581, 450] on tr "Property damage coverage amount * $1 min $100,000 - Approve Reject" at bounding box center [546, 431] width 1035 height 48
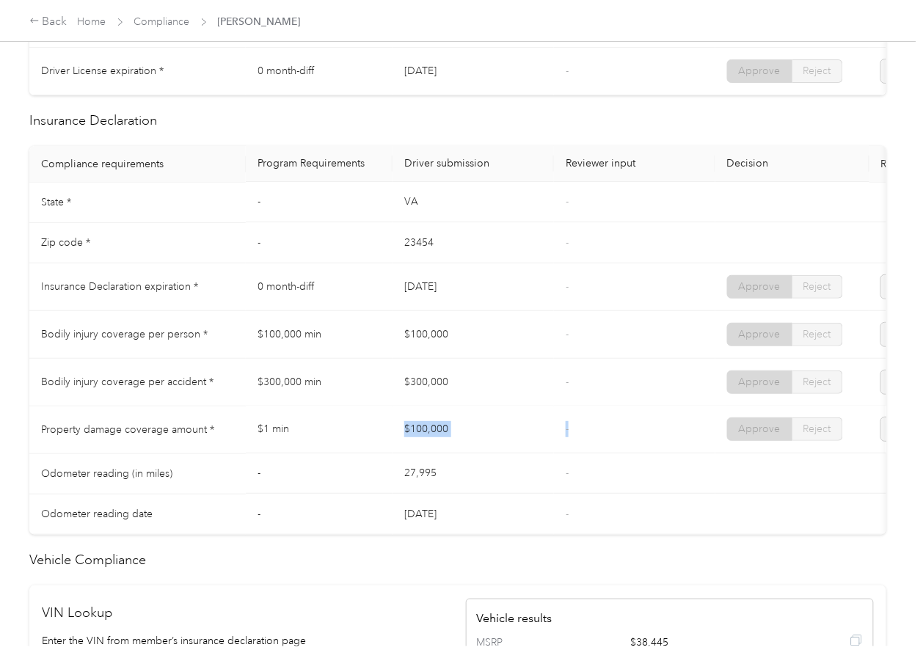
click at [596, 445] on td "-" at bounding box center [634, 431] width 161 height 48
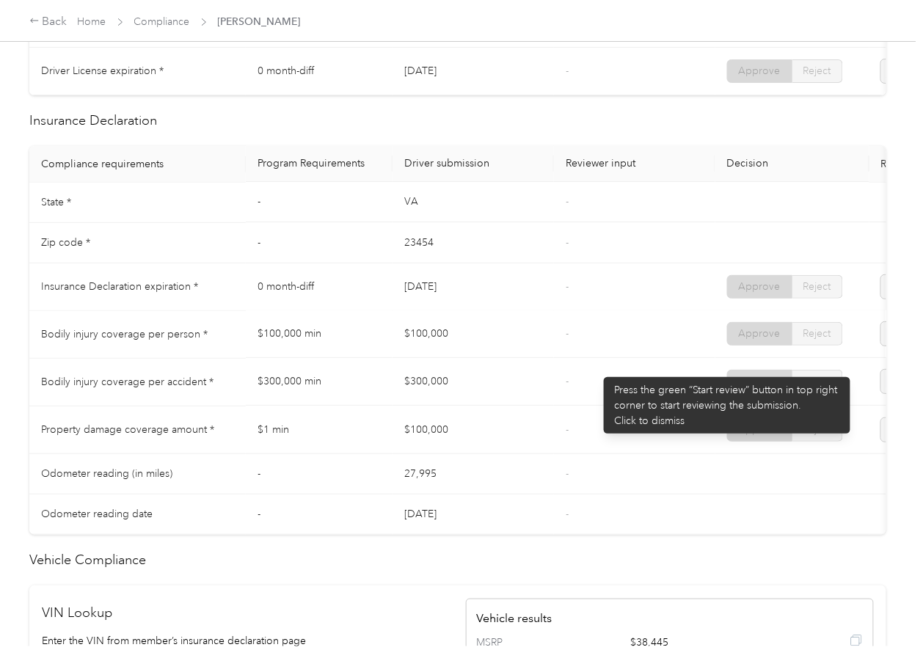
click at [554, 387] on td "-" at bounding box center [634, 383] width 161 height 48
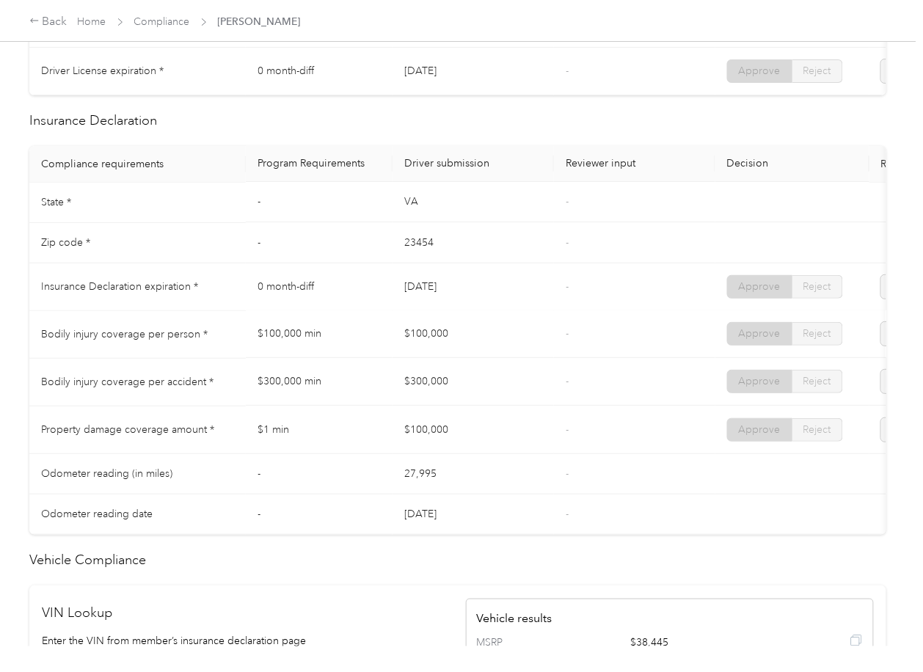
drag, startPoint x: 442, startPoint y: 356, endPoint x: 448, endPoint y: 385, distance: 29.4
click at [451, 353] on td "$100,000" at bounding box center [473, 335] width 161 height 48
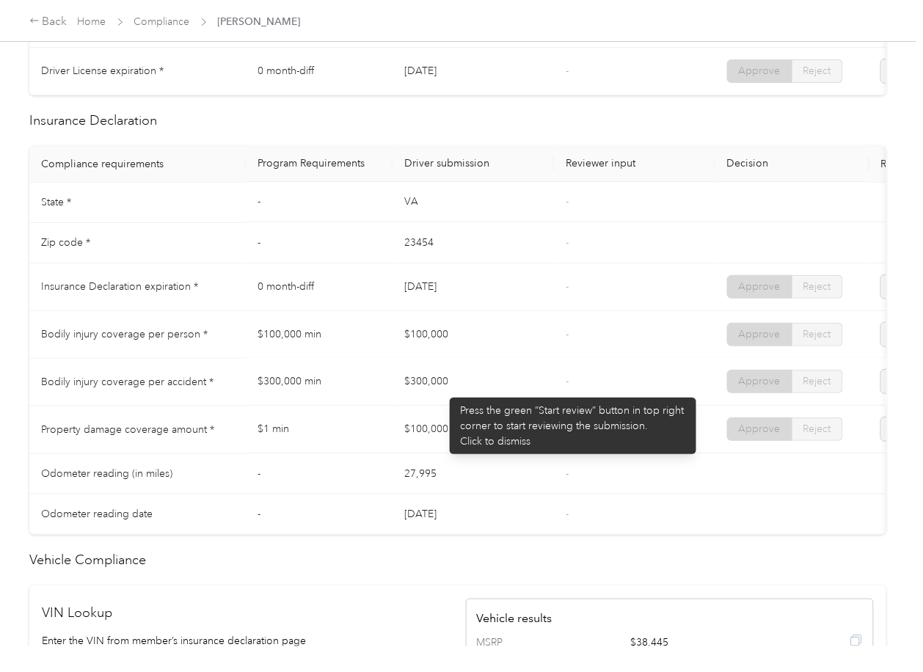
drag, startPoint x: 415, startPoint y: 402, endPoint x: 437, endPoint y: 420, distance: 28.2
click at [434, 406] on td "$300,000" at bounding box center [473, 383] width 161 height 48
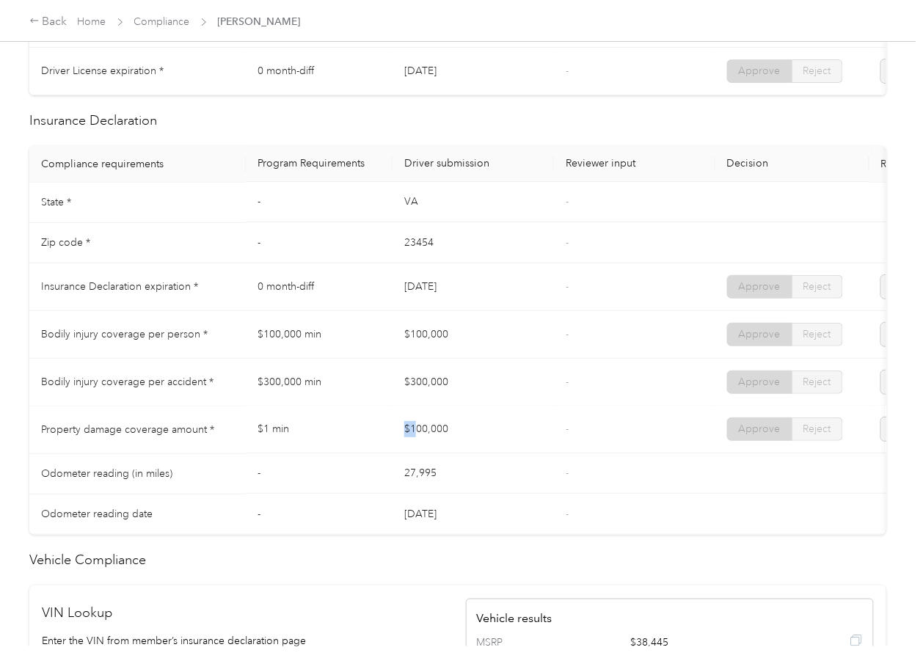
click at [452, 449] on td "$100,000" at bounding box center [473, 431] width 161 height 48
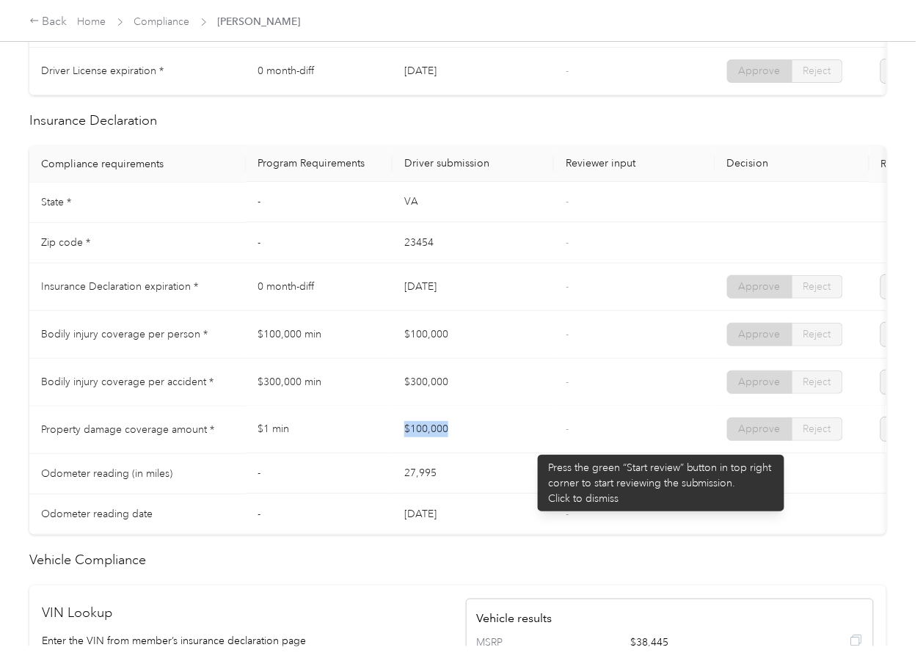
click at [531, 448] on td "$100,000" at bounding box center [473, 431] width 161 height 48
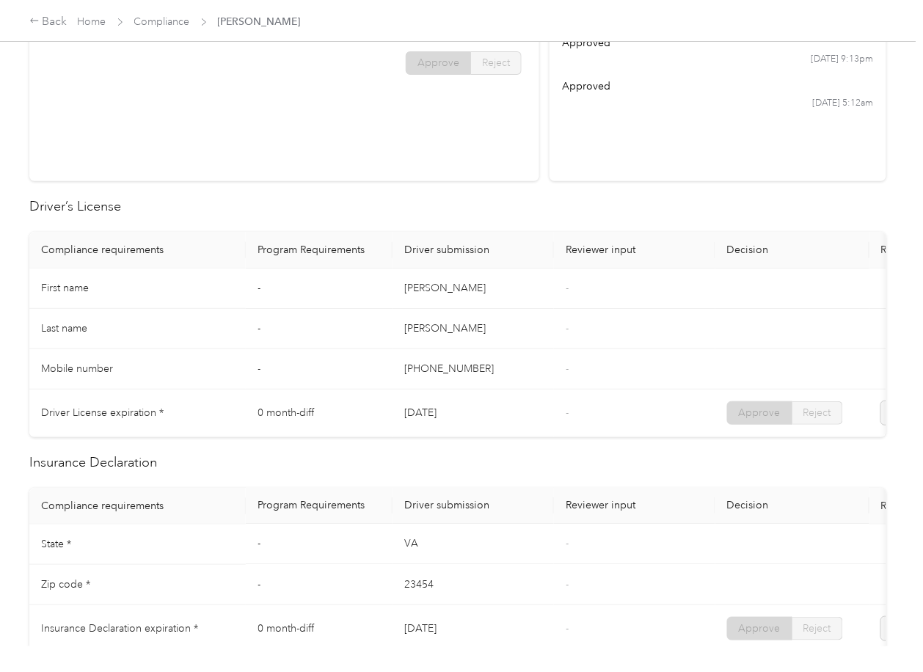
scroll to position [0, 0]
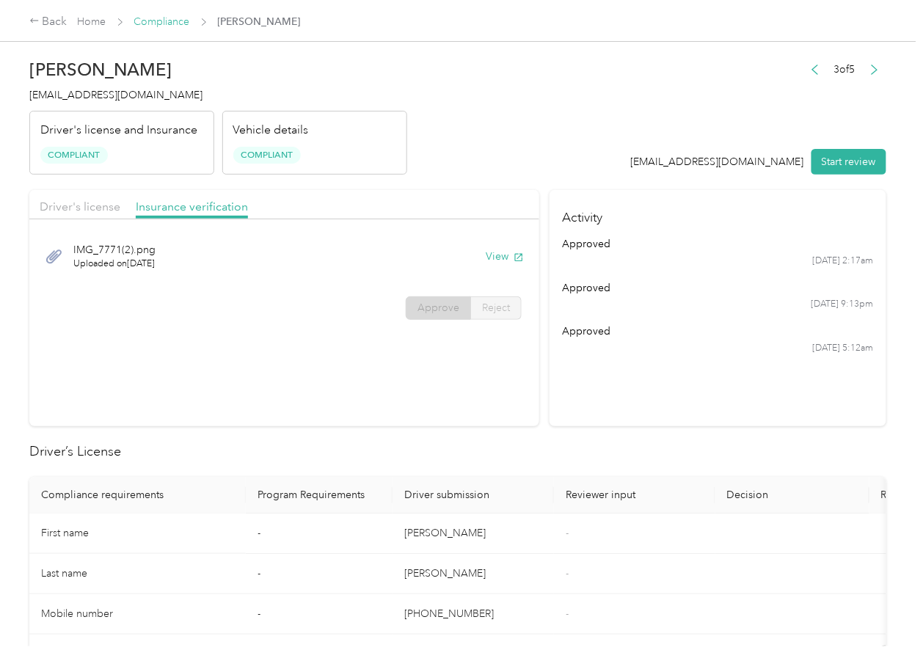
click at [165, 27] on link "Compliance" at bounding box center [162, 21] width 56 height 12
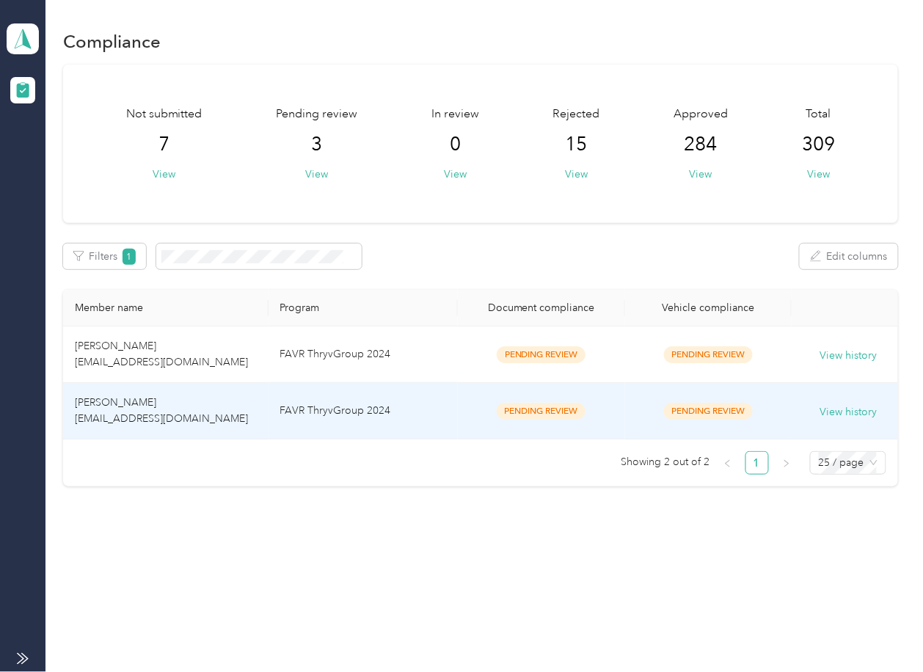
click at [205, 418] on td "[PERSON_NAME] [EMAIL_ADDRESS][DOMAIN_NAME]" at bounding box center [165, 411] width 205 height 57
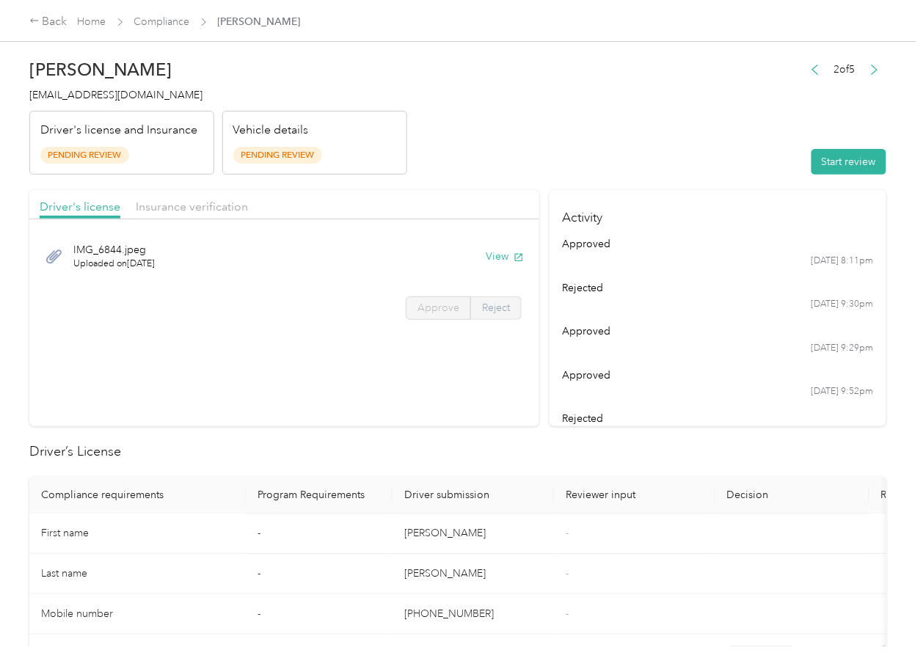
drag, startPoint x: 690, startPoint y: 474, endPoint x: 481, endPoint y: 304, distance: 269.1
click at [492, 257] on button "View" at bounding box center [505, 256] width 38 height 15
click at [437, 193] on div "Driver's license Insurance verification" at bounding box center [284, 204] width 510 height 29
click at [191, 217] on div "Driver's license Insurance verification" at bounding box center [284, 204] width 510 height 29
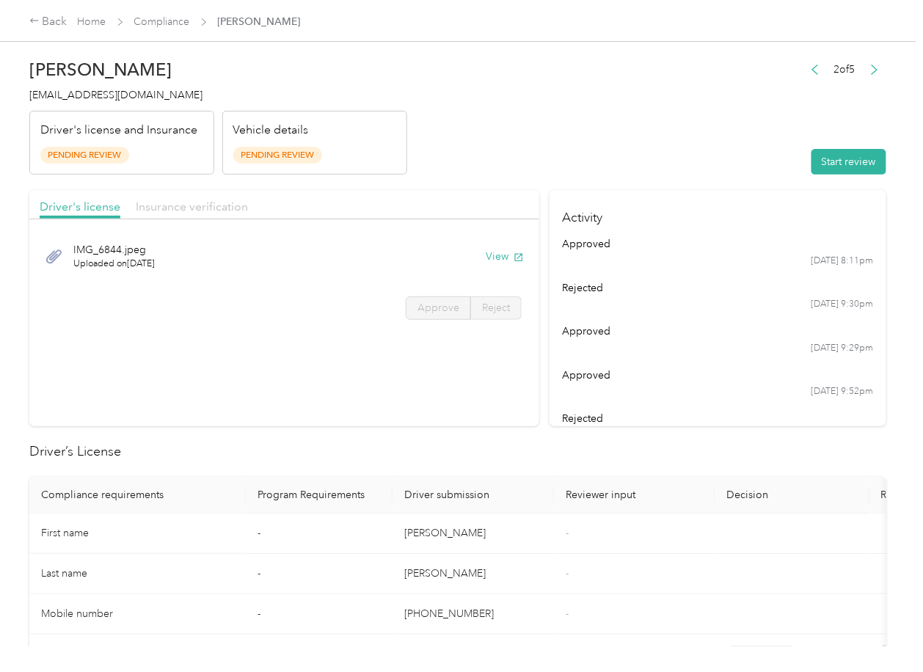
drag, startPoint x: 175, startPoint y: 213, endPoint x: 189, endPoint y: 211, distance: 14.8
click at [175, 213] on span "Insurance verification" at bounding box center [192, 207] width 112 height 14
drag, startPoint x: 191, startPoint y: 207, endPoint x: 201, endPoint y: 206, distance: 10.3
click at [192, 206] on span "Insurance verification" at bounding box center [192, 207] width 112 height 14
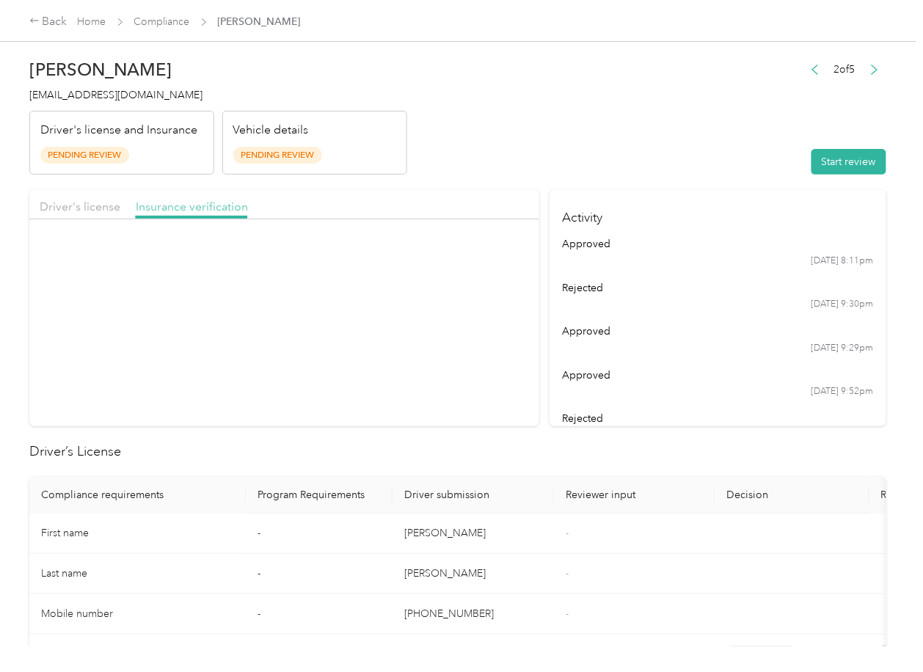
click at [203, 206] on span "Insurance verification" at bounding box center [192, 207] width 112 height 14
click at [487, 260] on button "View" at bounding box center [505, 256] width 38 height 15
click at [829, 165] on button "Start review" at bounding box center [849, 162] width 75 height 26
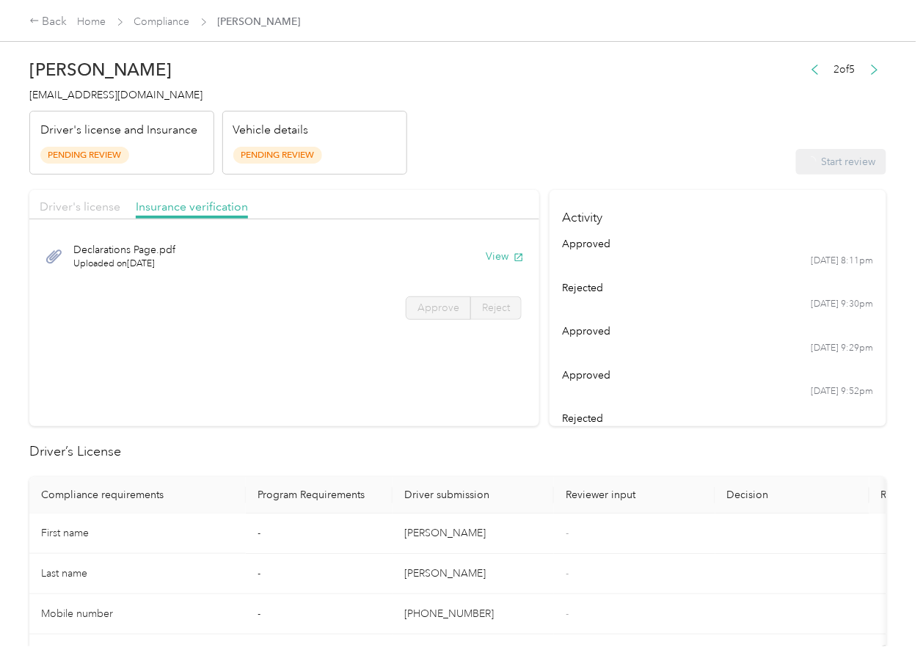
click at [79, 208] on span "Driver's license" at bounding box center [80, 207] width 81 height 14
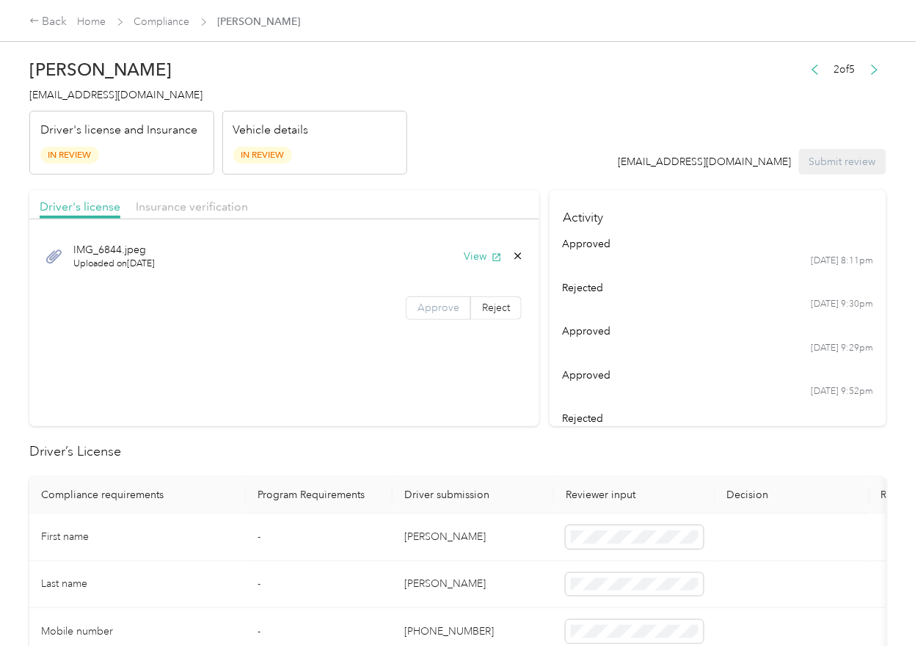
click at [432, 302] on span "Approve" at bounding box center [439, 308] width 42 height 12
click at [434, 305] on span "Approve" at bounding box center [439, 308] width 42 height 12
click at [225, 203] on span "Insurance verification" at bounding box center [192, 207] width 112 height 14
click at [214, 203] on span "Insurance verification" at bounding box center [192, 207] width 112 height 14
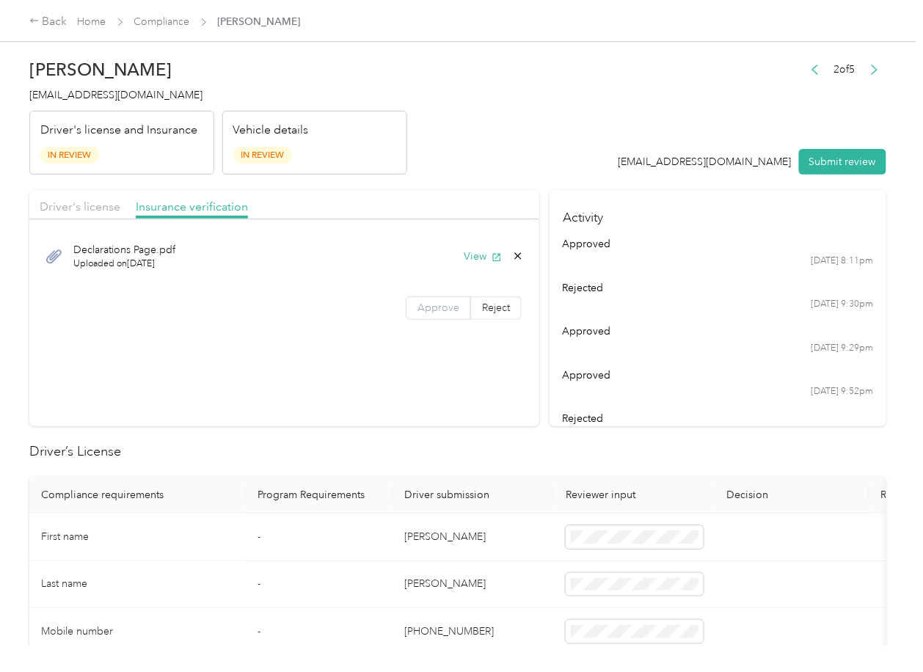
click at [429, 315] on label "Approve" at bounding box center [438, 307] width 65 height 23
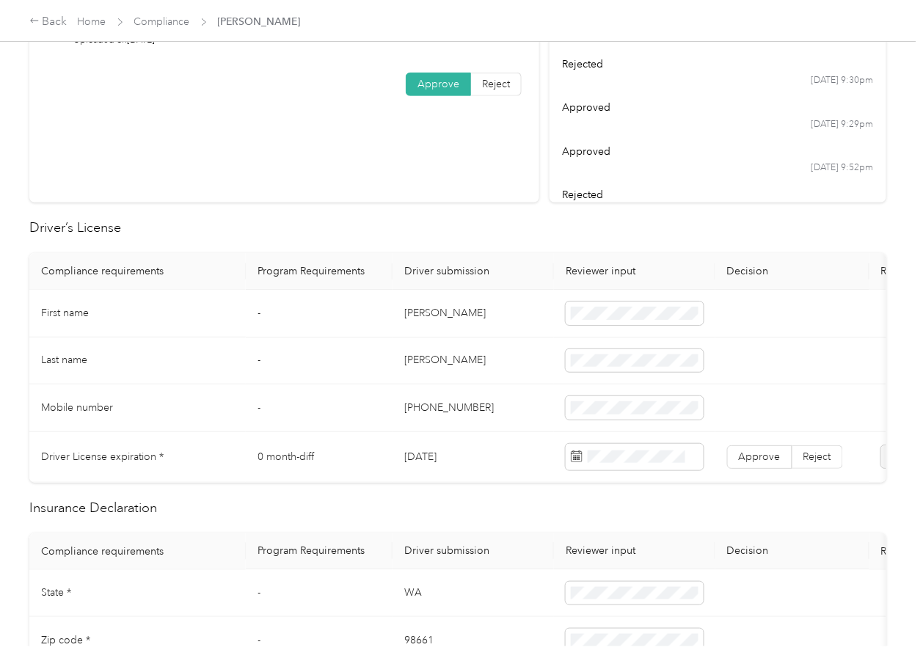
scroll to position [294, 0]
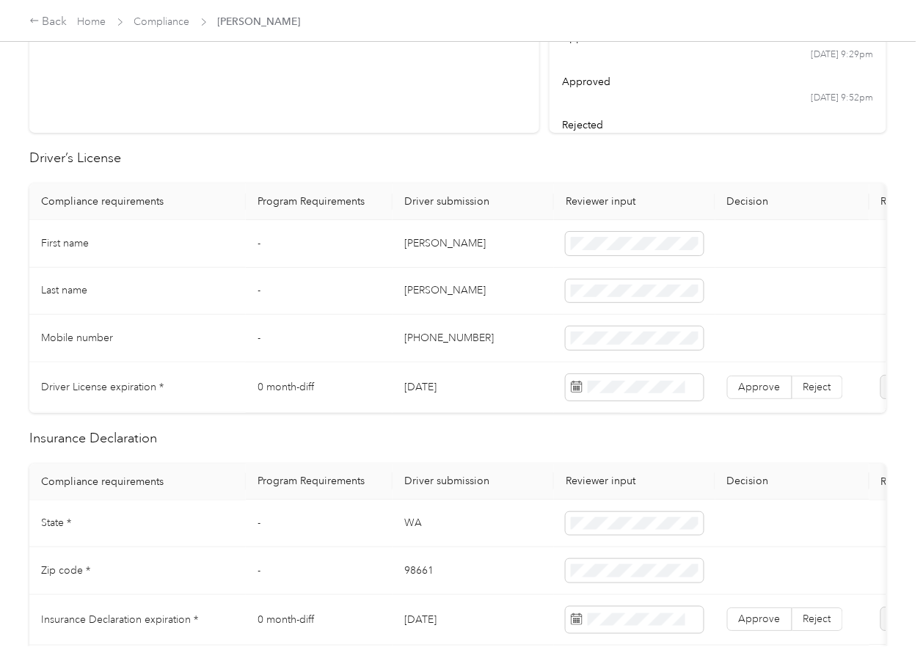
click at [410, 385] on td "[DATE]" at bounding box center [473, 388] width 161 height 51
click at [776, 381] on span "Approve" at bounding box center [760, 387] width 42 height 12
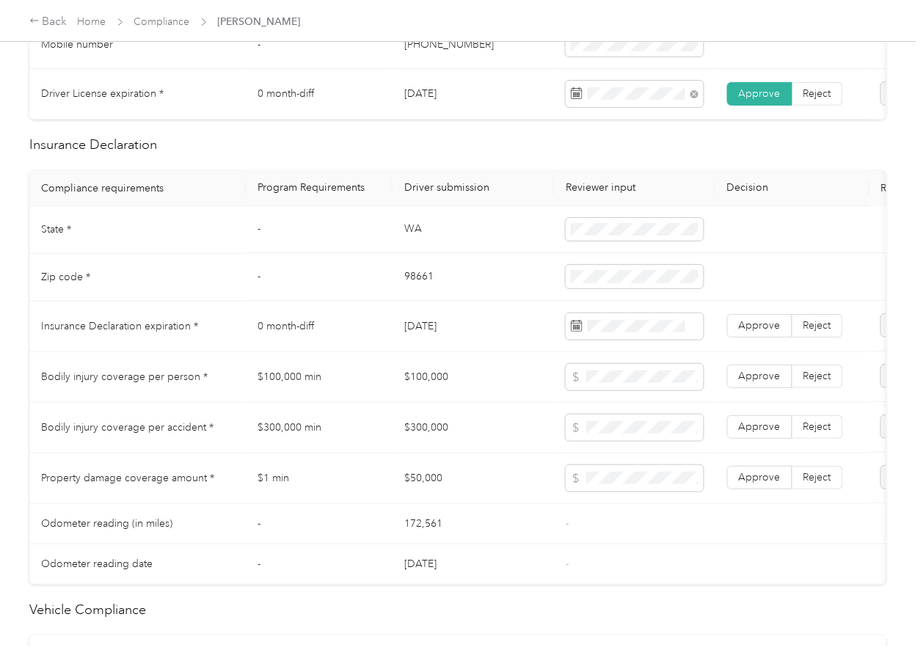
click at [417, 246] on td "WA" at bounding box center [473, 231] width 161 height 48
click at [423, 288] on td "98661" at bounding box center [473, 278] width 161 height 48
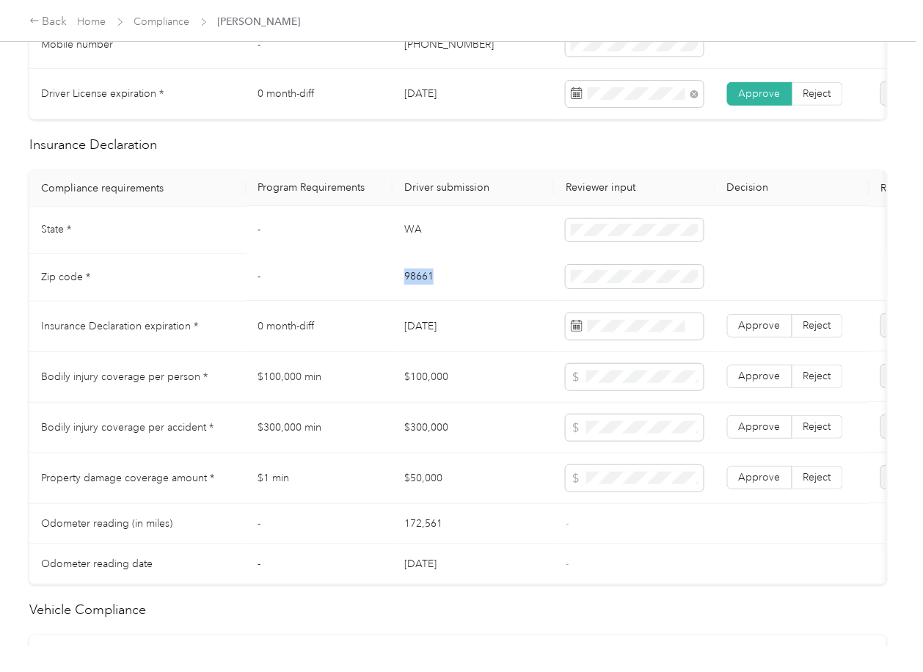
click at [423, 288] on td "98661" at bounding box center [473, 278] width 161 height 48
click at [632, 326] on div at bounding box center [635, 326] width 138 height 26
click at [520, 387] on td "$100,000" at bounding box center [473, 377] width 161 height 51
click at [757, 332] on span "Approve" at bounding box center [760, 326] width 42 height 12
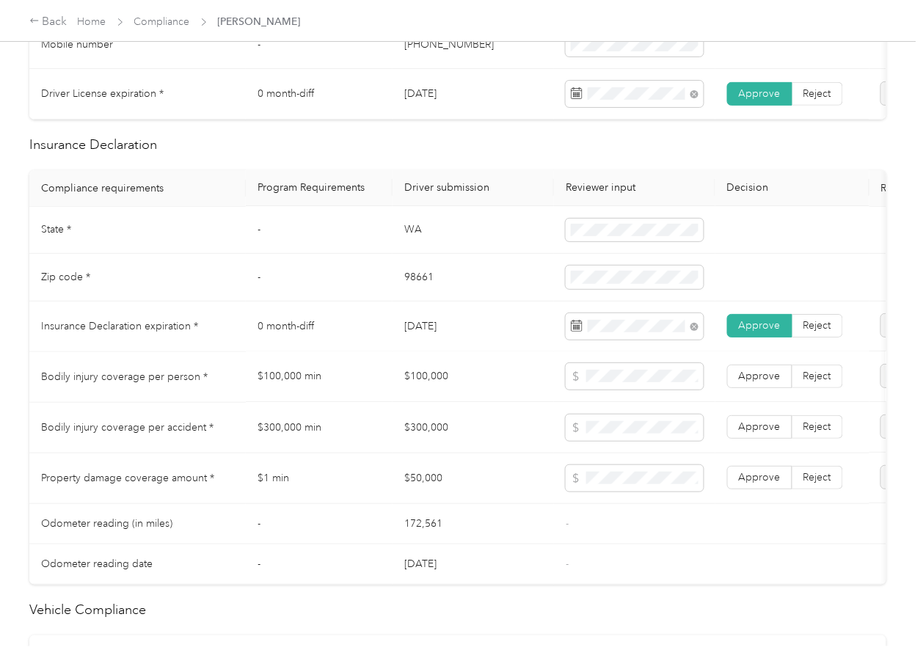
click at [403, 375] on td "$100,000" at bounding box center [473, 377] width 161 height 51
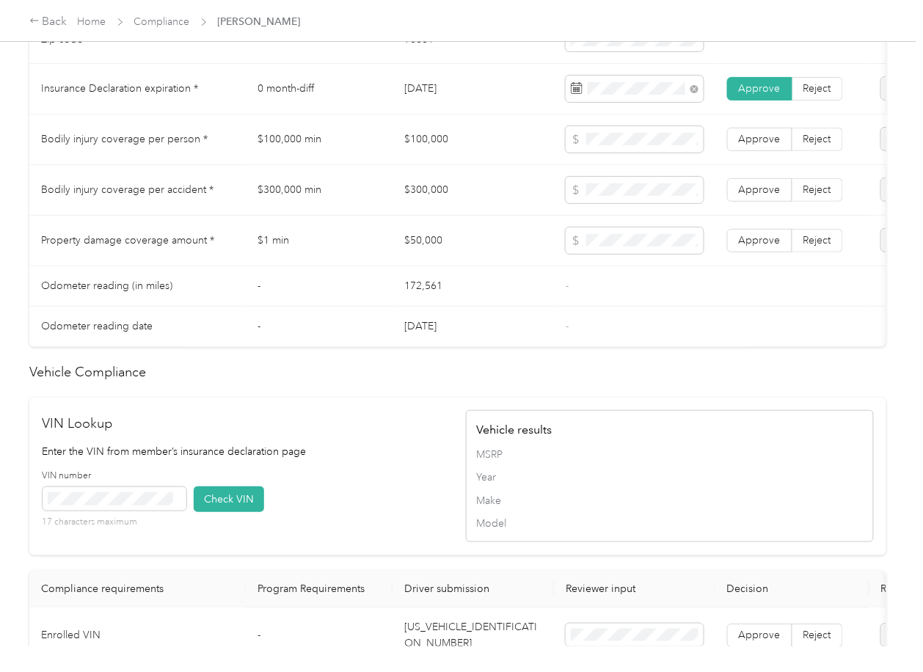
scroll to position [1174, 0]
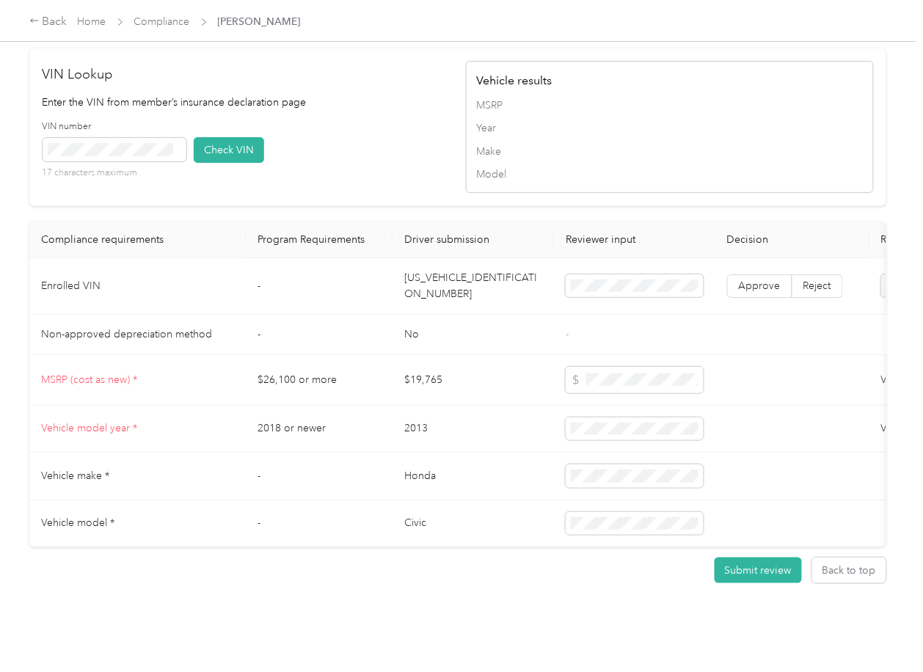
click at [462, 308] on td "[US_VEHICLE_IDENTIFICATION_NUMBER]" at bounding box center [473, 286] width 161 height 57
click at [460, 307] on td "[US_VEHICLE_IDENTIFICATION_NUMBER]" at bounding box center [473, 286] width 161 height 57
click at [404, 176] on div "VIN number 17 characters maximum Check VIN" at bounding box center [247, 155] width 408 height 70
click at [241, 163] on button "Check VIN" at bounding box center [229, 150] width 70 height 26
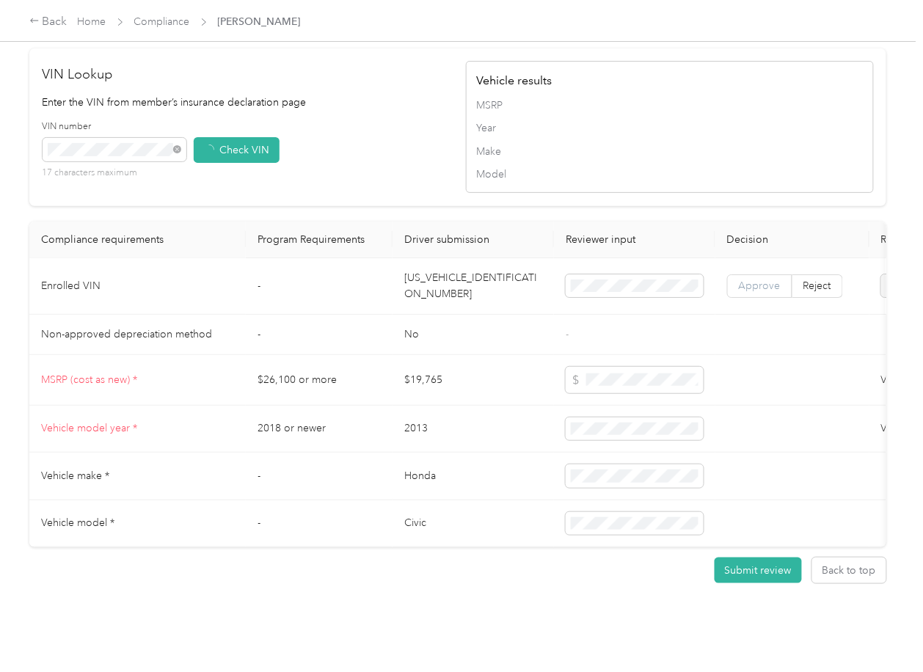
click at [756, 298] on label "Approve" at bounding box center [759, 285] width 65 height 23
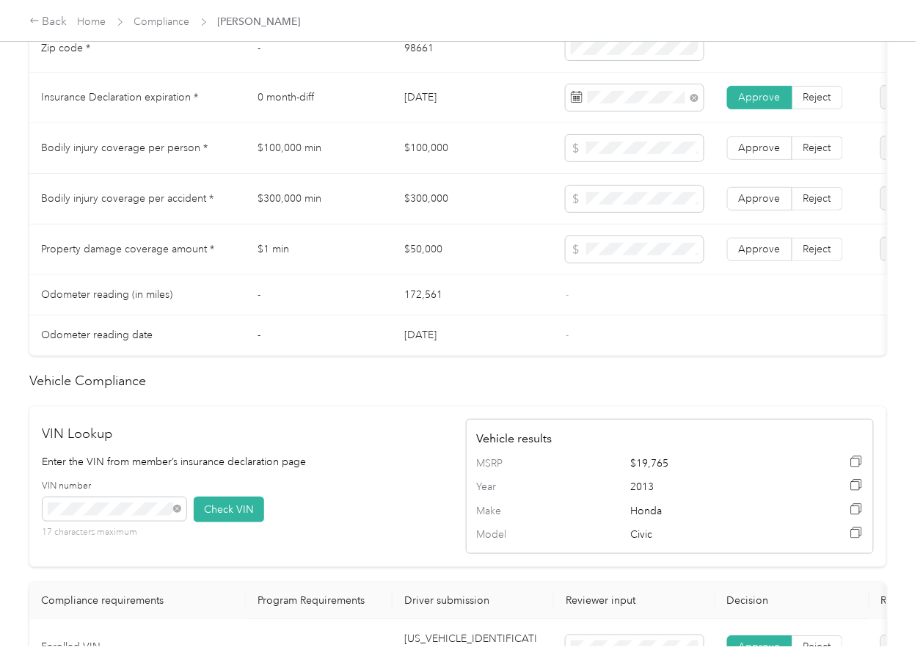
scroll to position [782, 0]
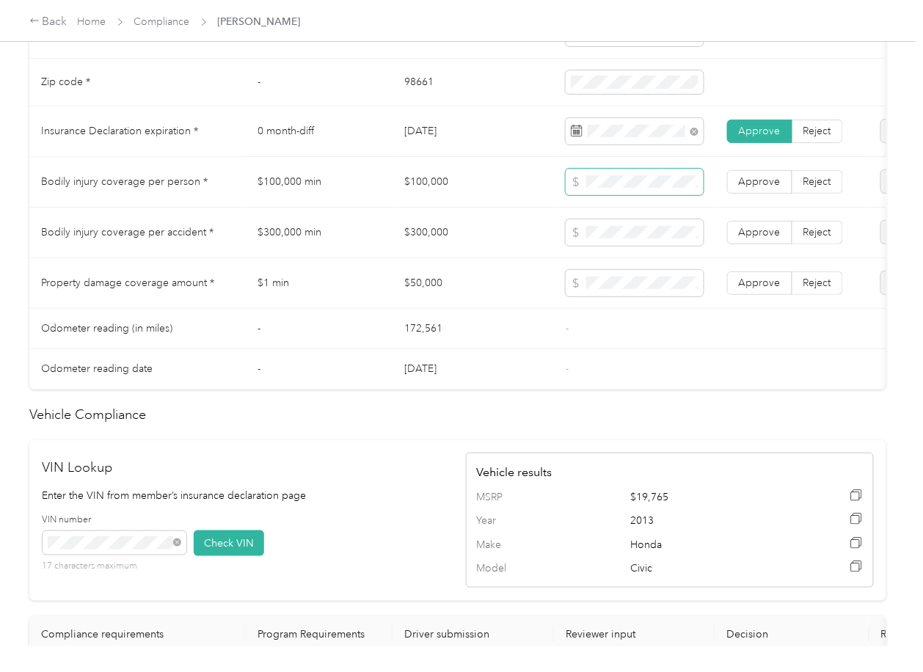
click at [636, 195] on span at bounding box center [635, 182] width 138 height 26
click at [612, 238] on span at bounding box center [635, 232] width 138 height 26
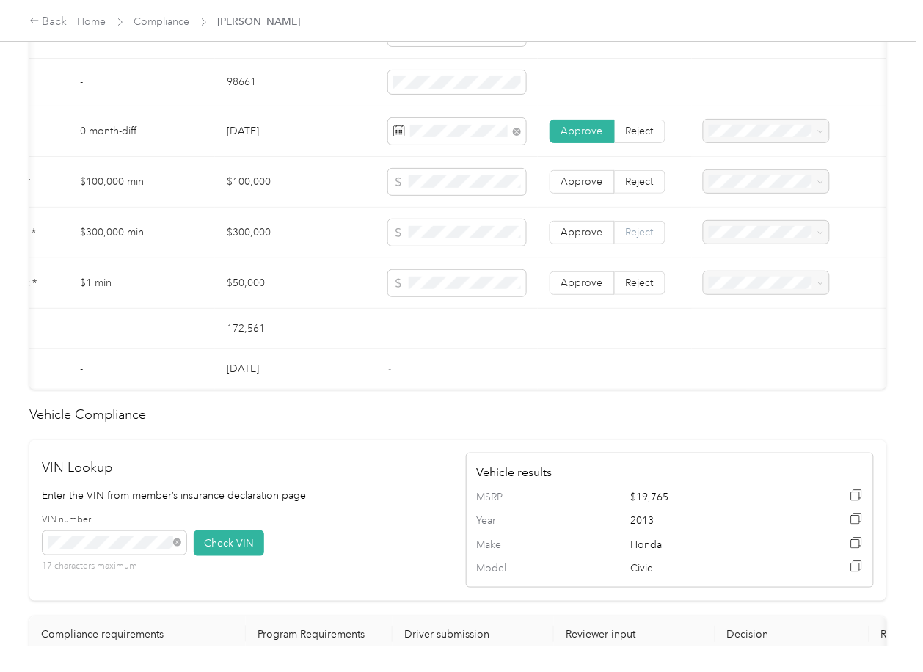
click at [655, 244] on label "Reject" at bounding box center [640, 232] width 51 height 23
click at [647, 188] on span "Reject" at bounding box center [640, 181] width 28 height 12
click at [735, 288] on span "Bodily Injury per person below the minimum value requirement" at bounding box center [749, 316] width 82 height 59
click at [753, 238] on span at bounding box center [766, 232] width 125 height 23
click at [743, 238] on span at bounding box center [766, 232] width 125 height 23
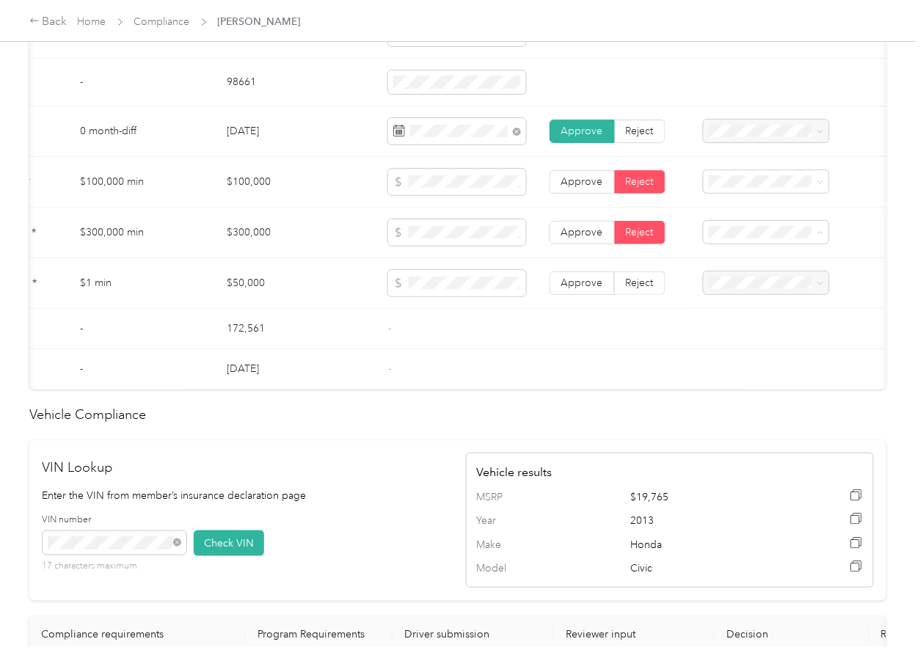
click at [740, 350] on div "Bodily Injury per accident below the minimum value requirement" at bounding box center [760, 367] width 105 height 62
click at [398, 296] on span at bounding box center [457, 283] width 138 height 26
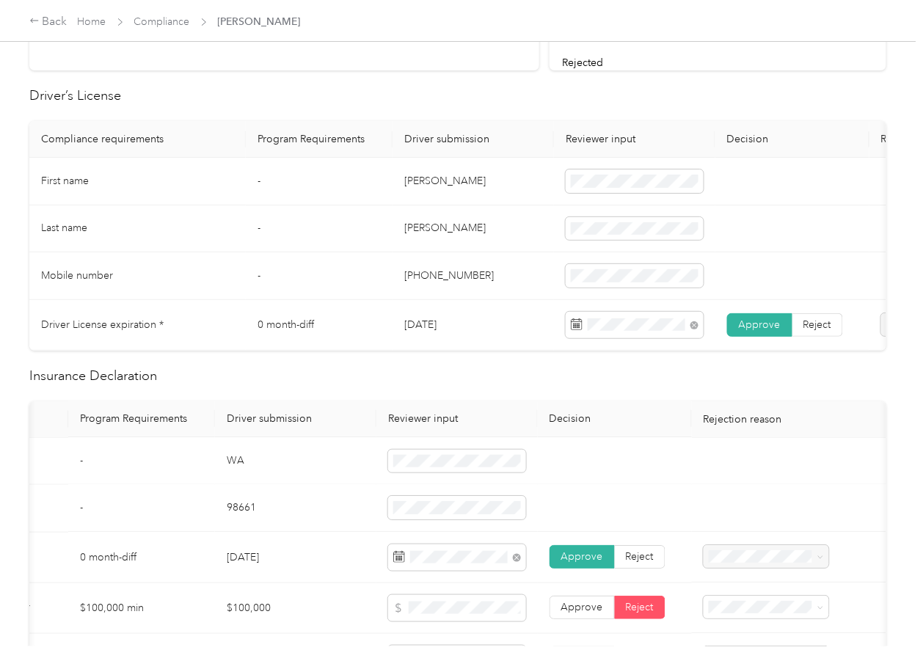
scroll to position [0, 0]
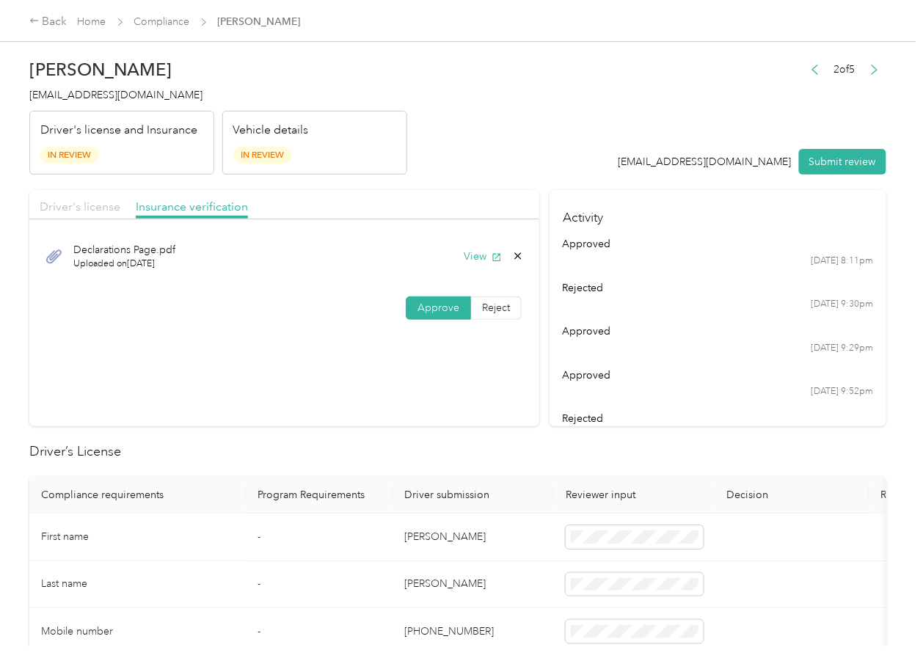
click at [86, 205] on span "Driver's license" at bounding box center [80, 207] width 81 height 14
drag, startPoint x: 844, startPoint y: 164, endPoint x: 358, endPoint y: 154, distance: 485.9
click at [843, 163] on button "Submit review" at bounding box center [842, 162] width 87 height 26
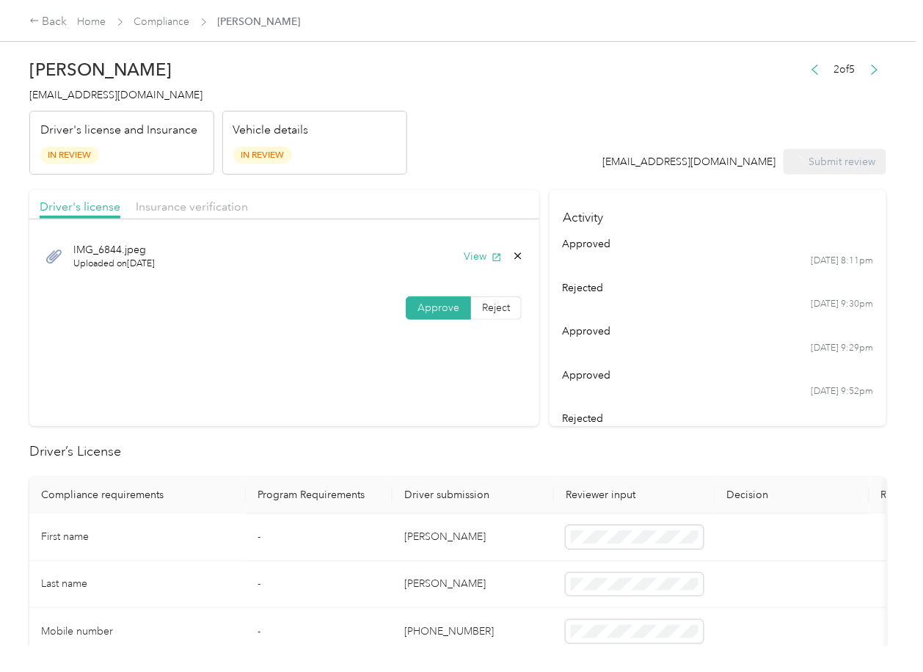
click at [75, 98] on span "[EMAIL_ADDRESS][DOMAIN_NAME]" at bounding box center [115, 95] width 173 height 12
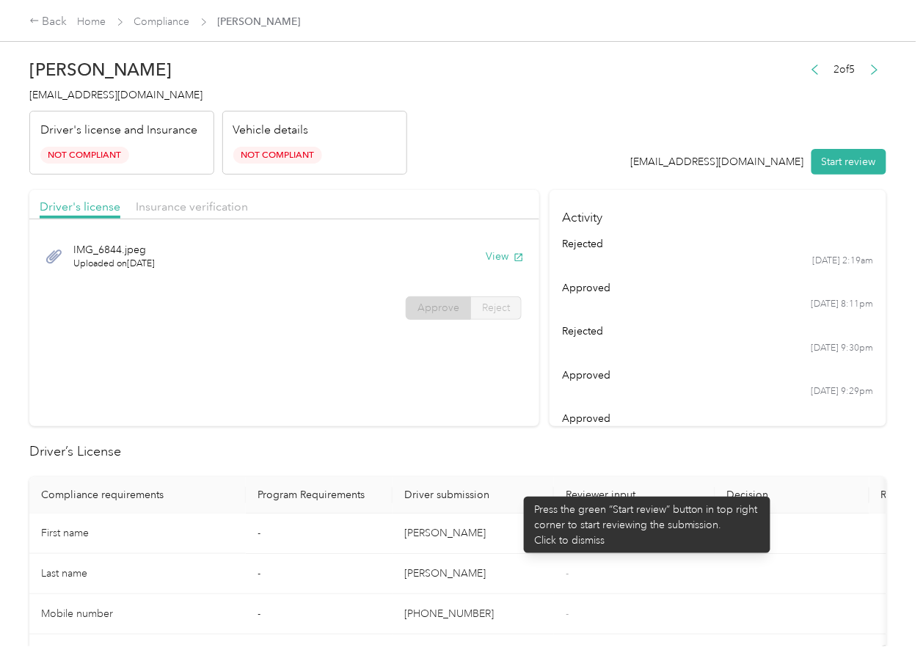
click at [517, 490] on th "Driver submission" at bounding box center [473, 495] width 161 height 37
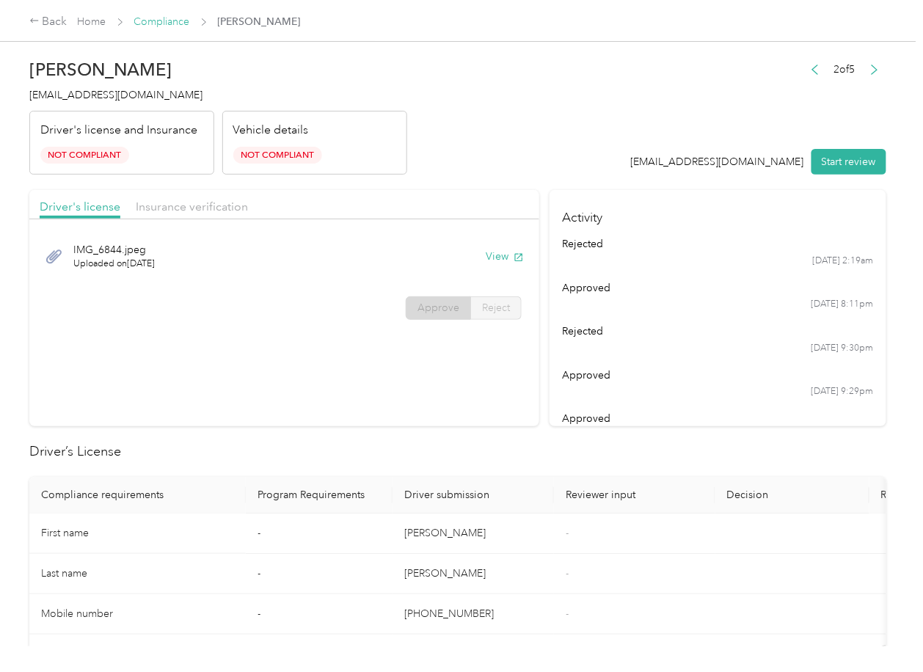
click at [151, 23] on link "Compliance" at bounding box center [162, 21] width 56 height 12
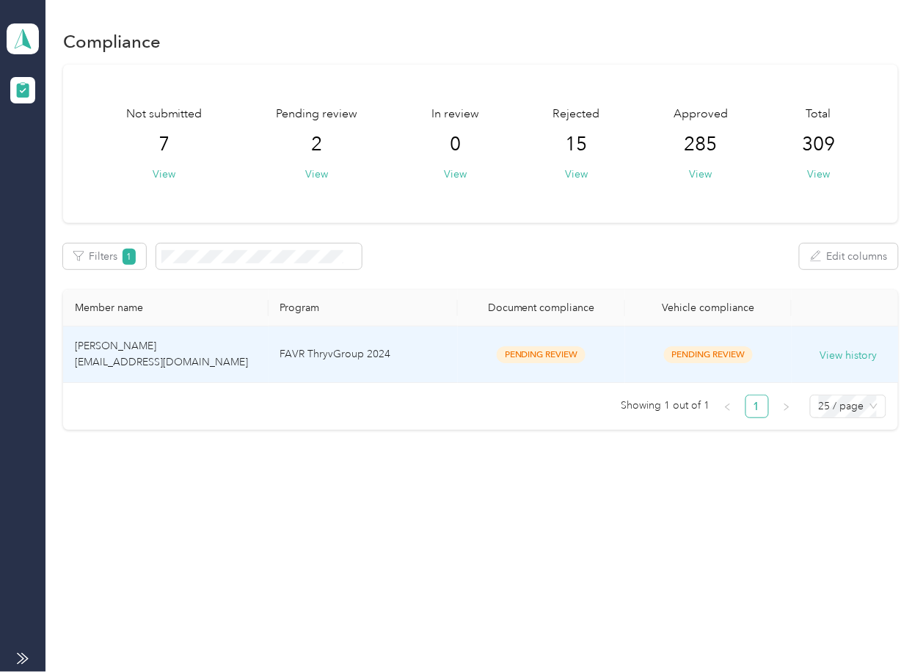
click at [219, 349] on td "[PERSON_NAME] [EMAIL_ADDRESS][DOMAIN_NAME]" at bounding box center [165, 355] width 205 height 57
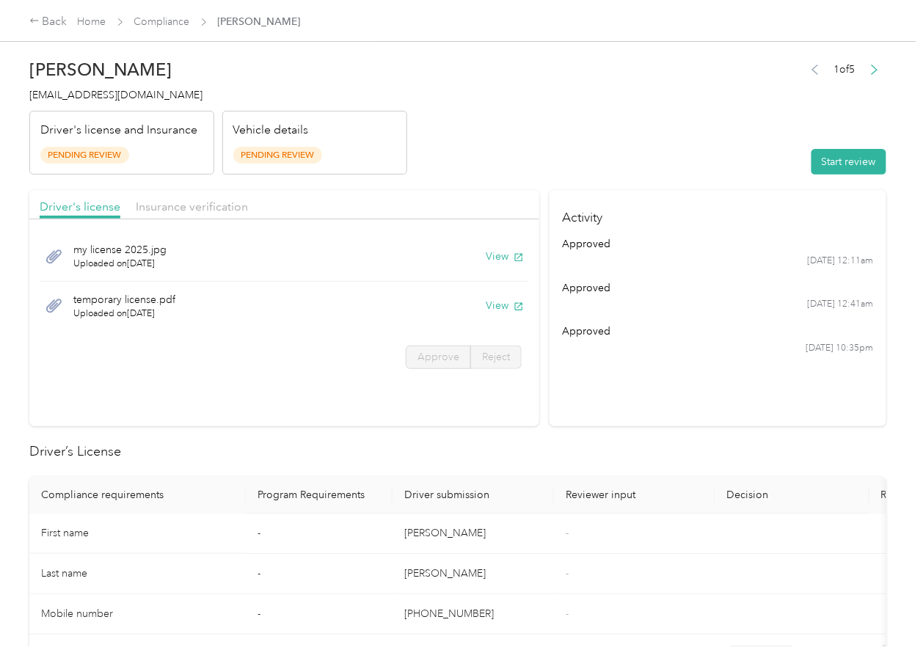
drag, startPoint x: 672, startPoint y: 368, endPoint x: 538, endPoint y: 290, distance: 155.2
click at [672, 368] on section "Activity approved [DATE] 12:11am approved [DATE] 12:41am approved [DATE] 10:35pm" at bounding box center [718, 308] width 337 height 236
click at [501, 255] on button "View" at bounding box center [505, 256] width 38 height 15
click at [506, 306] on button "View" at bounding box center [505, 305] width 38 height 15
drag, startPoint x: 440, startPoint y: 196, endPoint x: 230, endPoint y: 212, distance: 210.5
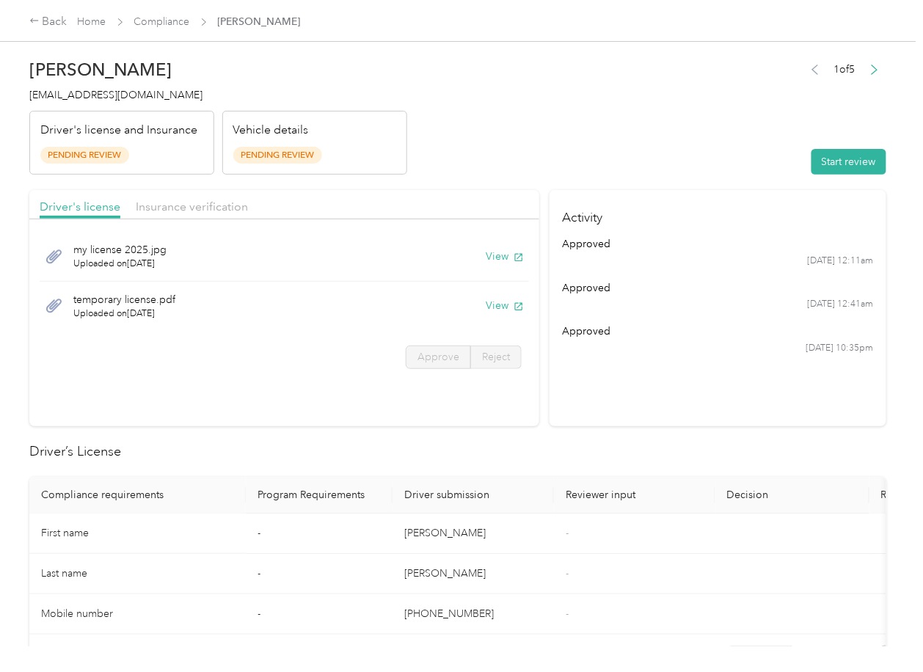
click at [439, 195] on div "Driver's license Insurance verification" at bounding box center [284, 204] width 510 height 29
click at [207, 216] on div "Driver's license Insurance verification" at bounding box center [284, 204] width 510 height 29
drag, startPoint x: 205, startPoint y: 215, endPoint x: 206, endPoint y: 207, distance: 8.1
click at [205, 214] on div "Insurance verification" at bounding box center [192, 207] width 112 height 18
click at [206, 207] on span "Insurance verification" at bounding box center [192, 207] width 112 height 14
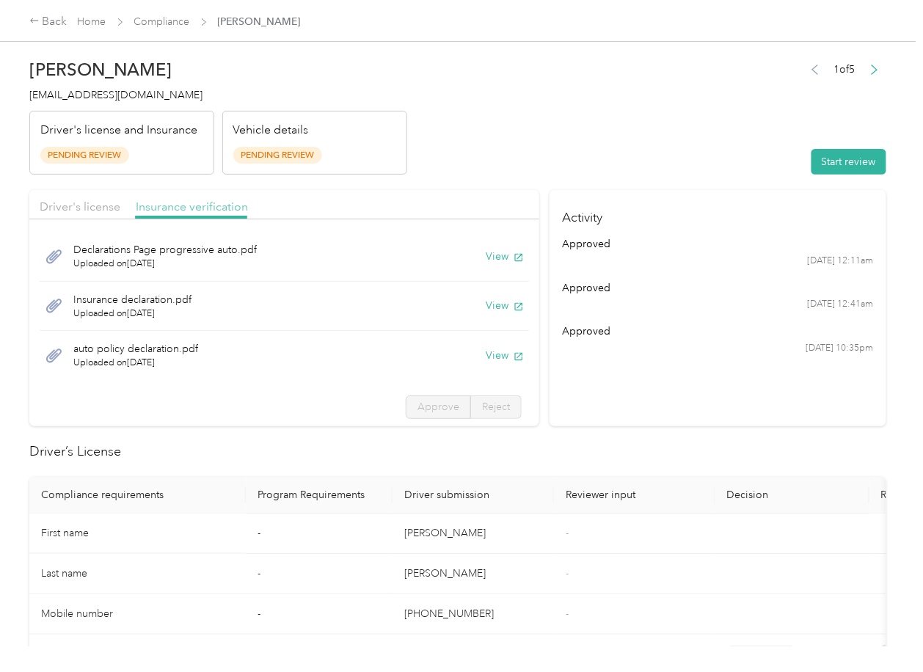
click at [206, 207] on span "Insurance verification" at bounding box center [192, 207] width 112 height 14
click at [486, 258] on button "View" at bounding box center [505, 256] width 38 height 15
click at [486, 302] on button "View" at bounding box center [505, 305] width 38 height 15
click at [487, 356] on button "View" at bounding box center [505, 355] width 38 height 15
drag, startPoint x: 633, startPoint y: 369, endPoint x: 683, endPoint y: 353, distance: 52.5
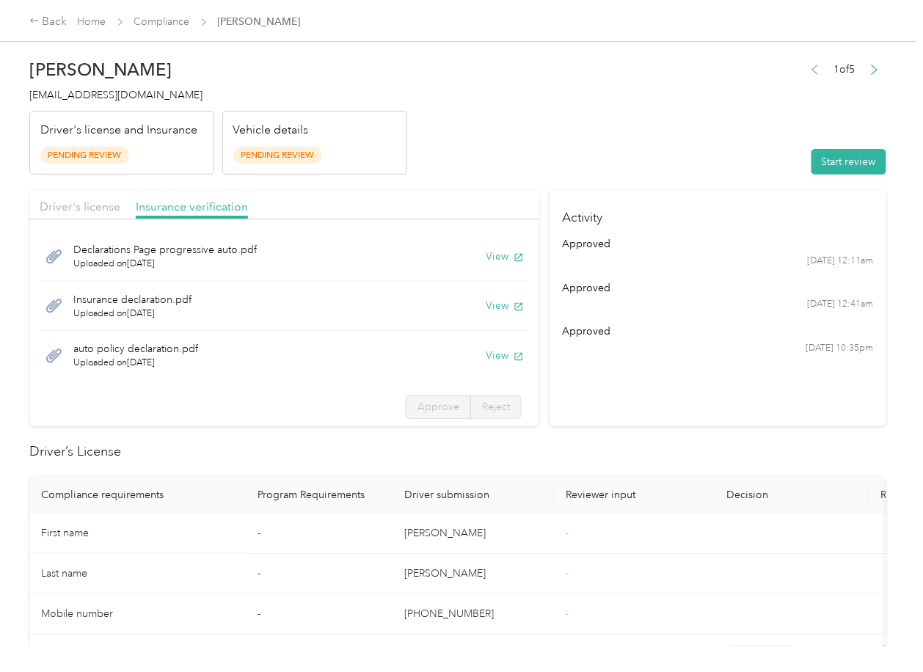
click at [636, 369] on section "Activity approved [DATE] 12:11am approved [DATE] 12:41am approved [DATE] 10:35pm" at bounding box center [718, 308] width 337 height 236
click at [825, 166] on button "Start review" at bounding box center [849, 162] width 75 height 26
click at [84, 204] on span "Driver's license" at bounding box center [80, 207] width 81 height 14
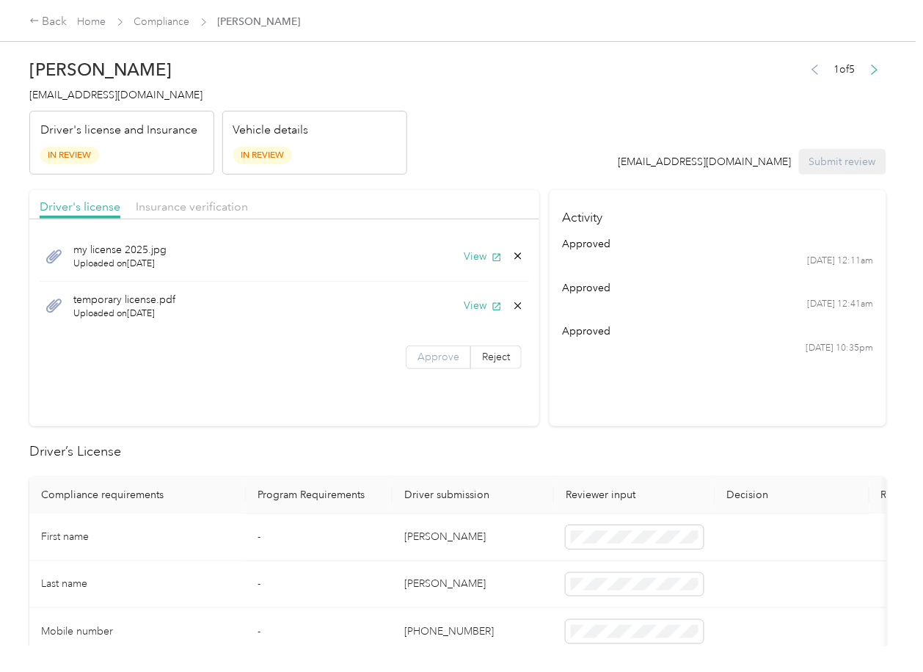
click at [434, 356] on span "Approve" at bounding box center [439, 357] width 42 height 12
click at [189, 198] on div "Insurance verification" at bounding box center [192, 207] width 112 height 18
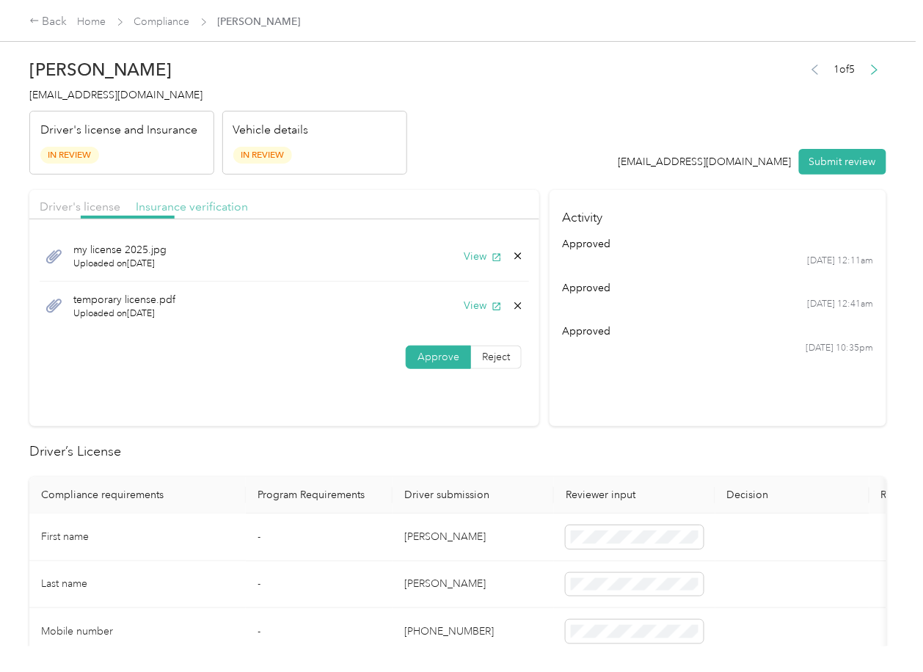
click at [166, 208] on span "Insurance verification" at bounding box center [192, 207] width 112 height 14
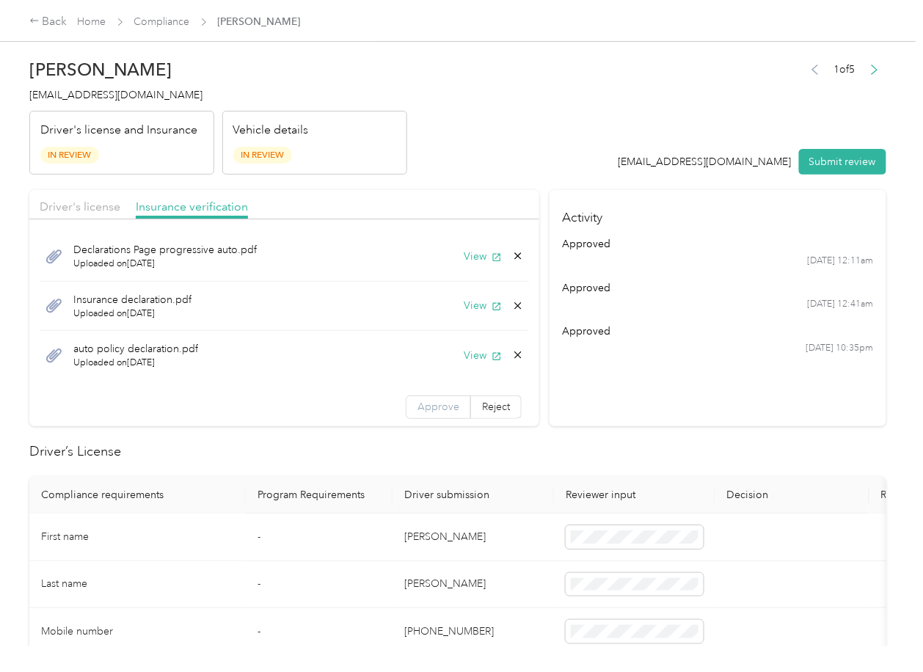
click at [418, 407] on span "Approve" at bounding box center [439, 407] width 42 height 12
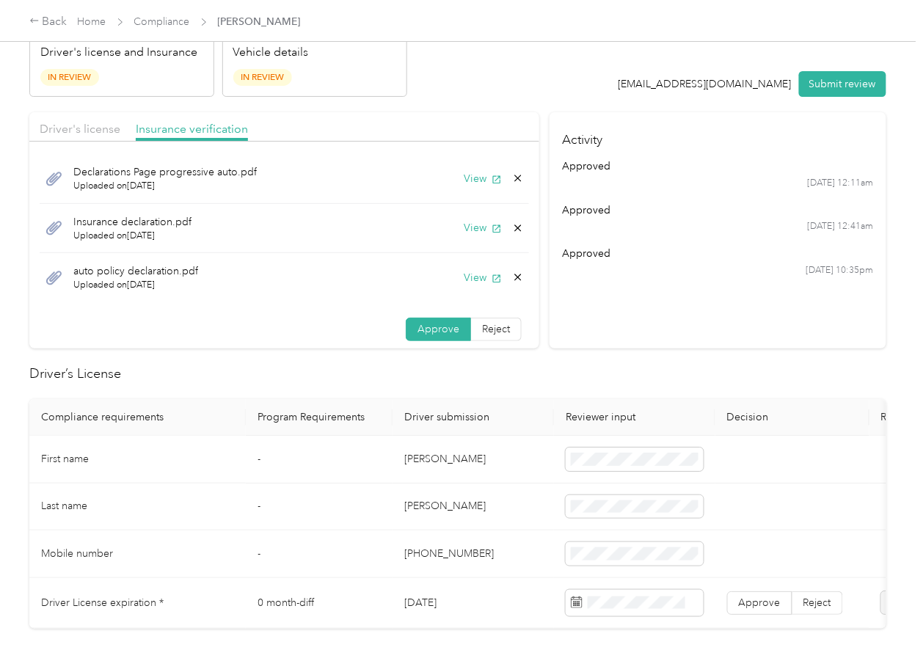
scroll to position [195, 0]
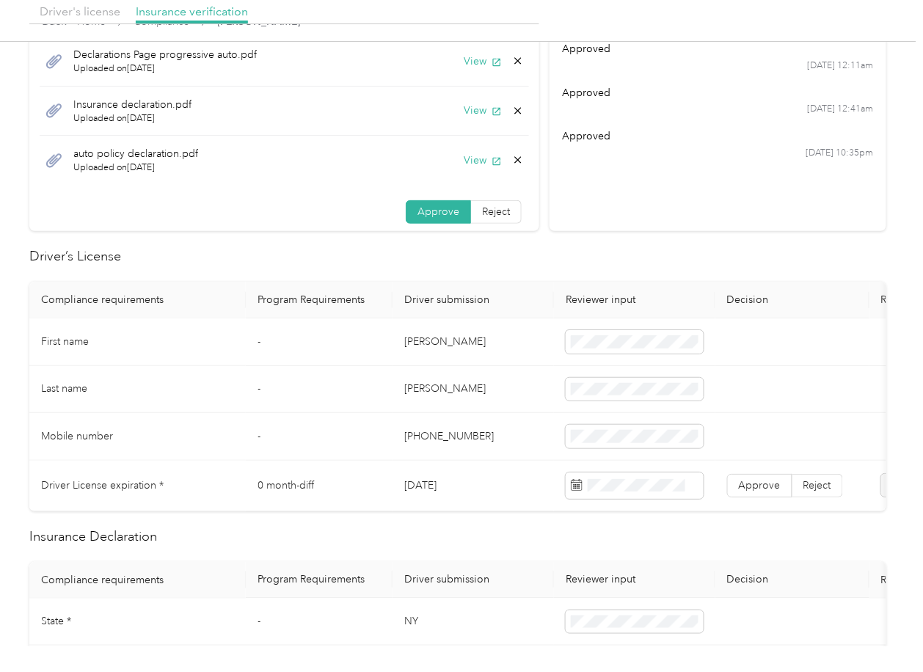
click at [429, 490] on td "[DATE]" at bounding box center [473, 486] width 161 height 51
click at [349, 332] on td "-" at bounding box center [319, 343] width 147 height 48
click at [765, 479] on span "Approve" at bounding box center [760, 485] width 42 height 12
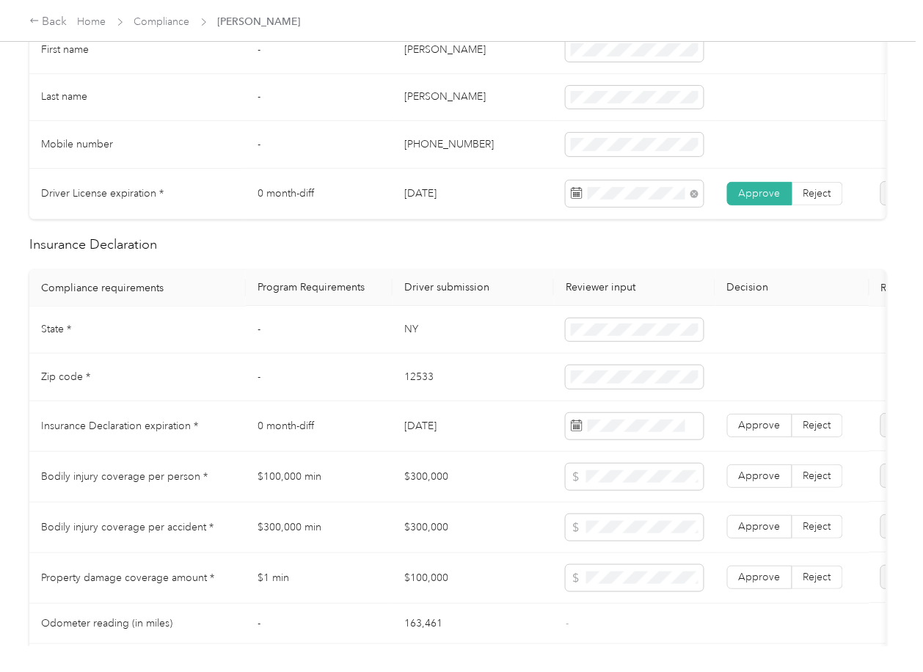
scroll to position [489, 0]
click at [405, 329] on td "NY" at bounding box center [473, 329] width 161 height 48
click at [433, 384] on td "12533" at bounding box center [473, 376] width 161 height 48
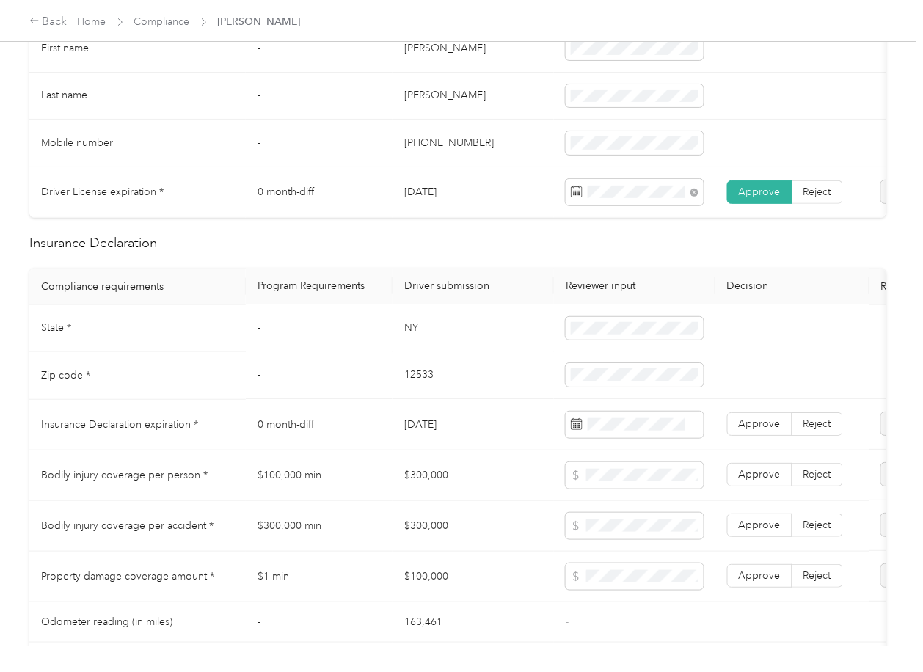
click at [433, 384] on td "12533" at bounding box center [473, 376] width 161 height 48
click at [547, 442] on td "[DATE]" at bounding box center [473, 425] width 161 height 51
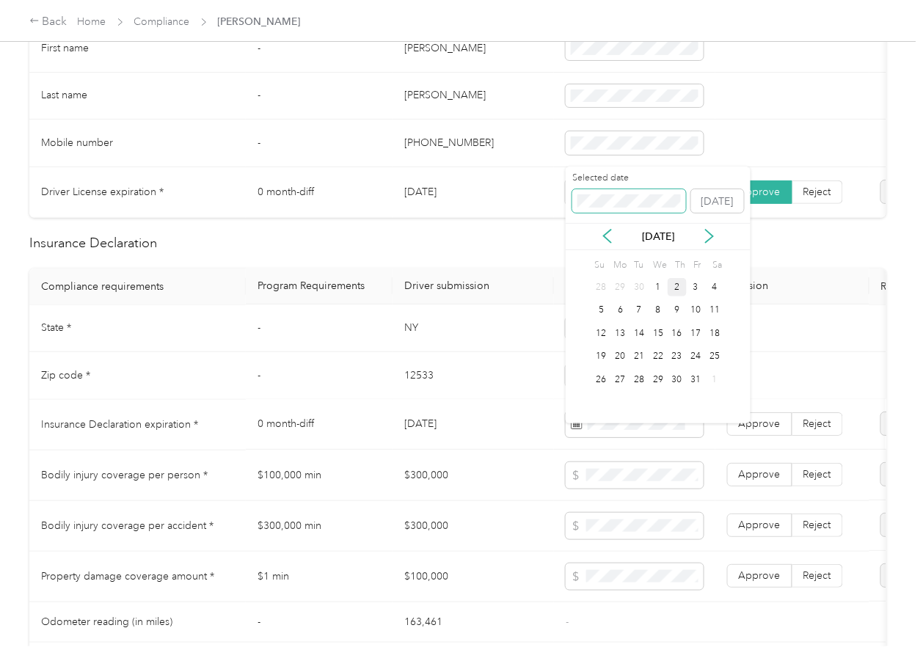
click at [617, 211] on span at bounding box center [629, 200] width 114 height 23
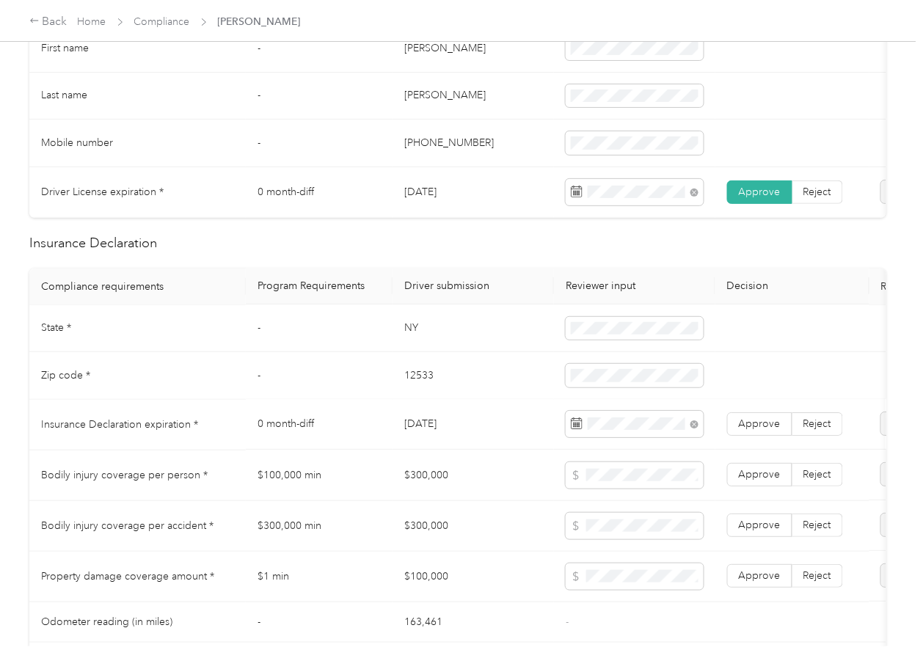
click at [427, 467] on td "$300,000" at bounding box center [473, 476] width 161 height 51
click at [754, 431] on span "Approve" at bounding box center [760, 424] width 42 height 12
click at [386, 445] on td "0 month-diff" at bounding box center [319, 425] width 147 height 51
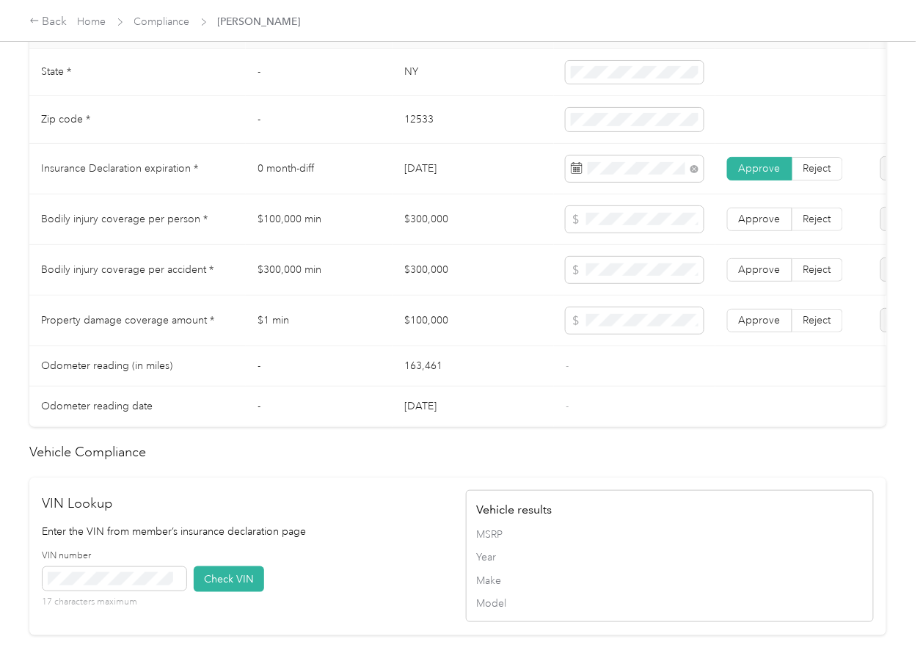
scroll to position [1076, 0]
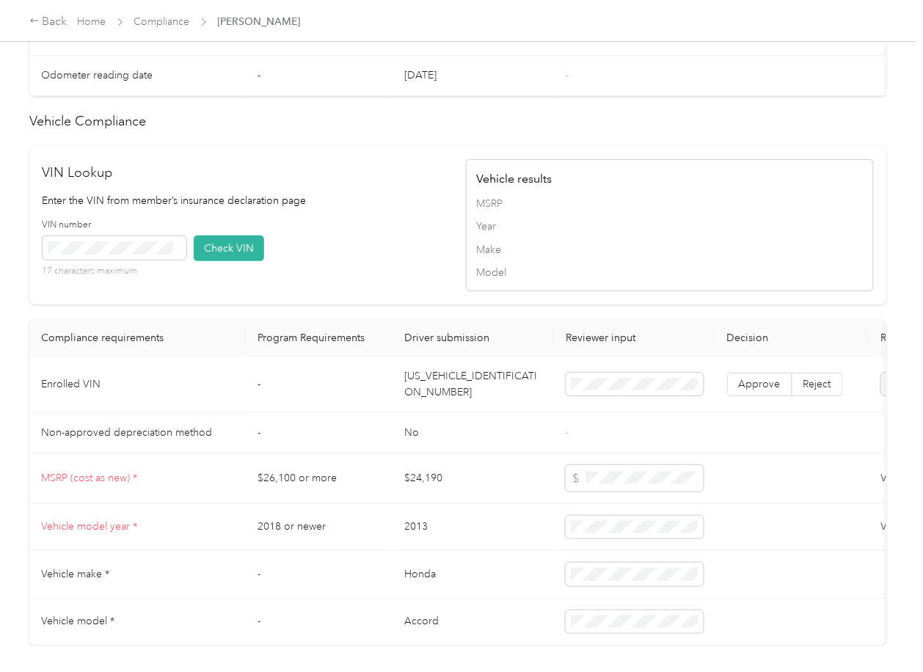
click at [435, 410] on td "[US_VEHICLE_IDENTIFICATION_NUMBER]" at bounding box center [473, 385] width 161 height 57
click at [430, 288] on div "VIN number 17 characters maximum Check VIN" at bounding box center [247, 254] width 408 height 70
click at [228, 261] on button "Check VIN" at bounding box center [229, 249] width 70 height 26
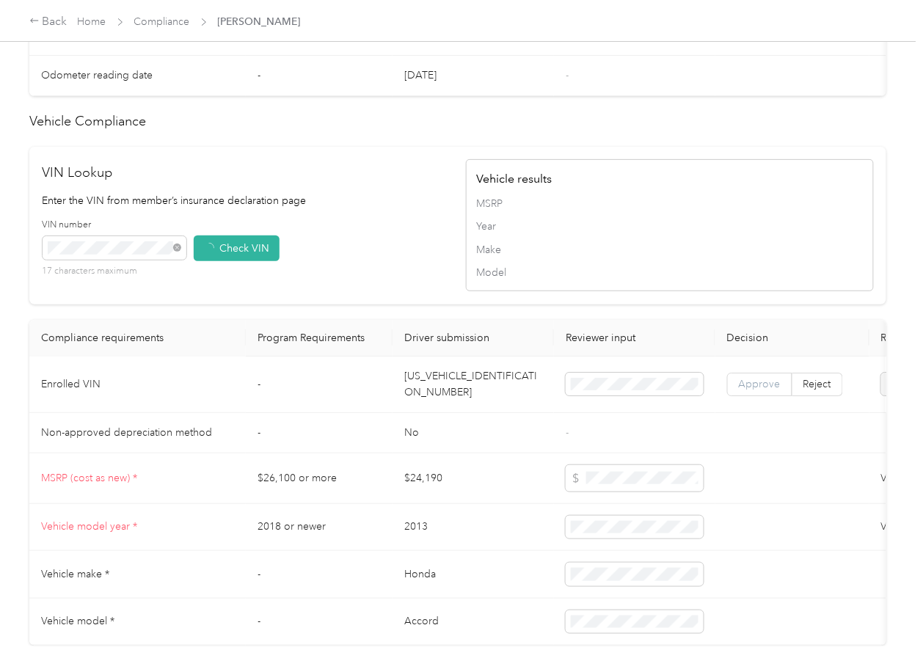
click at [759, 390] on span "Approve" at bounding box center [760, 384] width 42 height 12
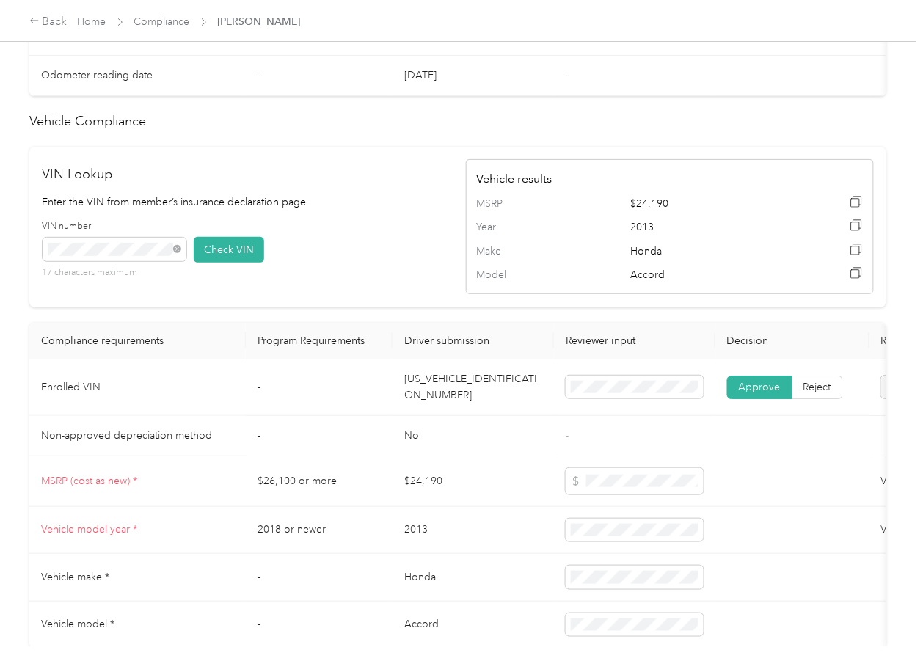
scroll to position [587, 0]
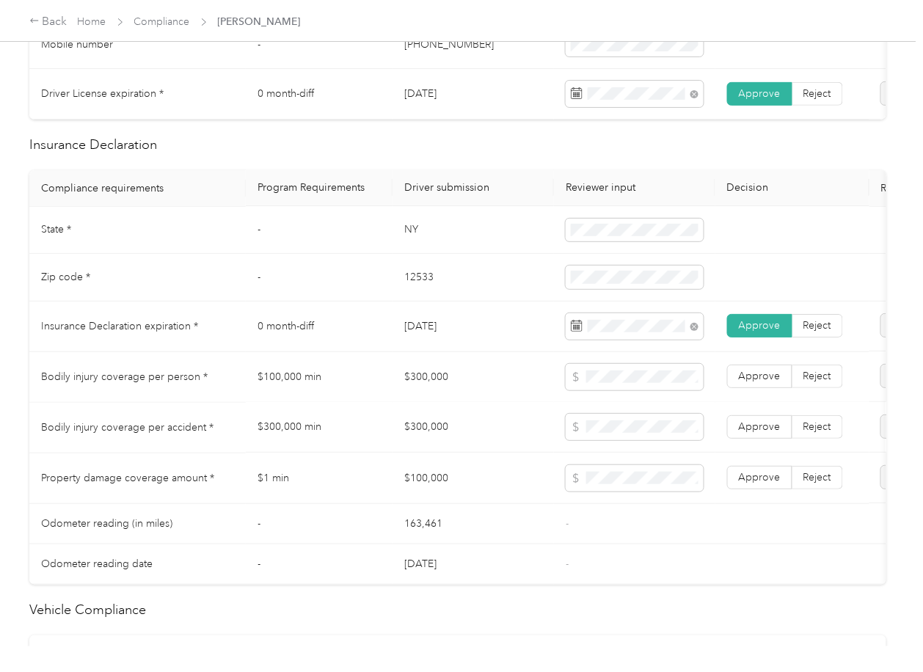
click at [427, 445] on td "$300,000" at bounding box center [473, 428] width 161 height 51
click at [629, 376] on td at bounding box center [634, 377] width 161 height 51
click at [787, 490] on label "Approve" at bounding box center [759, 478] width 65 height 23
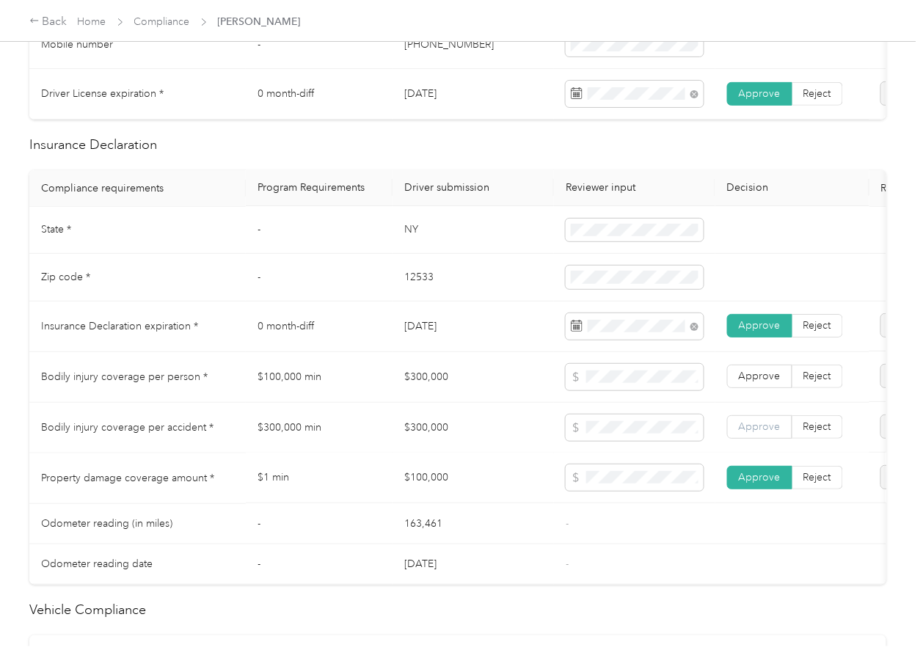
click at [778, 440] on label "Approve" at bounding box center [759, 427] width 65 height 23
click at [778, 383] on span "Approve" at bounding box center [760, 377] width 42 height 12
click at [532, 376] on td "$300,000" at bounding box center [473, 377] width 161 height 51
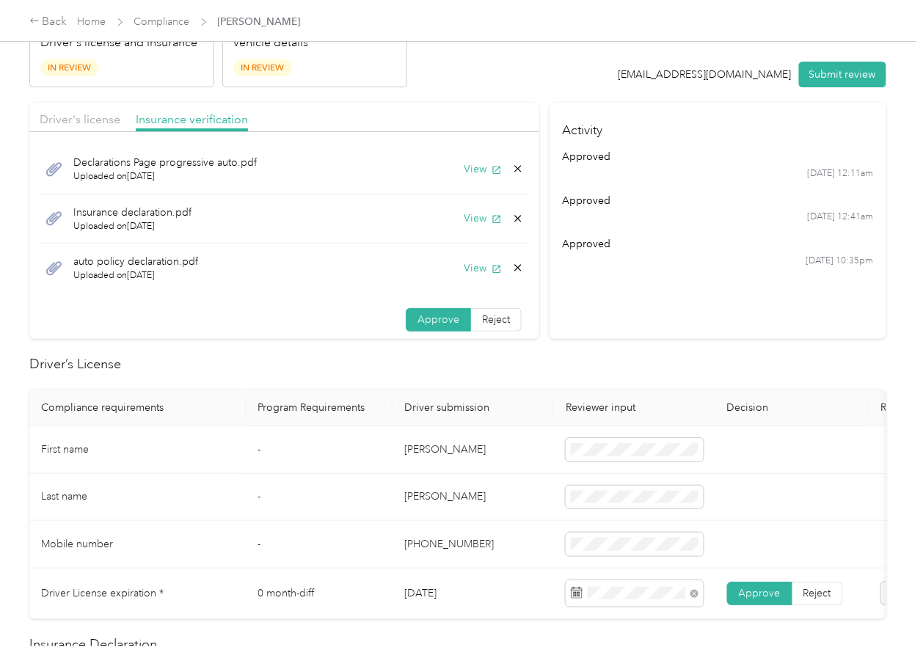
scroll to position [0, 0]
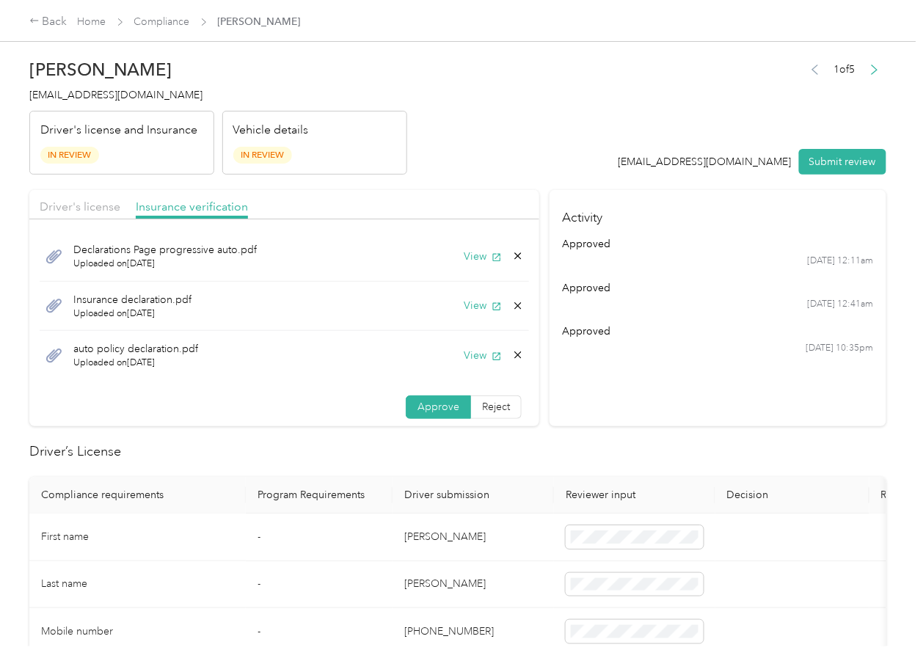
click at [503, 348] on div "View" at bounding box center [494, 355] width 60 height 15
click at [512, 356] on icon at bounding box center [518, 355] width 12 height 12
click at [455, 368] on button "Yes" at bounding box center [462, 365] width 29 height 23
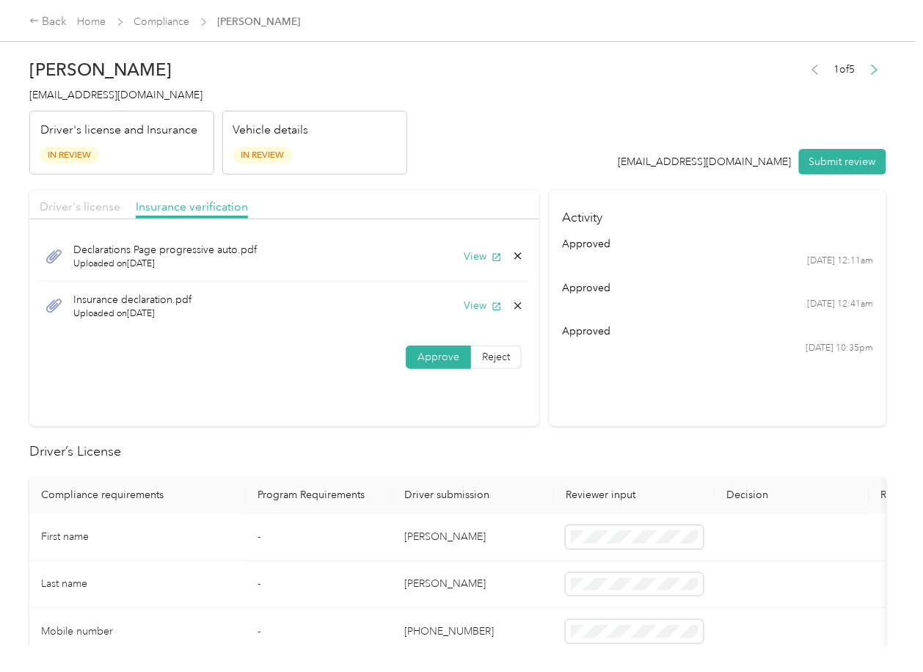
click at [80, 210] on span "Driver's license" at bounding box center [80, 207] width 81 height 14
click at [509, 308] on div "View" at bounding box center [494, 305] width 60 height 15
click at [519, 302] on icon at bounding box center [518, 306] width 12 height 12
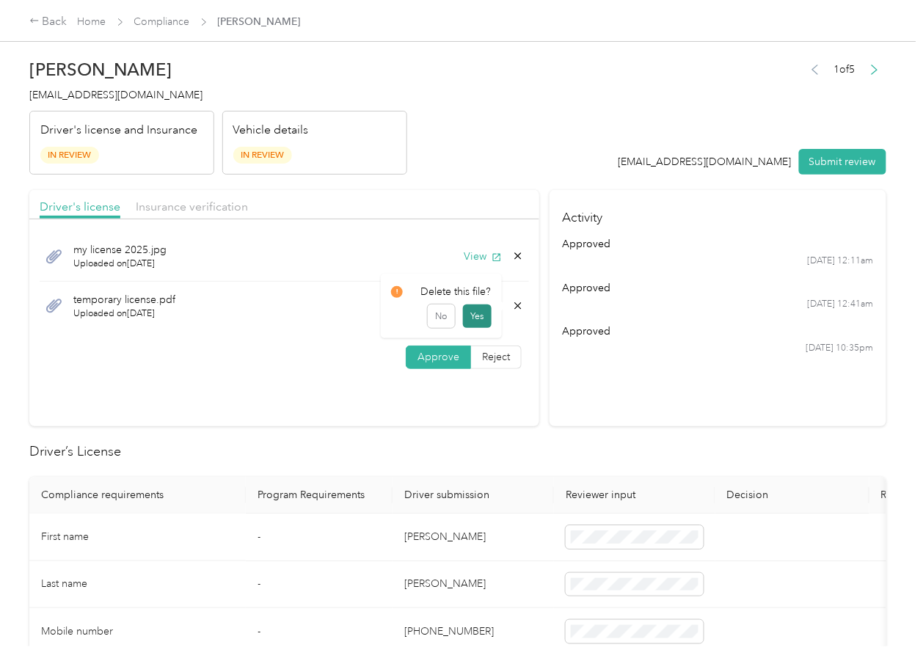
click at [483, 314] on button "Yes" at bounding box center [477, 316] width 29 height 23
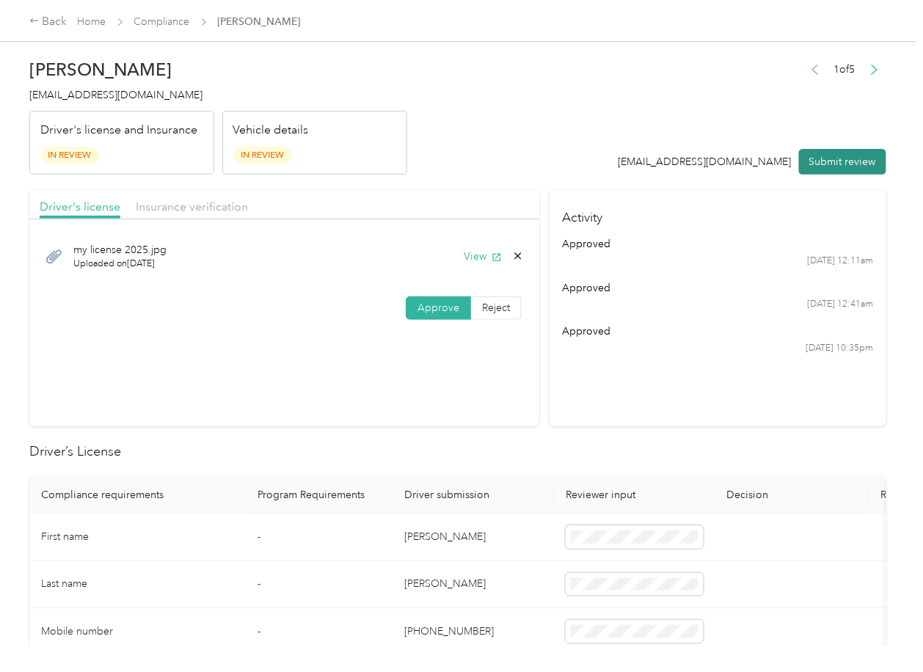
click at [846, 161] on button "Submit review" at bounding box center [842, 162] width 87 height 26
click at [114, 97] on span "[EMAIL_ADDRESS][DOMAIN_NAME]" at bounding box center [115, 95] width 173 height 12
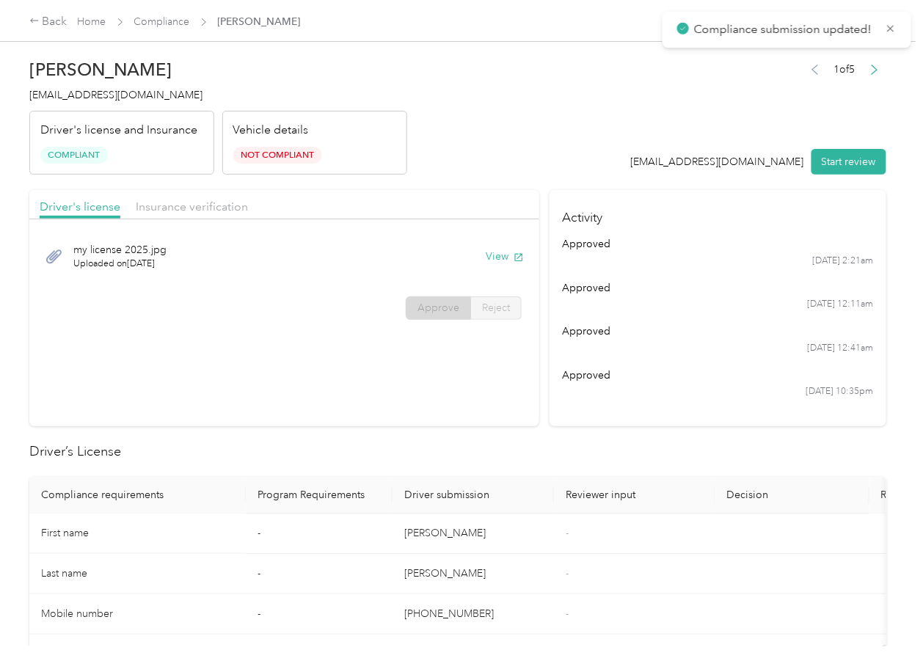
click at [380, 410] on section "Driver's license Insurance verification my license 2025.jpg Uploaded on [DATE] …" at bounding box center [284, 308] width 510 height 236
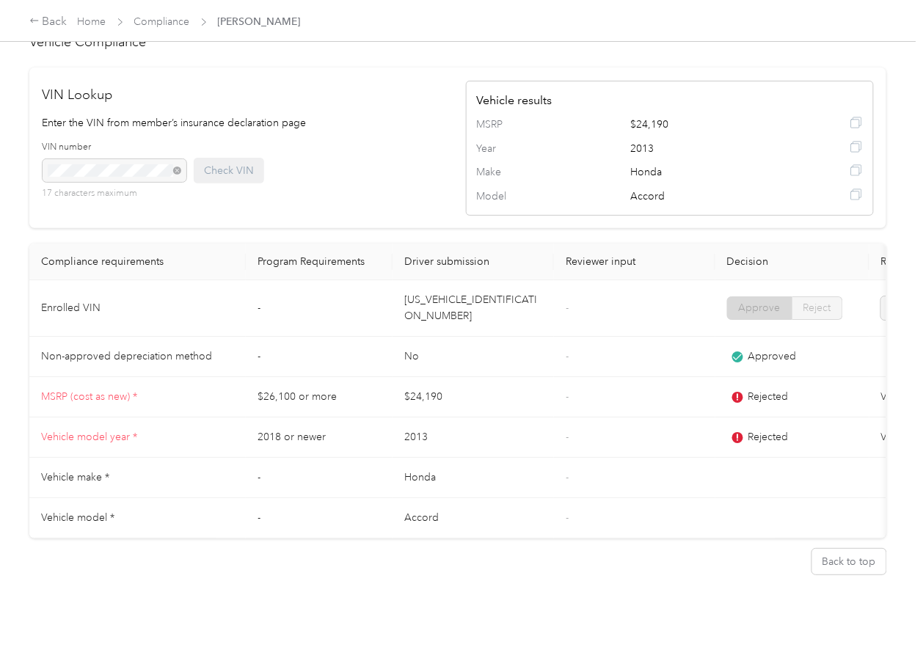
scroll to position [764, 0]
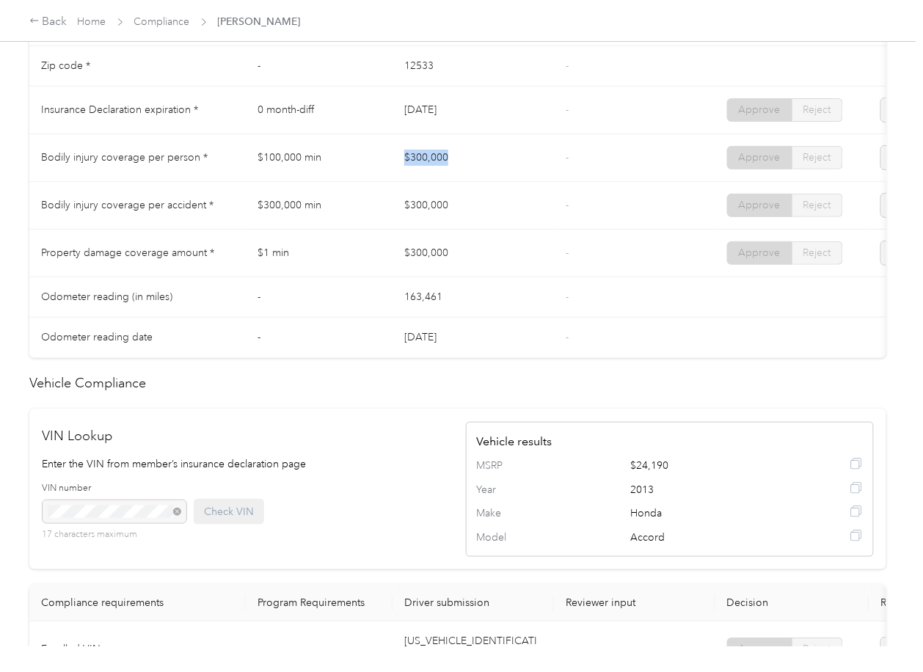
drag, startPoint x: 380, startPoint y: 173, endPoint x: 455, endPoint y: 178, distance: 75.0
click at [473, 164] on tr "Bodily injury coverage per person * $100,000 min $300,000 - Approve Reject" at bounding box center [546, 158] width 1035 height 48
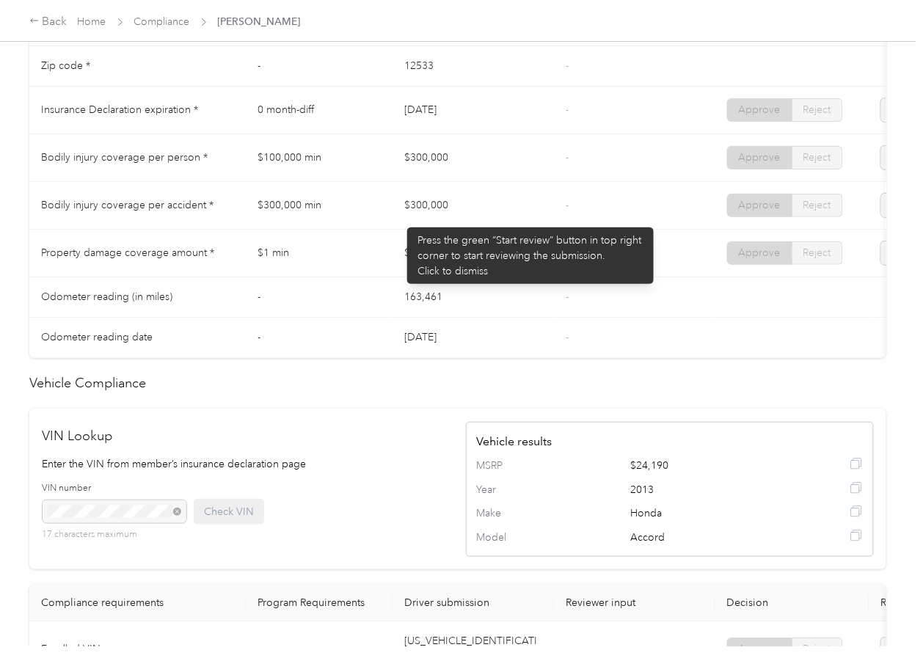
drag, startPoint x: 377, startPoint y: 220, endPoint x: 407, endPoint y: 248, distance: 41.0
click at [449, 223] on tr "Bodily injury coverage per accident * $300,000 min $300,000 - Approve Reject" at bounding box center [546, 206] width 1035 height 48
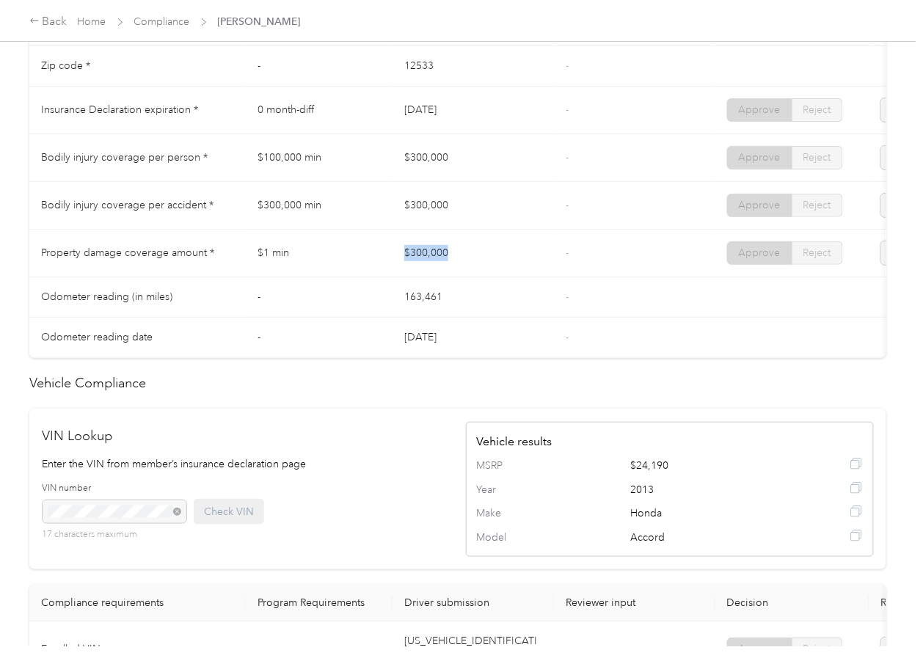
drag, startPoint x: 412, startPoint y: 262, endPoint x: 572, endPoint y: 265, distance: 160.7
click at [572, 265] on tr "Property damage coverage amount * $1 min $300,000 - Approve Reject" at bounding box center [546, 254] width 1035 height 48
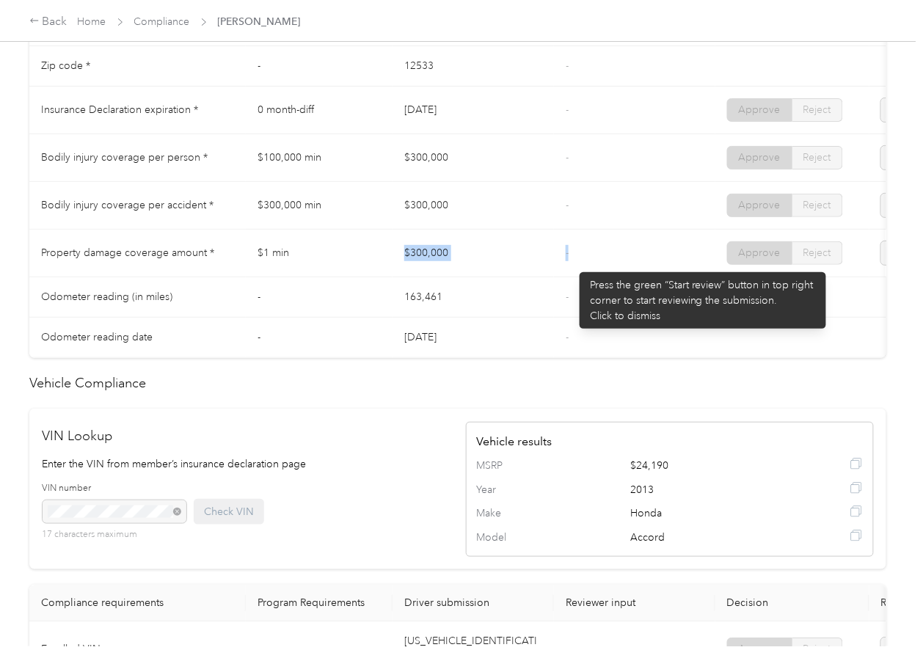
click at [572, 265] on td "-" at bounding box center [634, 254] width 161 height 48
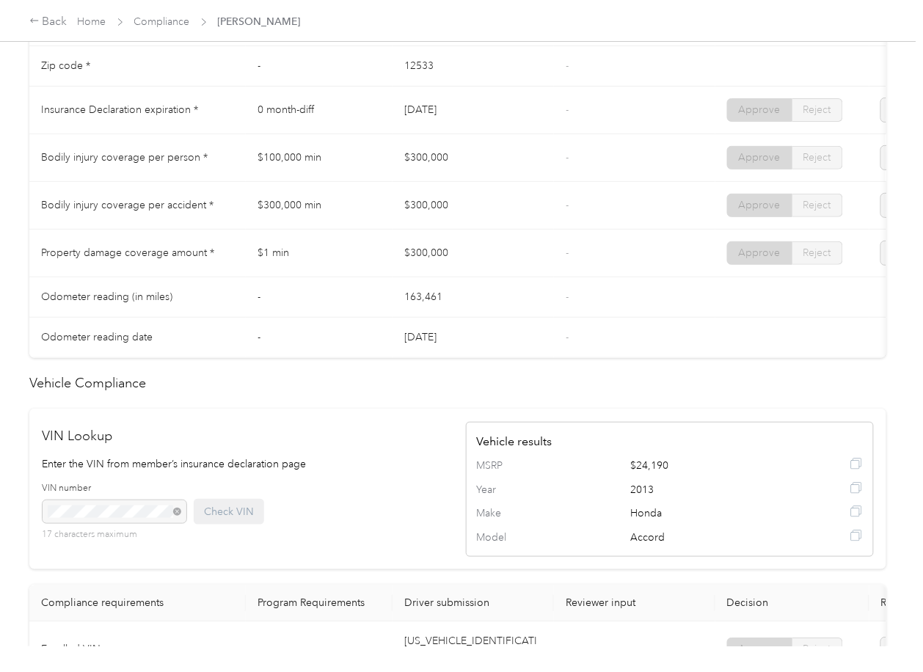
click at [324, 175] on td "$100,000 min" at bounding box center [319, 158] width 147 height 48
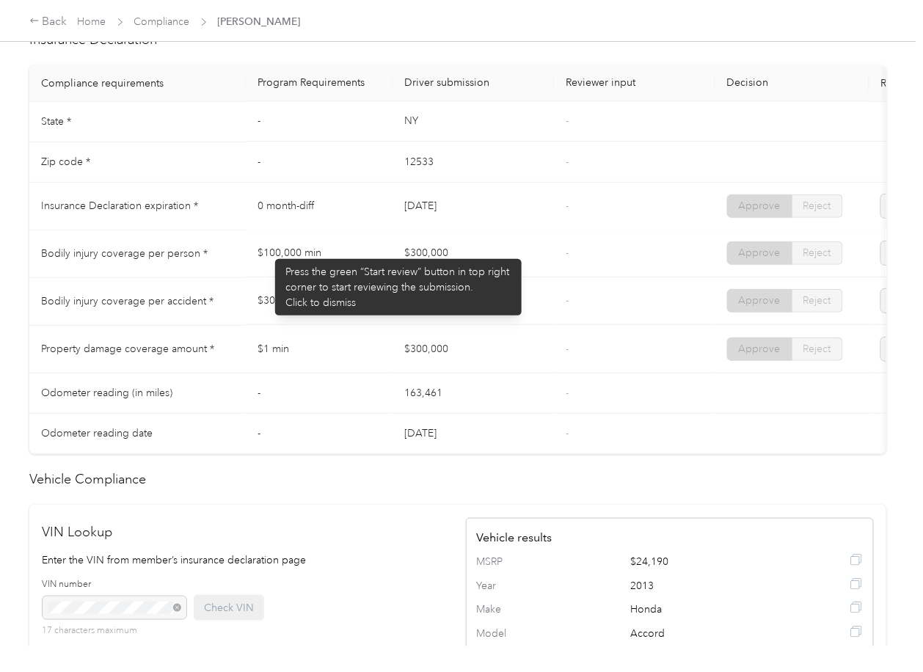
scroll to position [0, 0]
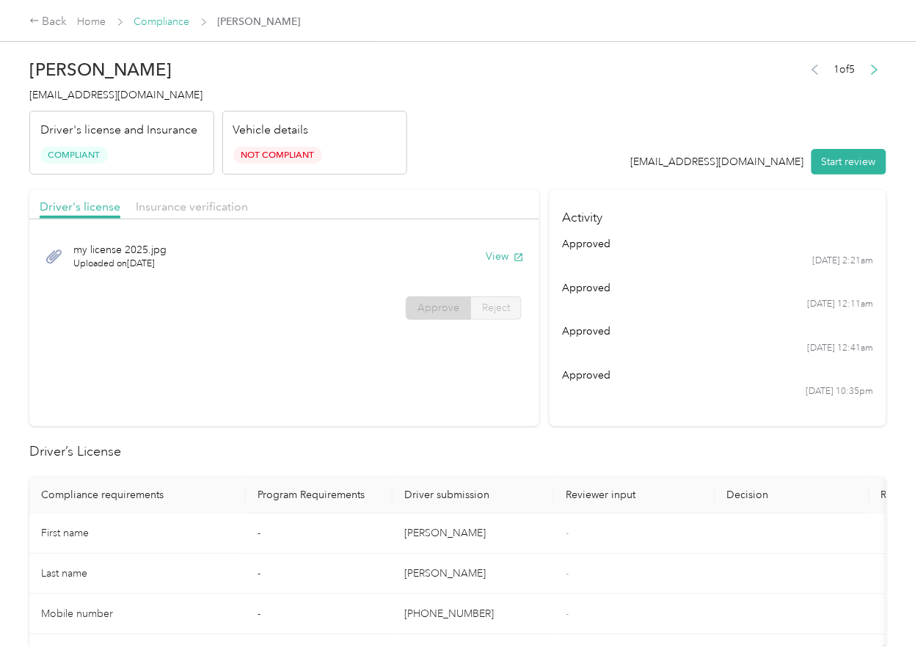
click at [177, 21] on link "Compliance" at bounding box center [162, 21] width 56 height 12
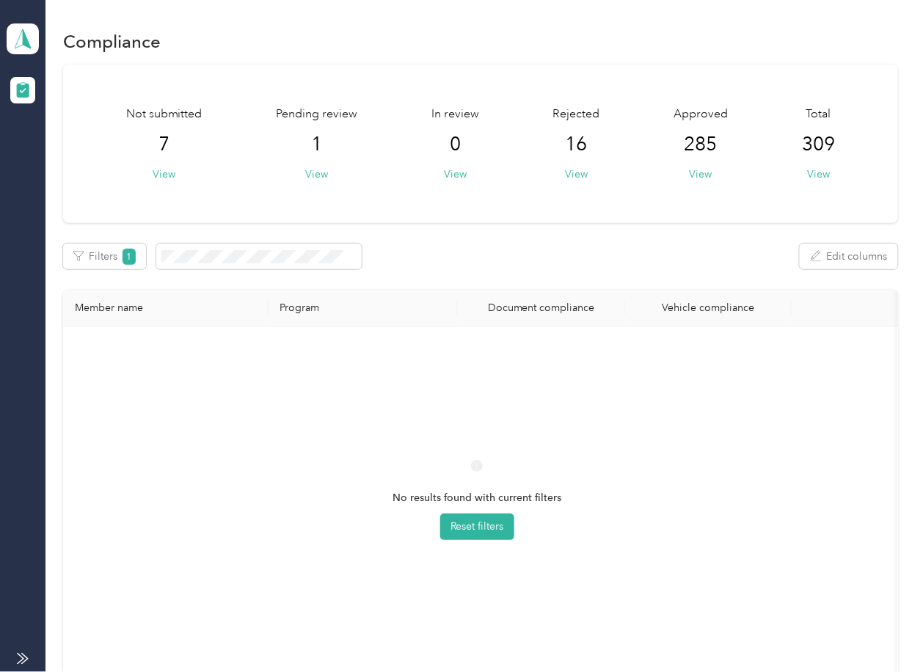
click at [644, 371] on div "No results found with current filters Reset filters" at bounding box center [477, 512] width 804 height 349
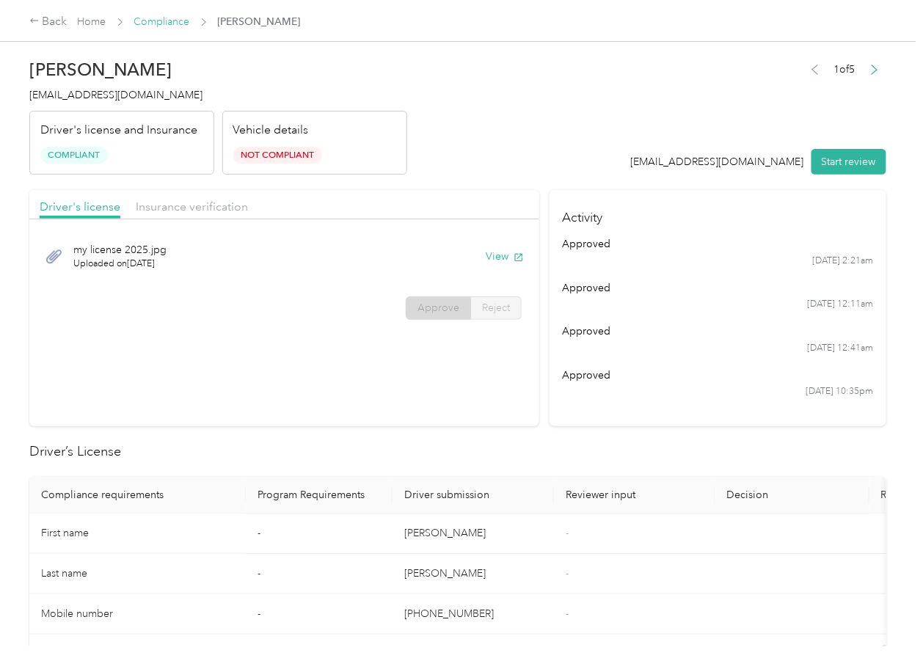
click at [177, 23] on link "Compliance" at bounding box center [162, 21] width 56 height 12
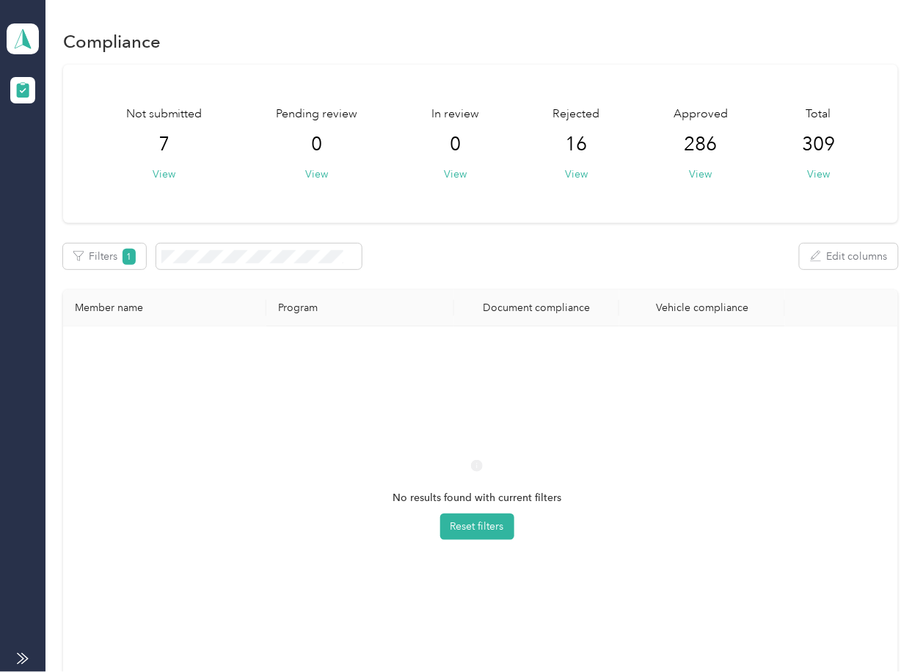
click at [559, 281] on div "Not submitted 7 View Pending review 0 View In review 0 View Rejected 16 View Ap…" at bounding box center [480, 383] width 834 height 636
click at [36, 37] on span at bounding box center [23, 38] width 32 height 31
click at [57, 160] on div "Log out" at bounding box center [161, 155] width 288 height 26
